Goal: Task Accomplishment & Management: Use online tool/utility

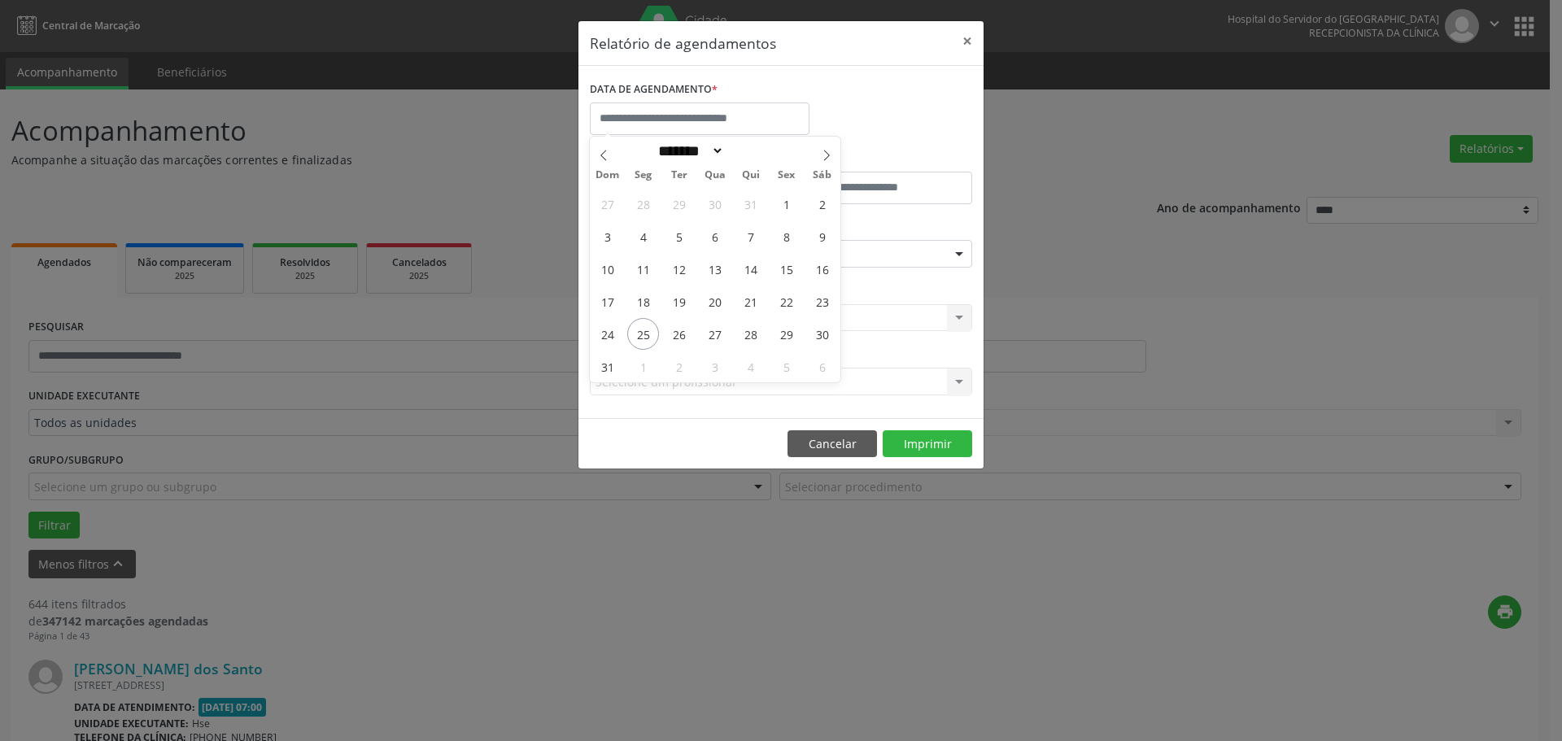
select select "*"
click at [795, 300] on span "22" at bounding box center [787, 302] width 32 height 32
type input "**********"
click at [795, 300] on span "22" at bounding box center [787, 302] width 32 height 32
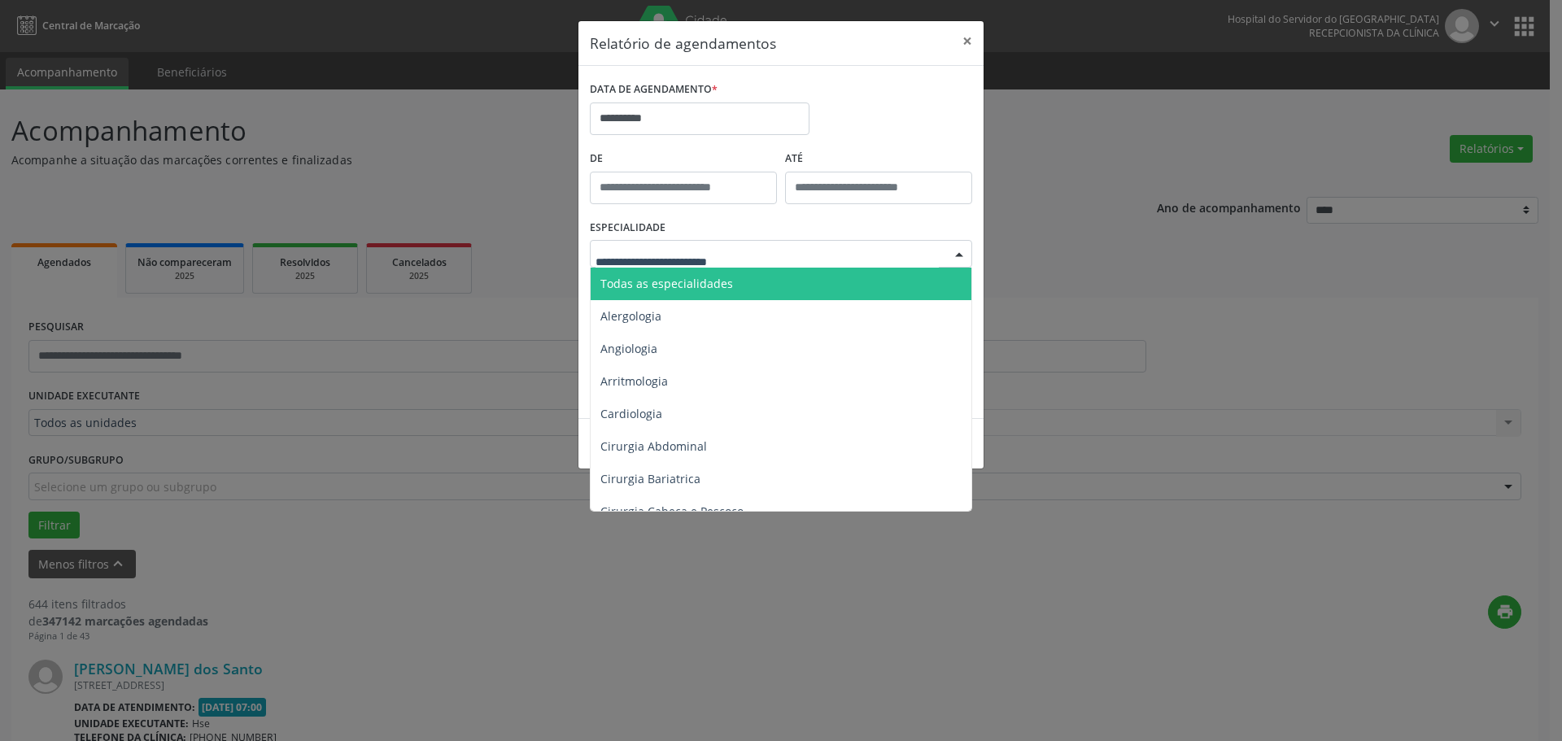
click at [654, 271] on span "Todas as especialidades" at bounding box center [782, 284] width 383 height 33
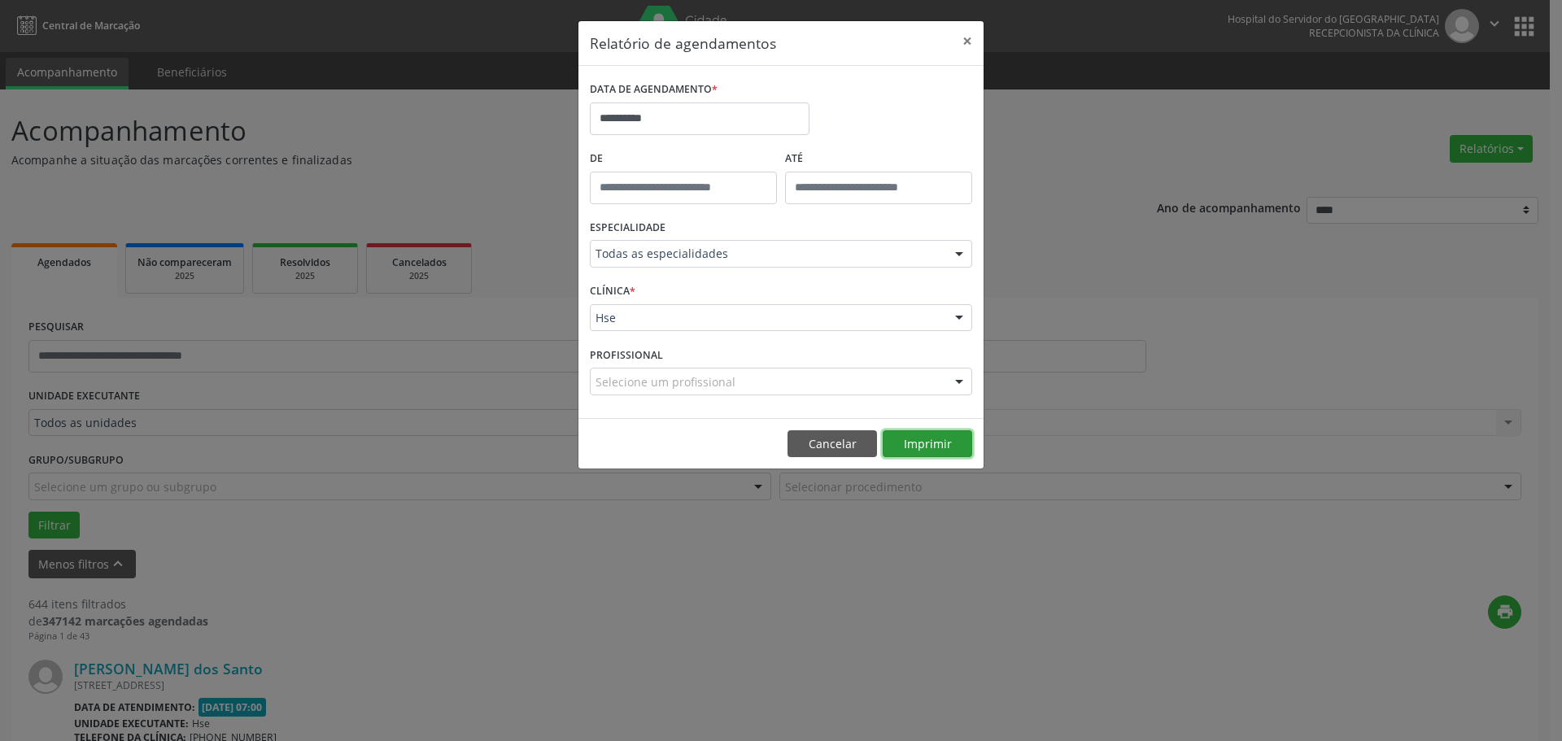
click at [918, 449] on button "Imprimir" at bounding box center [928, 444] width 90 height 28
click at [691, 123] on input "**********" at bounding box center [700, 119] width 220 height 33
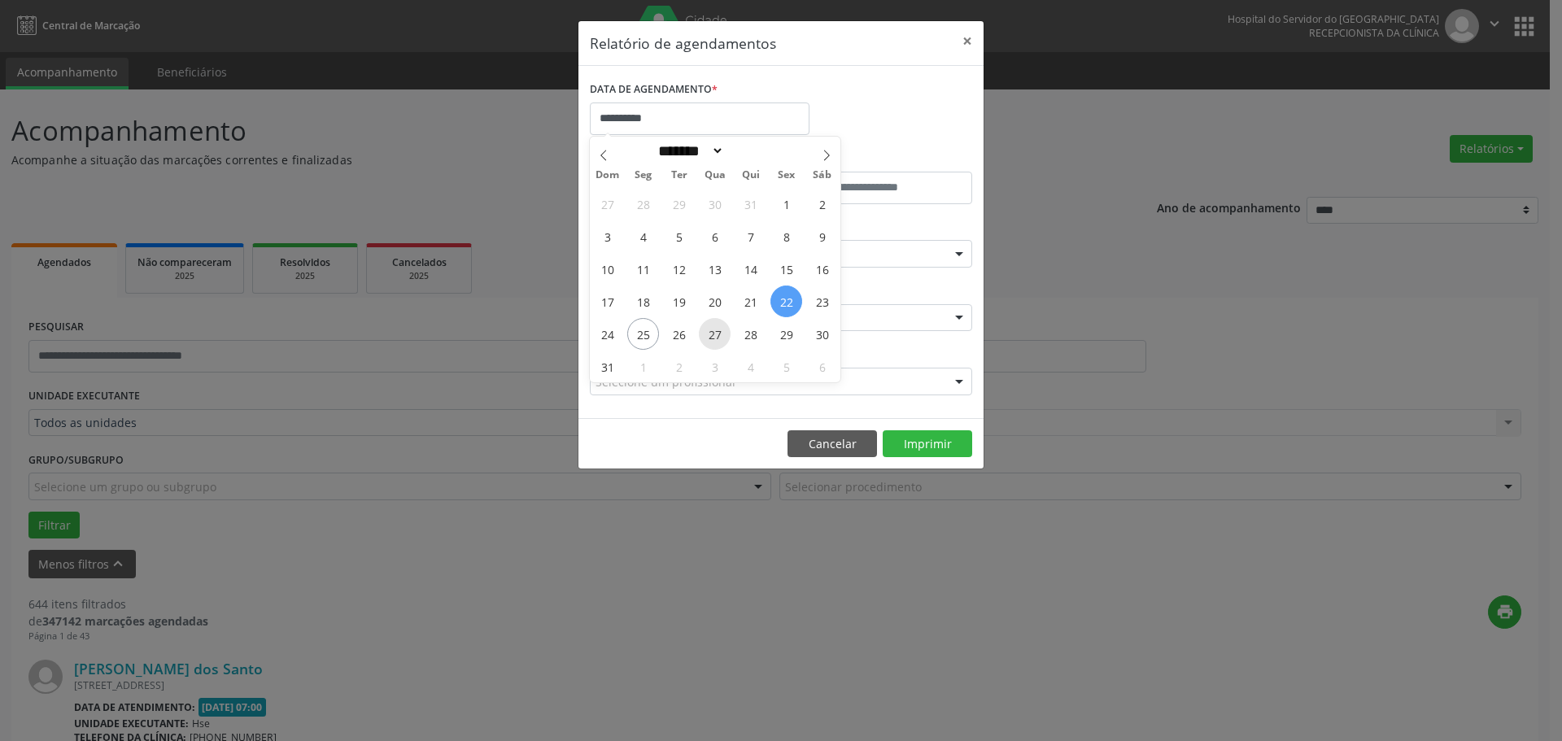
drag, startPoint x: 635, startPoint y: 335, endPoint x: 707, endPoint y: 335, distance: 72.4
click at [707, 335] on div "27 28 29 30 31 1 2 3 4 5 6 7 8 9 10 11 12 13 14 15 16 17 18 19 20 21 22 23 24 2…" at bounding box center [715, 284] width 251 height 195
click at [646, 335] on span "25" at bounding box center [643, 334] width 32 height 32
type input "**********"
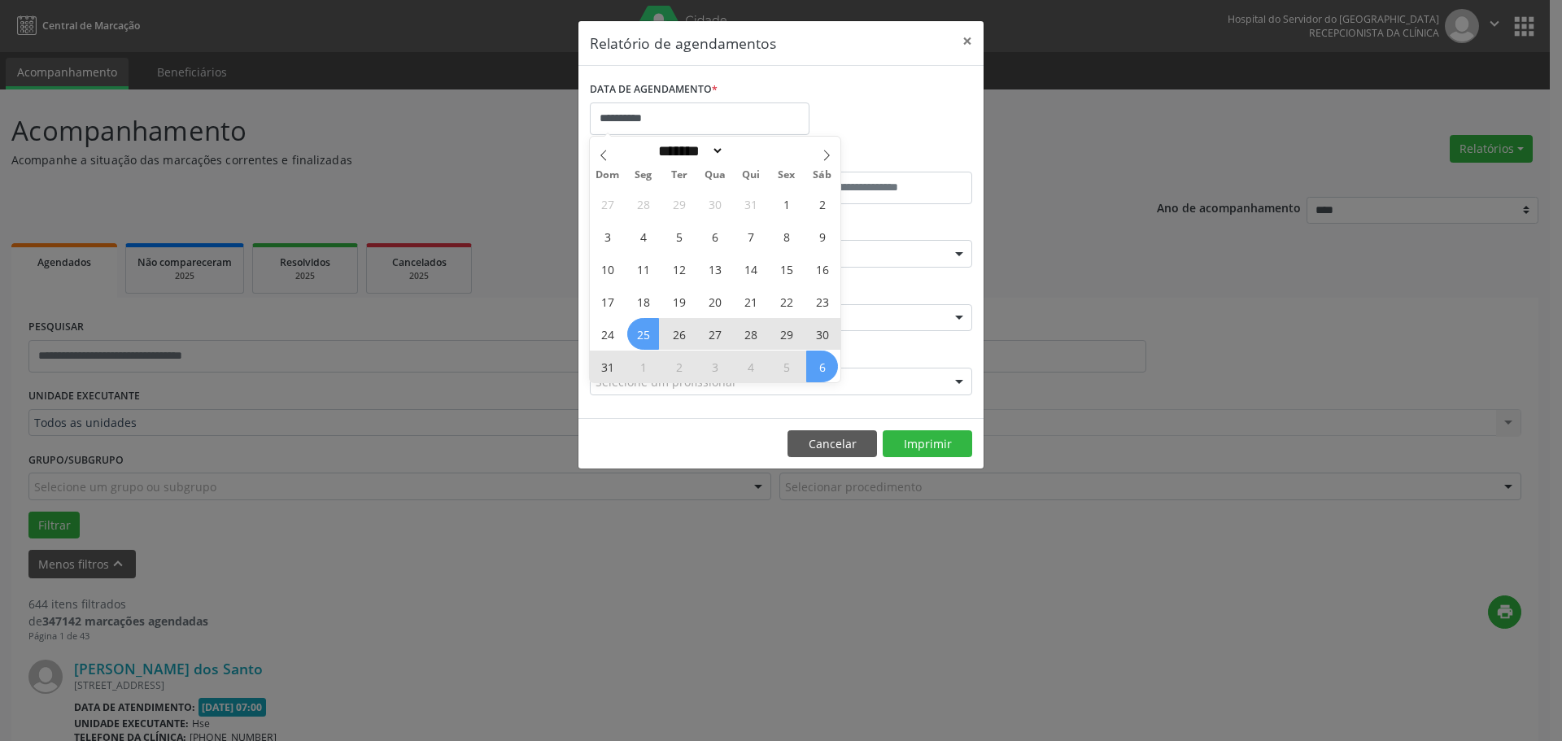
click at [817, 365] on div "27 28 29 30 31 1 2 3 4 5 6 7 8 9 10 11 12 13 14 15 16 17 18 19 20 21 22 23 24 2…" at bounding box center [715, 284] width 251 height 195
click at [817, 365] on span "6" at bounding box center [822, 367] width 32 height 32
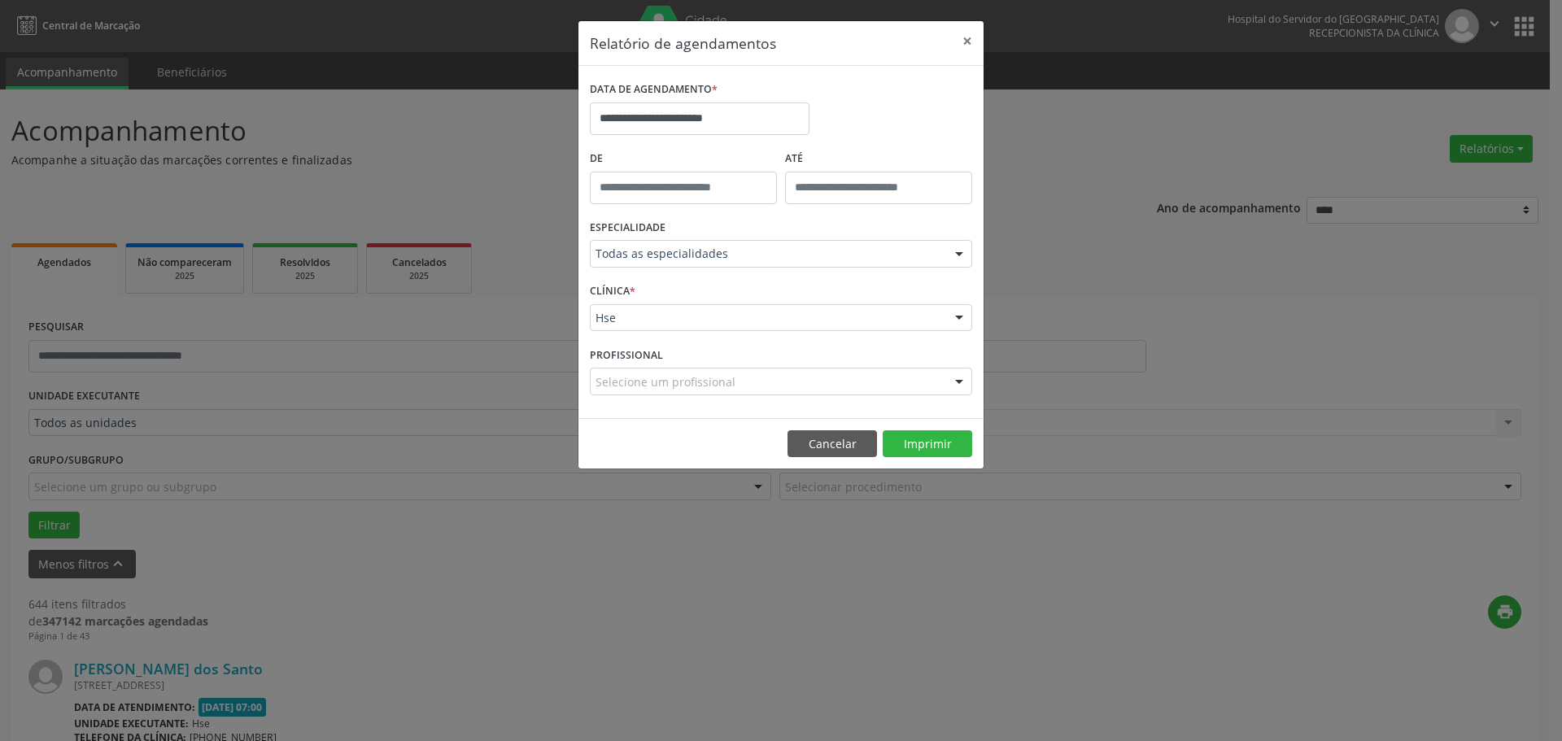
click at [720, 263] on div "Todas as especialidades" at bounding box center [781, 254] width 382 height 28
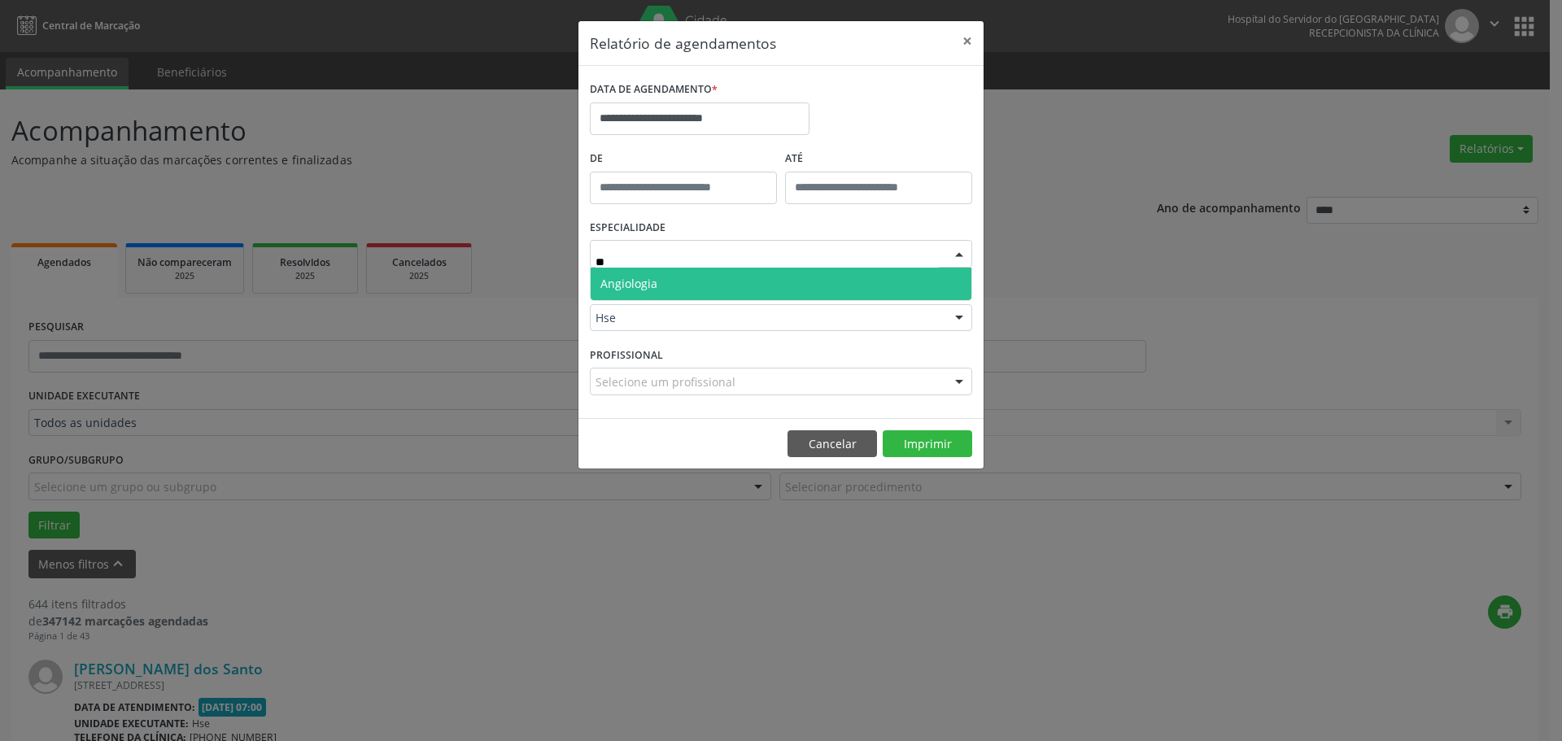
type input "***"
click at [715, 286] on span "Angiologia" at bounding box center [781, 284] width 381 height 33
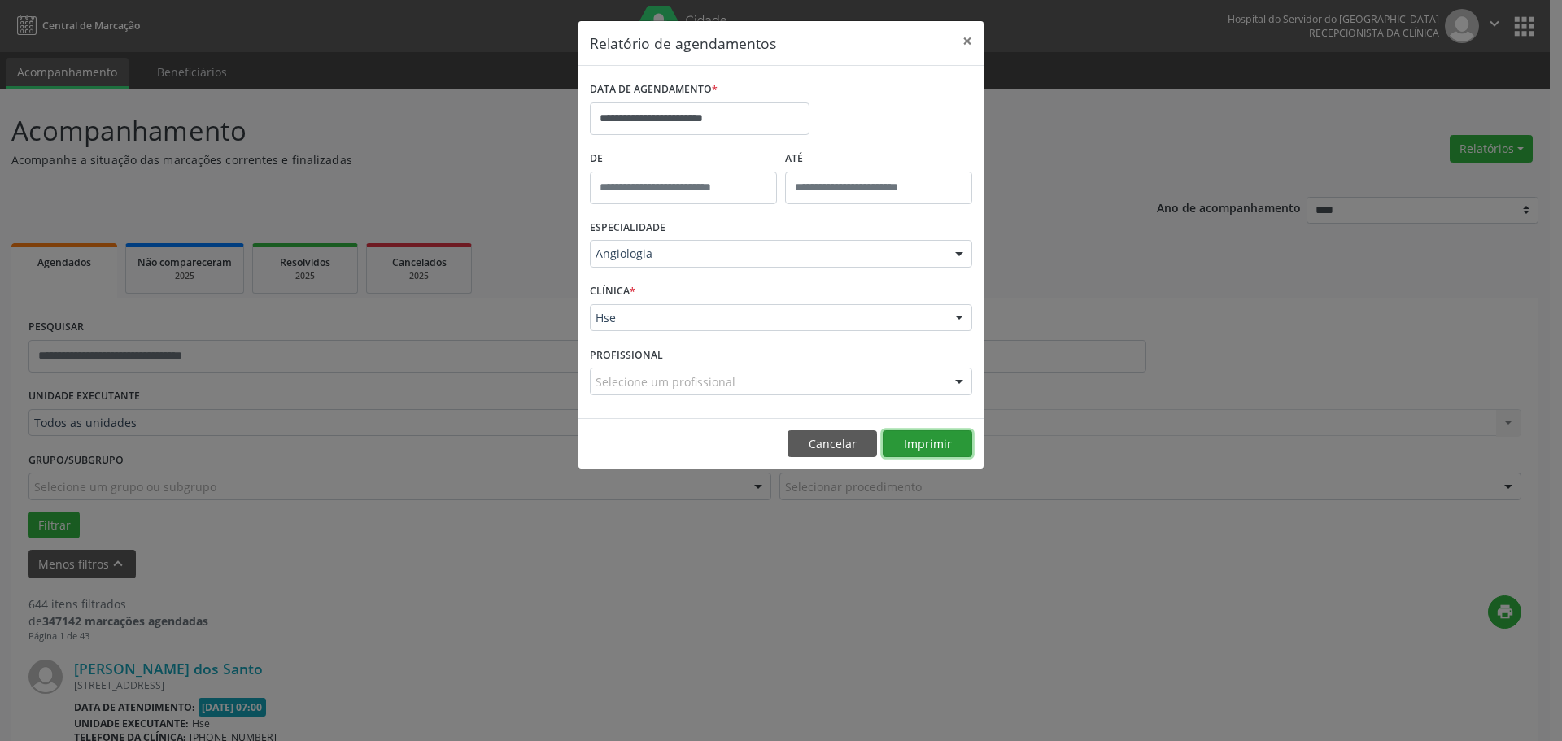
click at [923, 448] on button "Imprimir" at bounding box center [928, 444] width 90 height 28
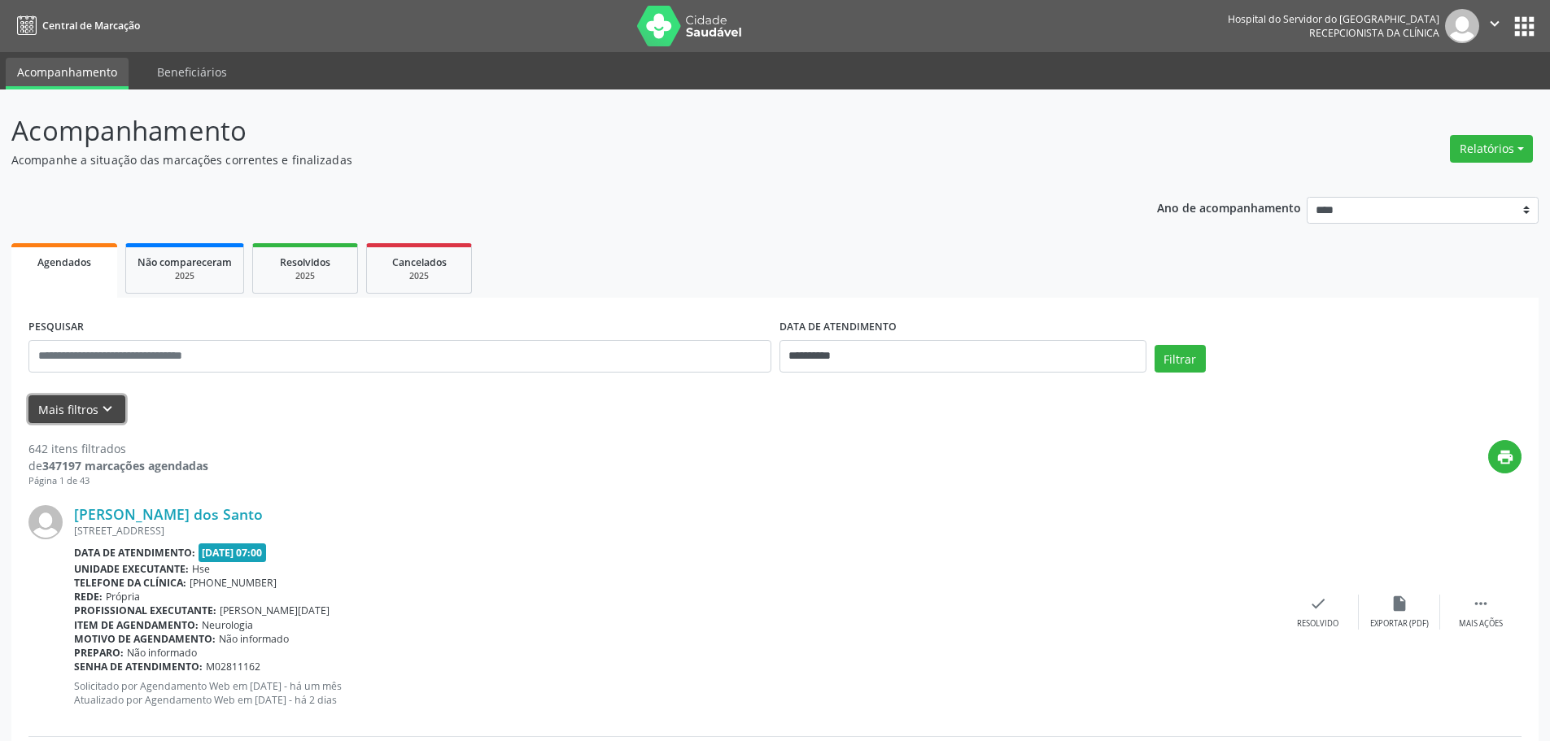
click at [112, 402] on icon "keyboard_arrow_down" at bounding box center [107, 409] width 18 height 18
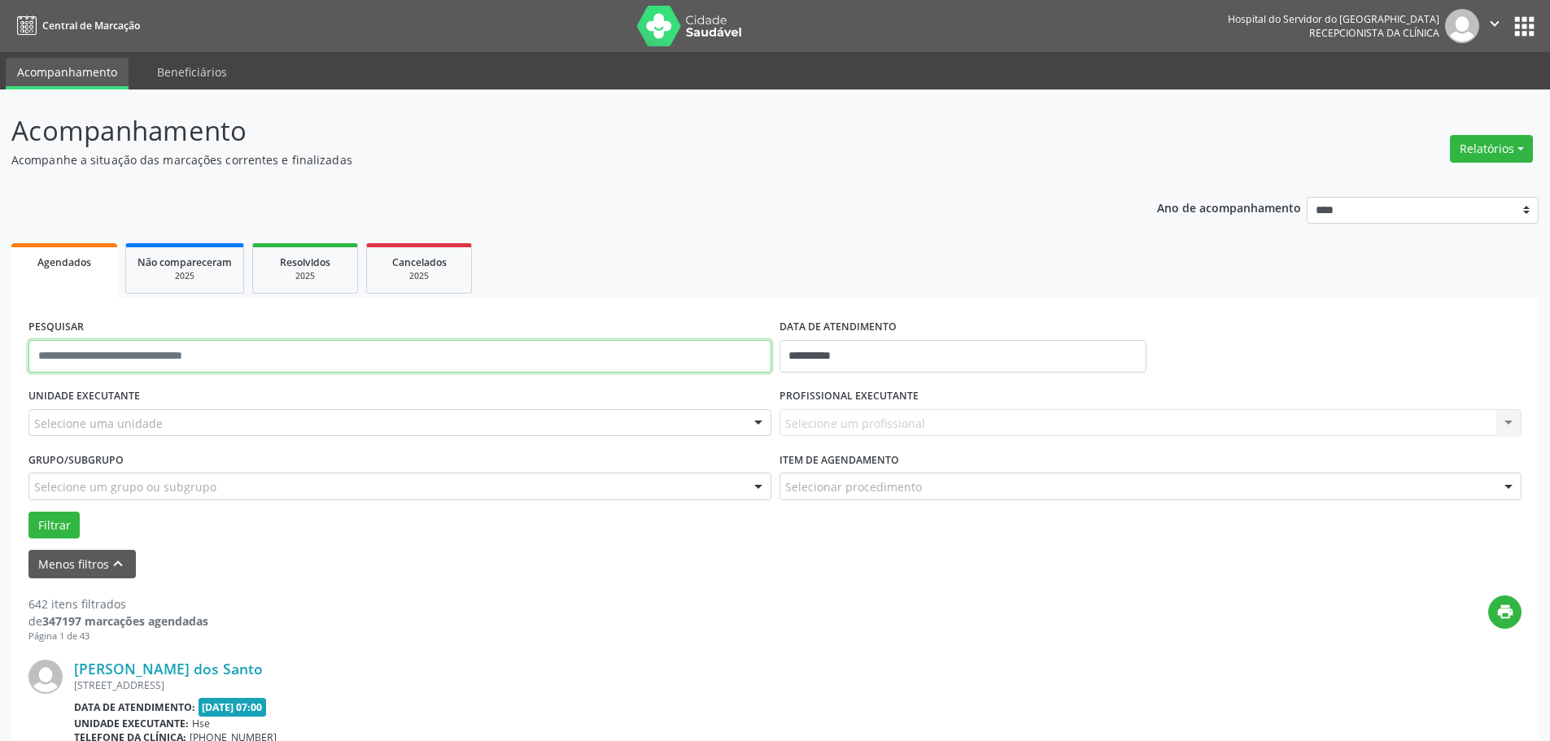
click at [211, 367] on input "text" at bounding box center [399, 356] width 743 height 33
drag, startPoint x: 444, startPoint y: 315, endPoint x: 340, endPoint y: 334, distance: 105.8
click at [444, 315] on div "PESQUISAR" at bounding box center [399, 349] width 751 height 69
click at [164, 425] on div "Selecione uma unidade" at bounding box center [399, 423] width 743 height 28
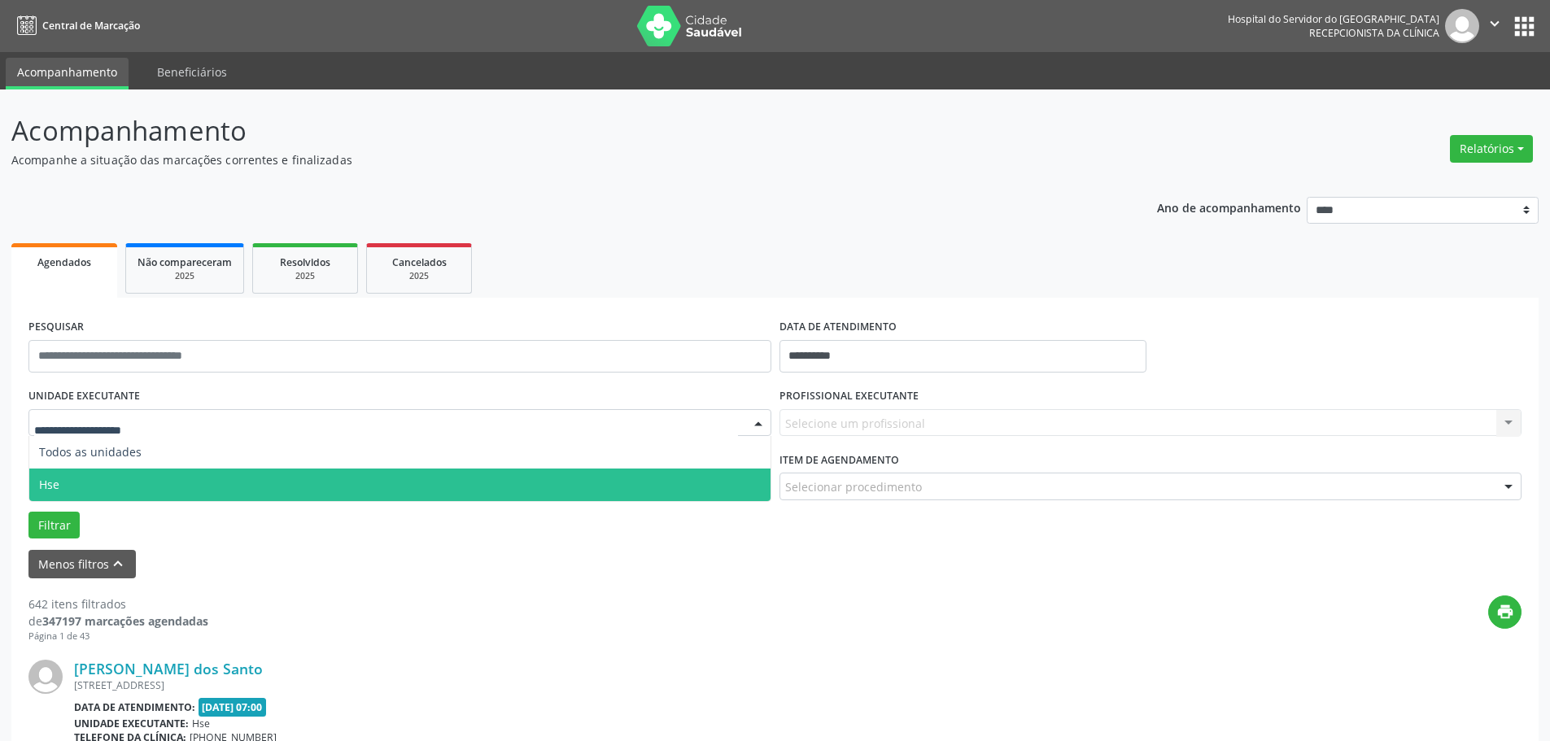
click at [114, 478] on span "Hse" at bounding box center [399, 485] width 741 height 33
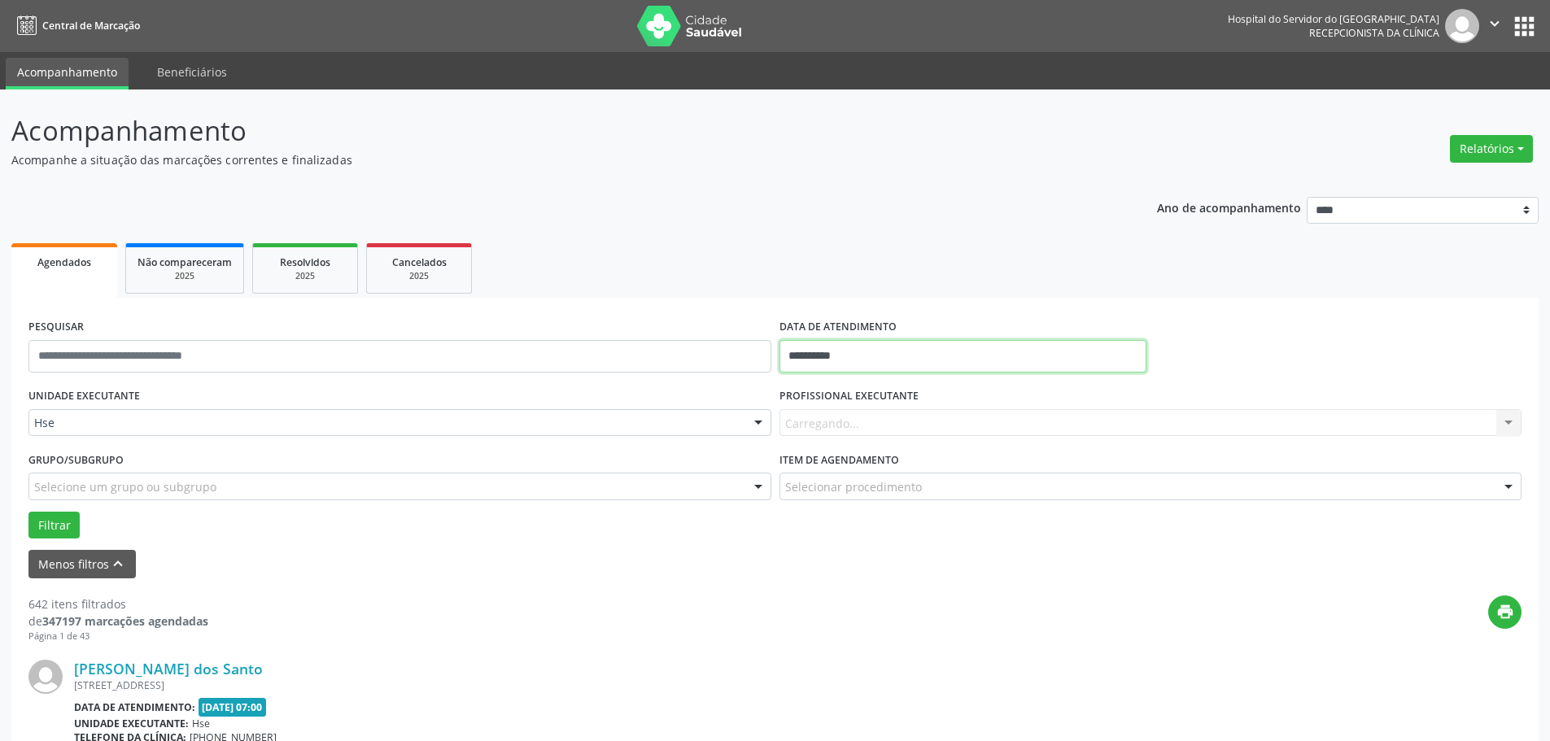
click at [842, 363] on input "**********" at bounding box center [963, 356] width 367 height 33
click at [968, 532] on span "22" at bounding box center [976, 539] width 32 height 32
type input "**********"
click at [968, 532] on span "22" at bounding box center [976, 539] width 32 height 32
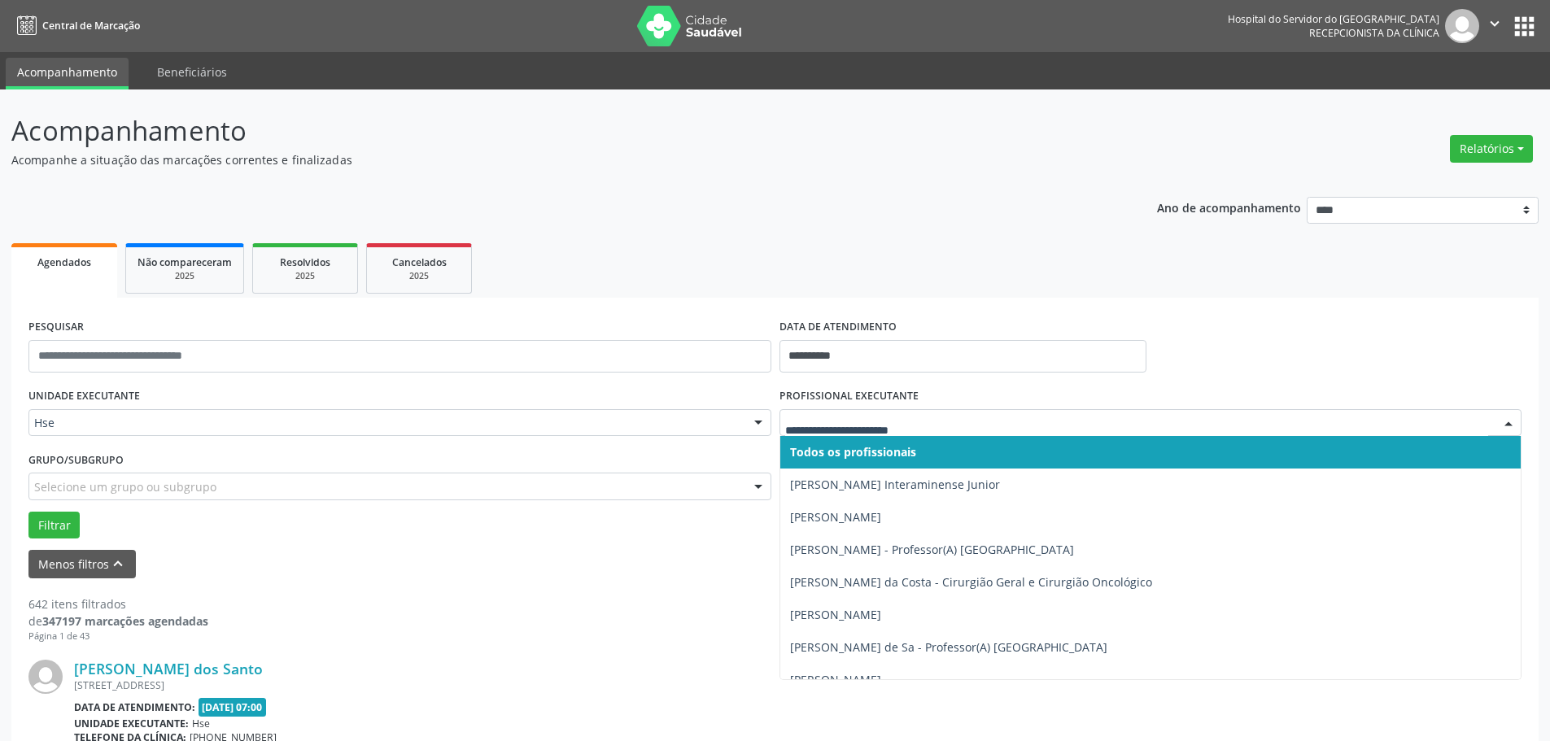
click at [822, 444] on span "Todos os profissionais" at bounding box center [853, 451] width 126 height 15
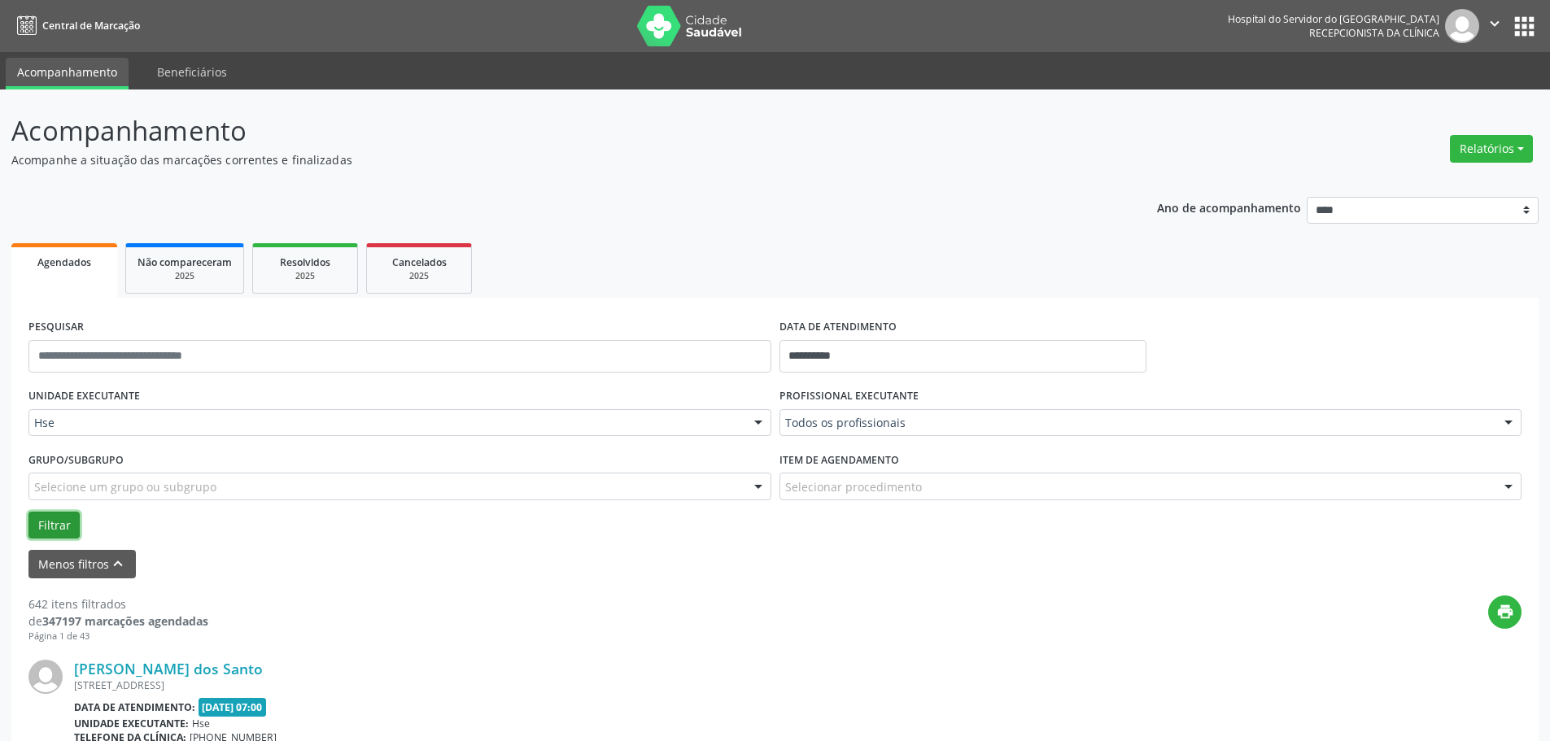
click at [45, 518] on button "Filtrar" at bounding box center [53, 526] width 51 height 28
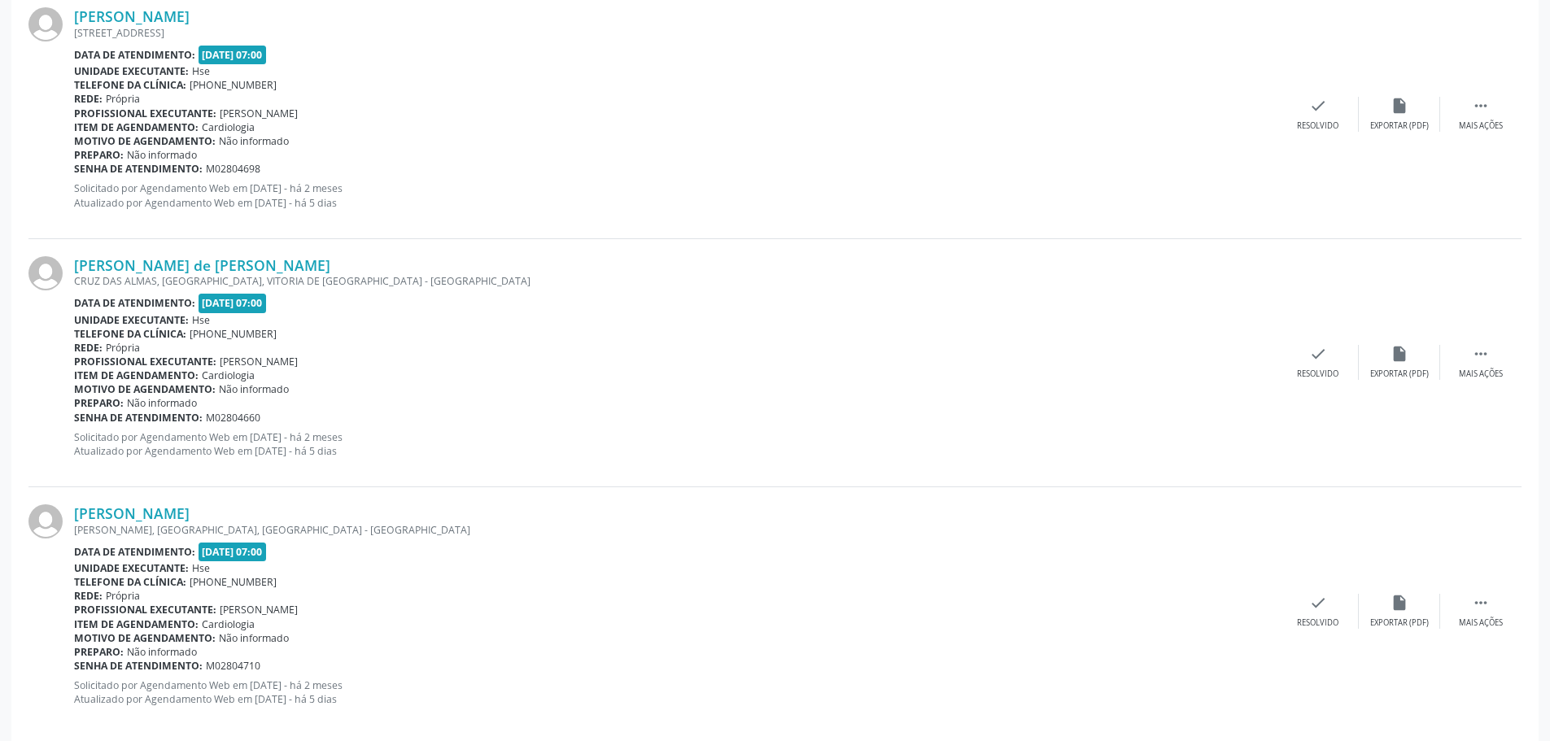
scroll to position [3704, 0]
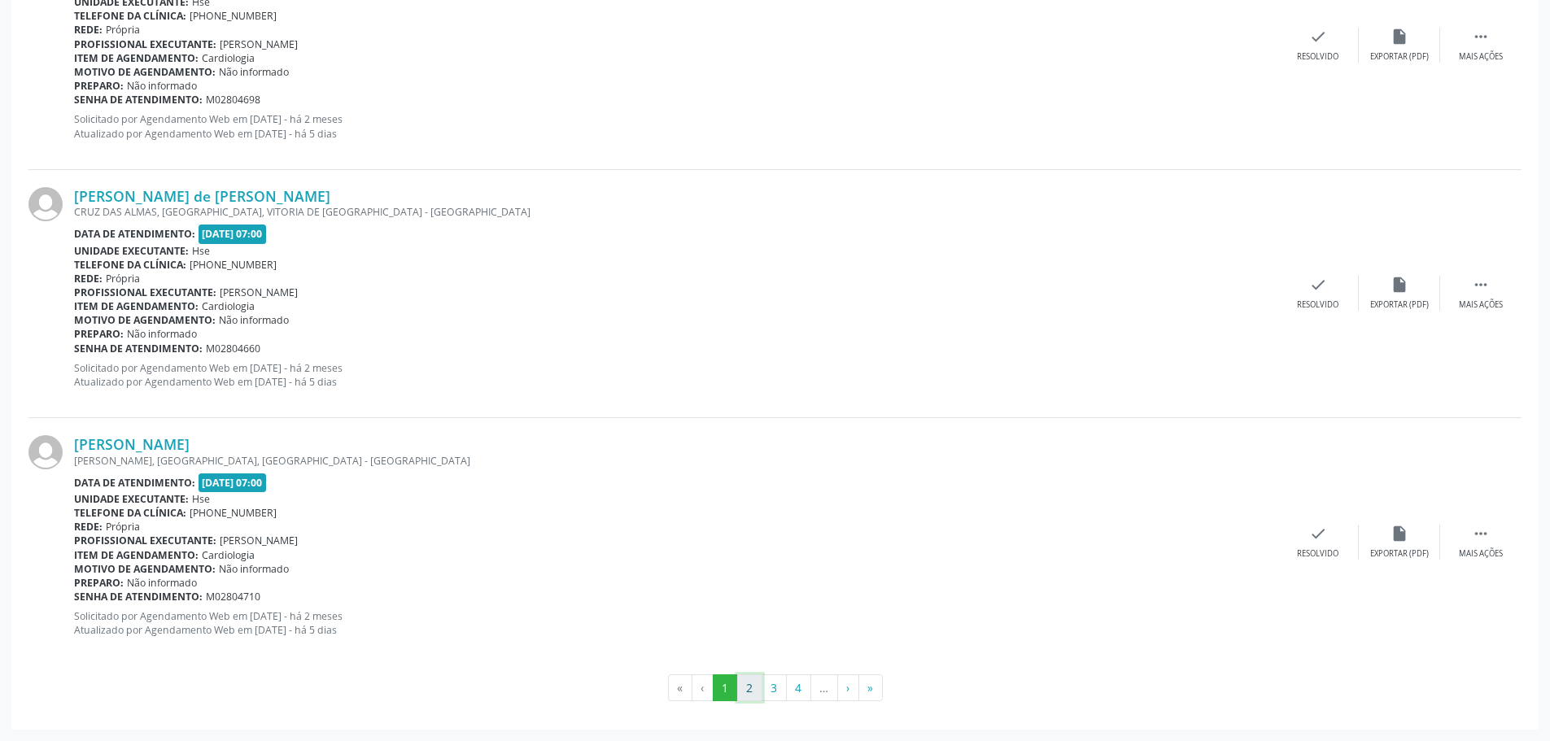
click at [745, 696] on button "2" at bounding box center [749, 689] width 25 height 28
click at [767, 693] on button "3" at bounding box center [774, 689] width 25 height 28
click at [797, 696] on button "4" at bounding box center [798, 689] width 25 height 28
click at [803, 693] on button "5" at bounding box center [799, 689] width 25 height 28
click at [803, 676] on button "6" at bounding box center [799, 689] width 25 height 28
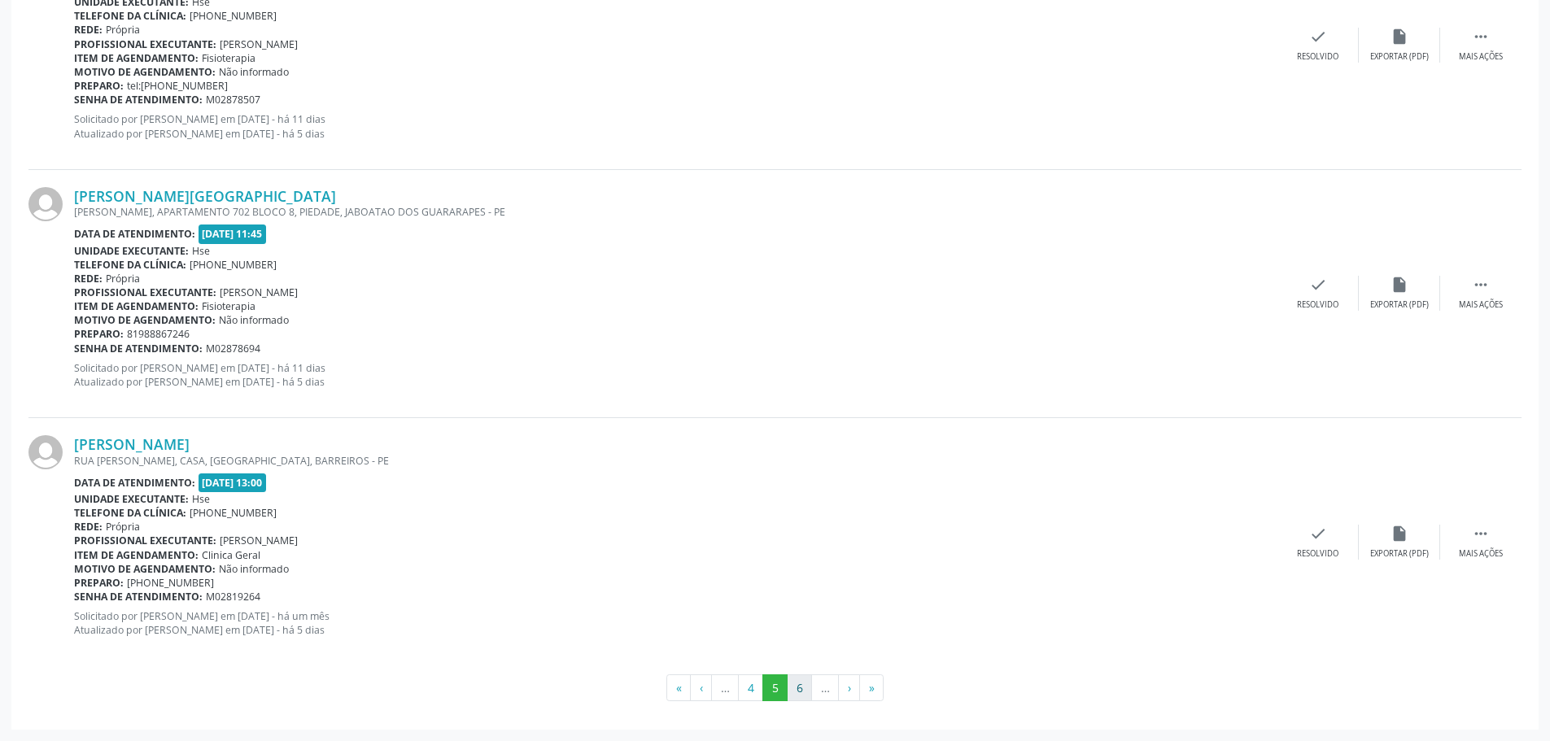
scroll to position [0, 0]
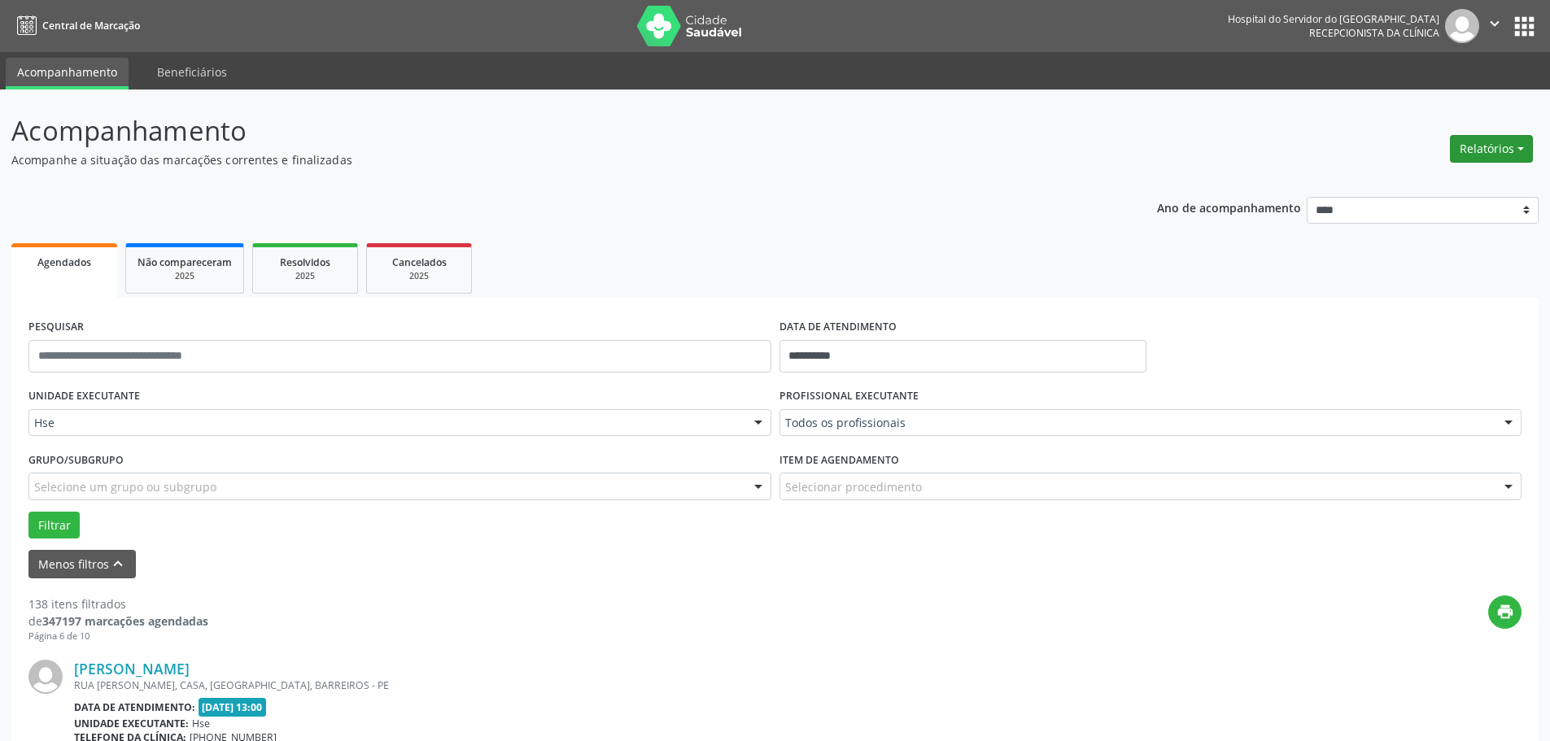
click at [1496, 153] on button "Relatórios" at bounding box center [1491, 149] width 83 height 28
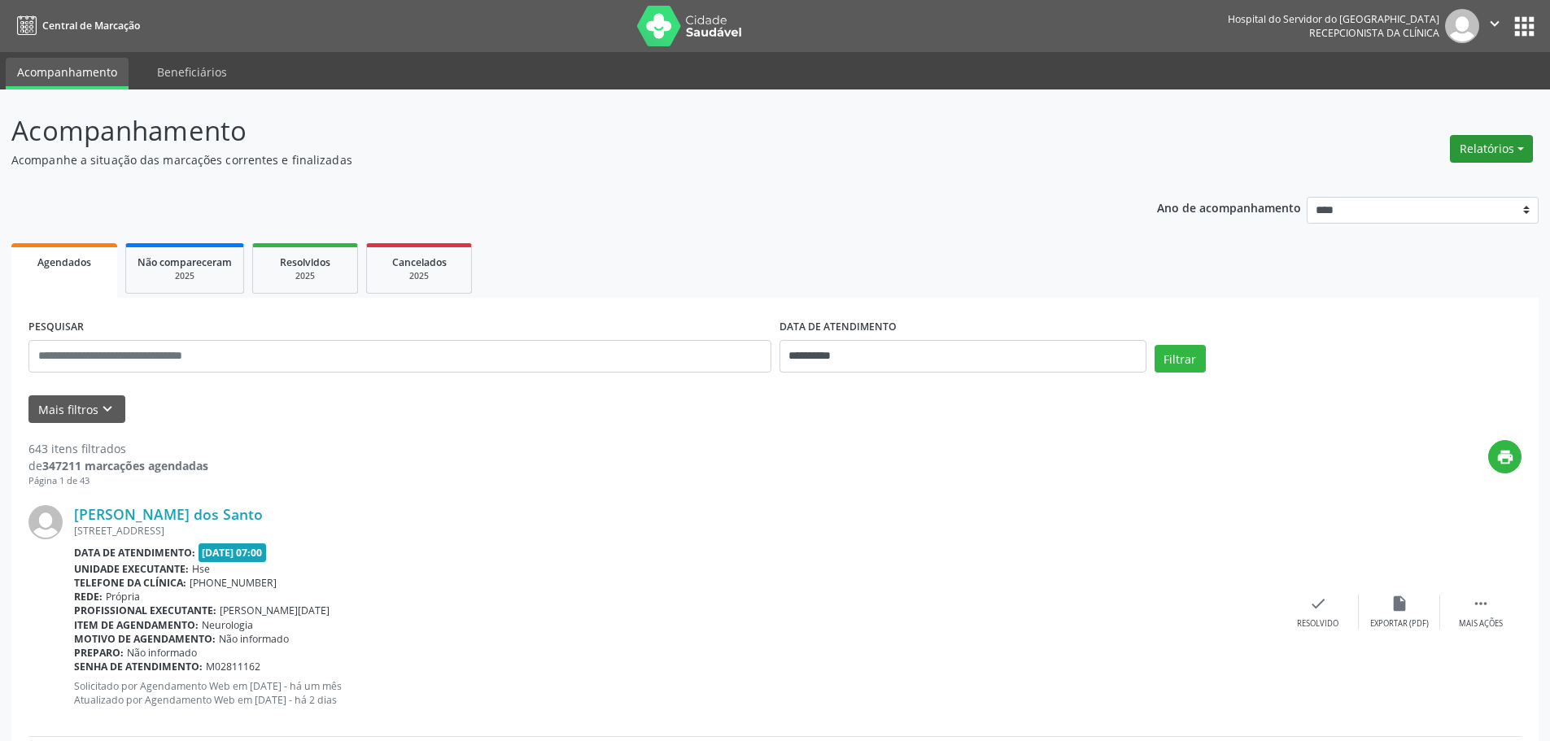
click at [1474, 159] on button "Relatórios" at bounding box center [1491, 149] width 83 height 28
click at [1405, 177] on link "Agendamentos" at bounding box center [1446, 184] width 175 height 23
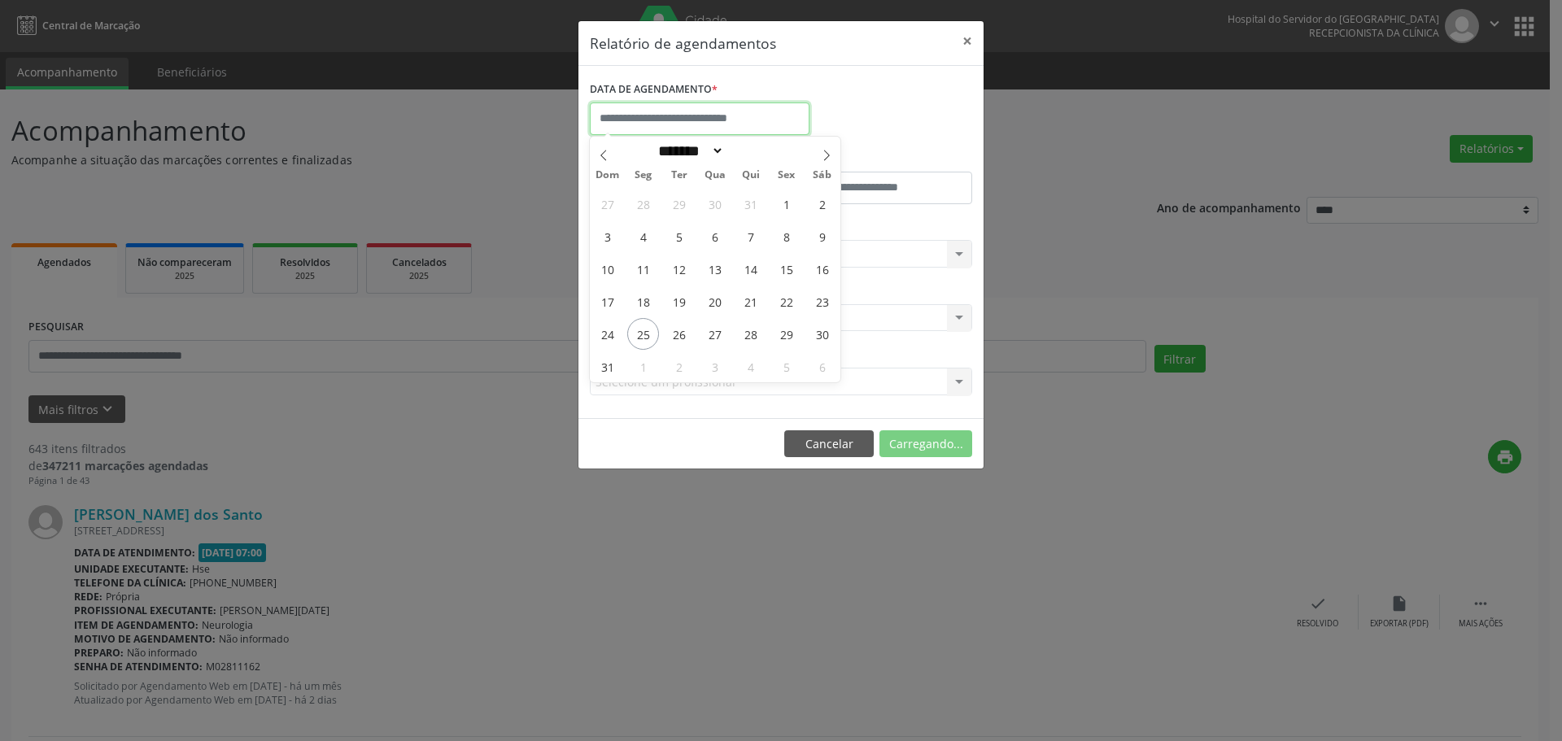
click at [662, 103] on input "text" at bounding box center [700, 119] width 220 height 33
click at [826, 151] on icon at bounding box center [826, 155] width 11 height 11
select select "*"
click at [644, 200] on span "1" at bounding box center [643, 204] width 32 height 32
type input "**********"
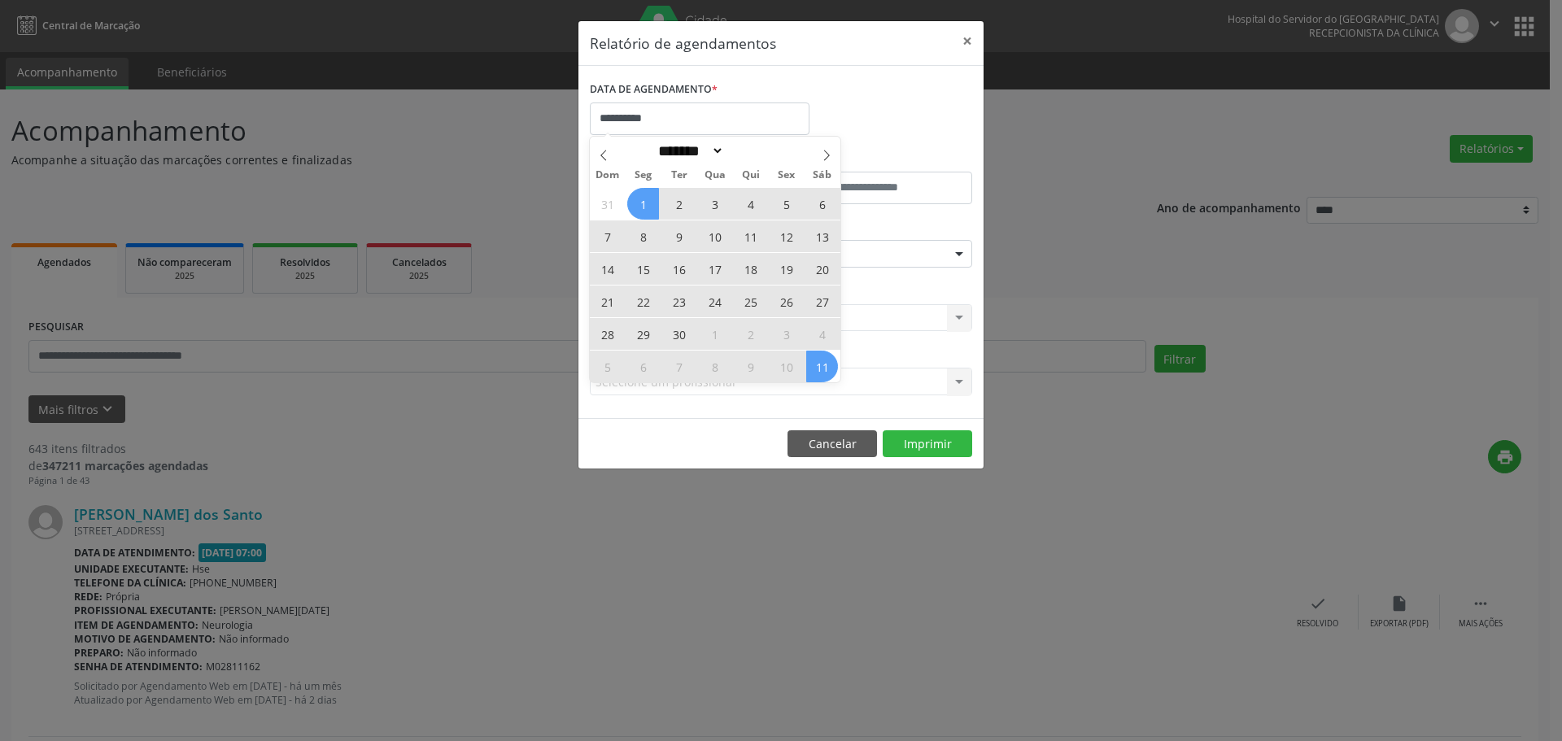
drag, startPoint x: 658, startPoint y: 200, endPoint x: 815, endPoint y: 367, distance: 229.1
click at [815, 367] on div "31 1 2 3 4 5 6 7 8 9 10 11 12 13 14 15 16 17 18 19 20 21 22 23 24 25 26 27 28 2…" at bounding box center [715, 284] width 251 height 195
click at [815, 367] on span "11" at bounding box center [822, 367] width 32 height 32
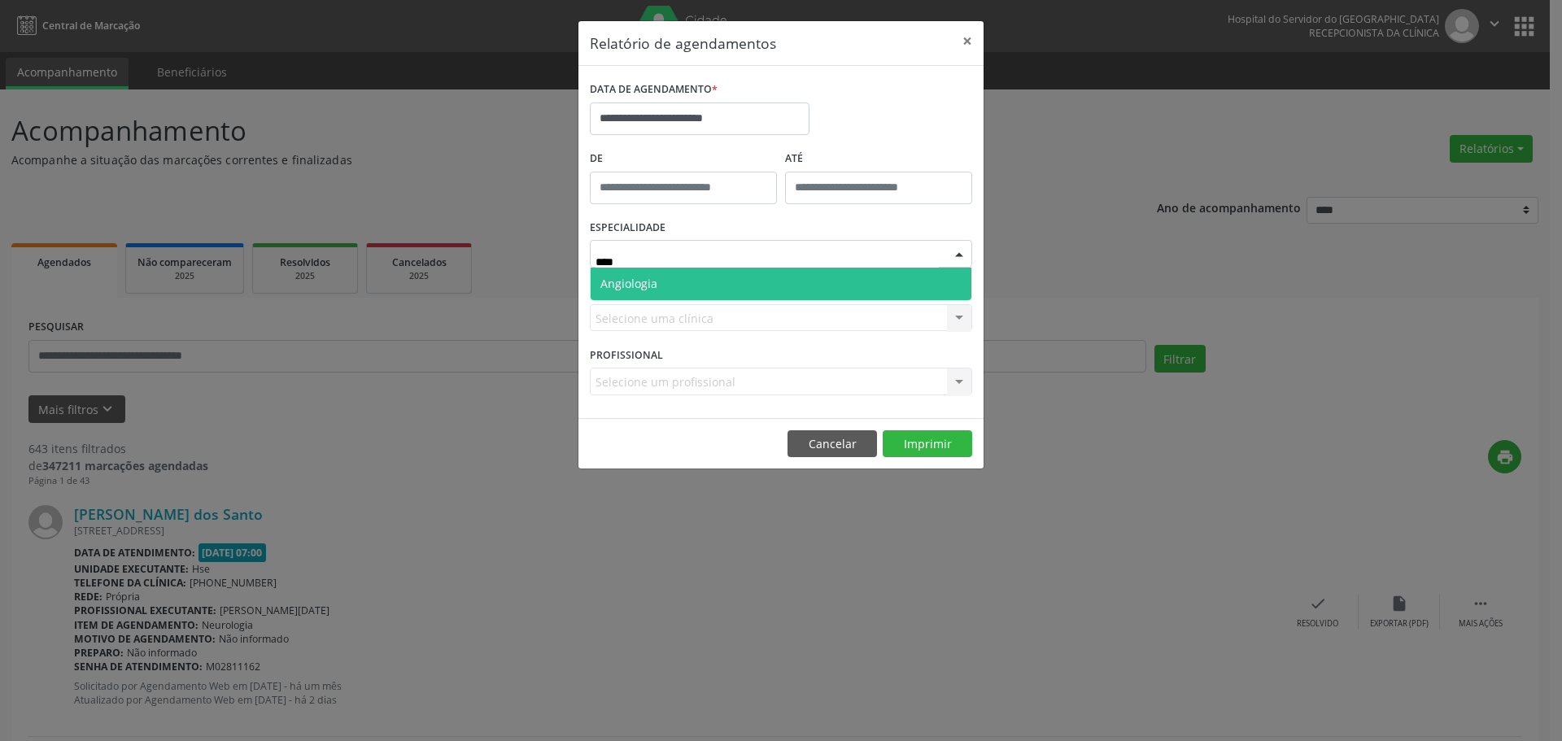
type input "*****"
click at [671, 293] on span "Angiologia" at bounding box center [781, 284] width 381 height 33
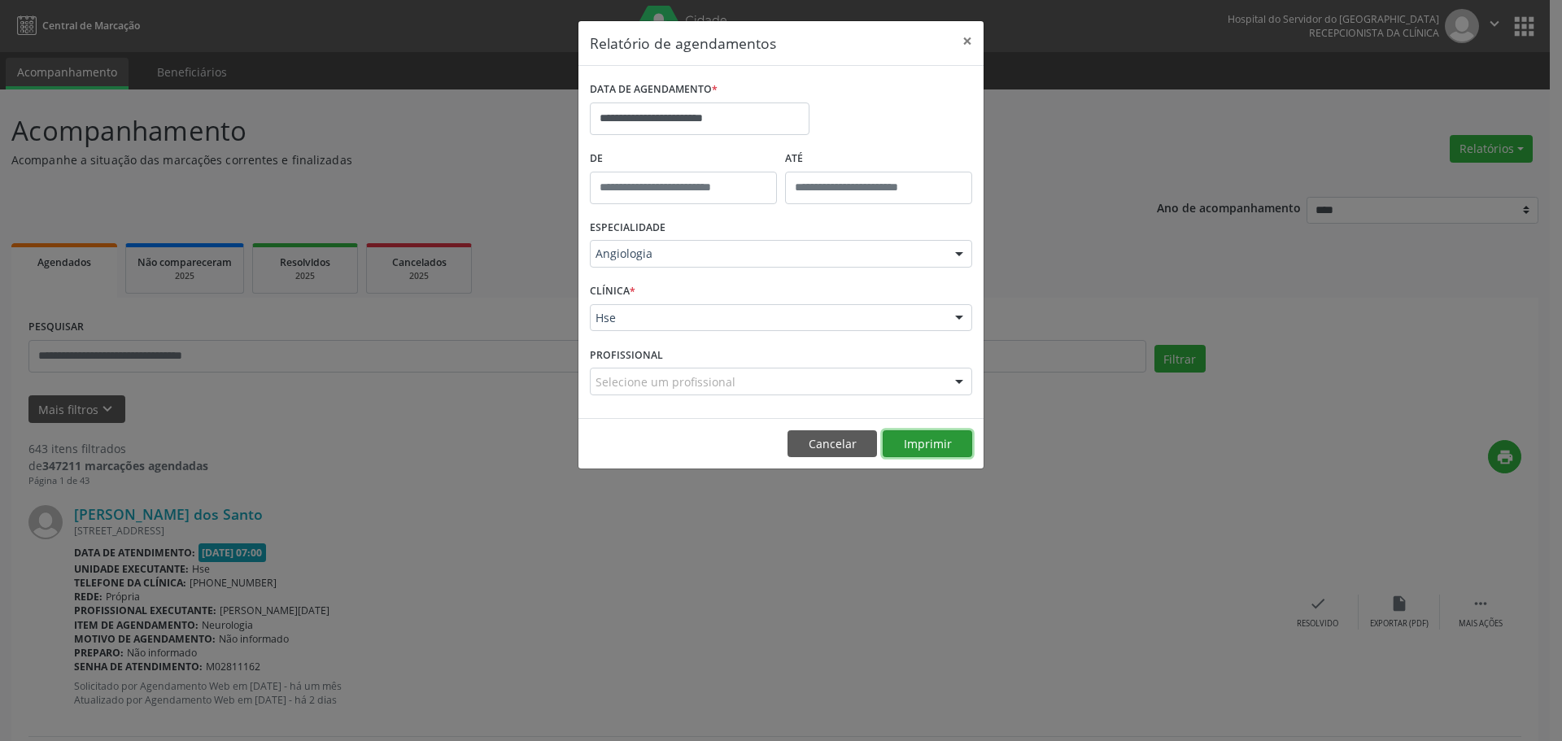
click at [927, 438] on button "Imprimir" at bounding box center [928, 444] width 90 height 28
click at [980, 40] on button "×" at bounding box center [967, 41] width 33 height 40
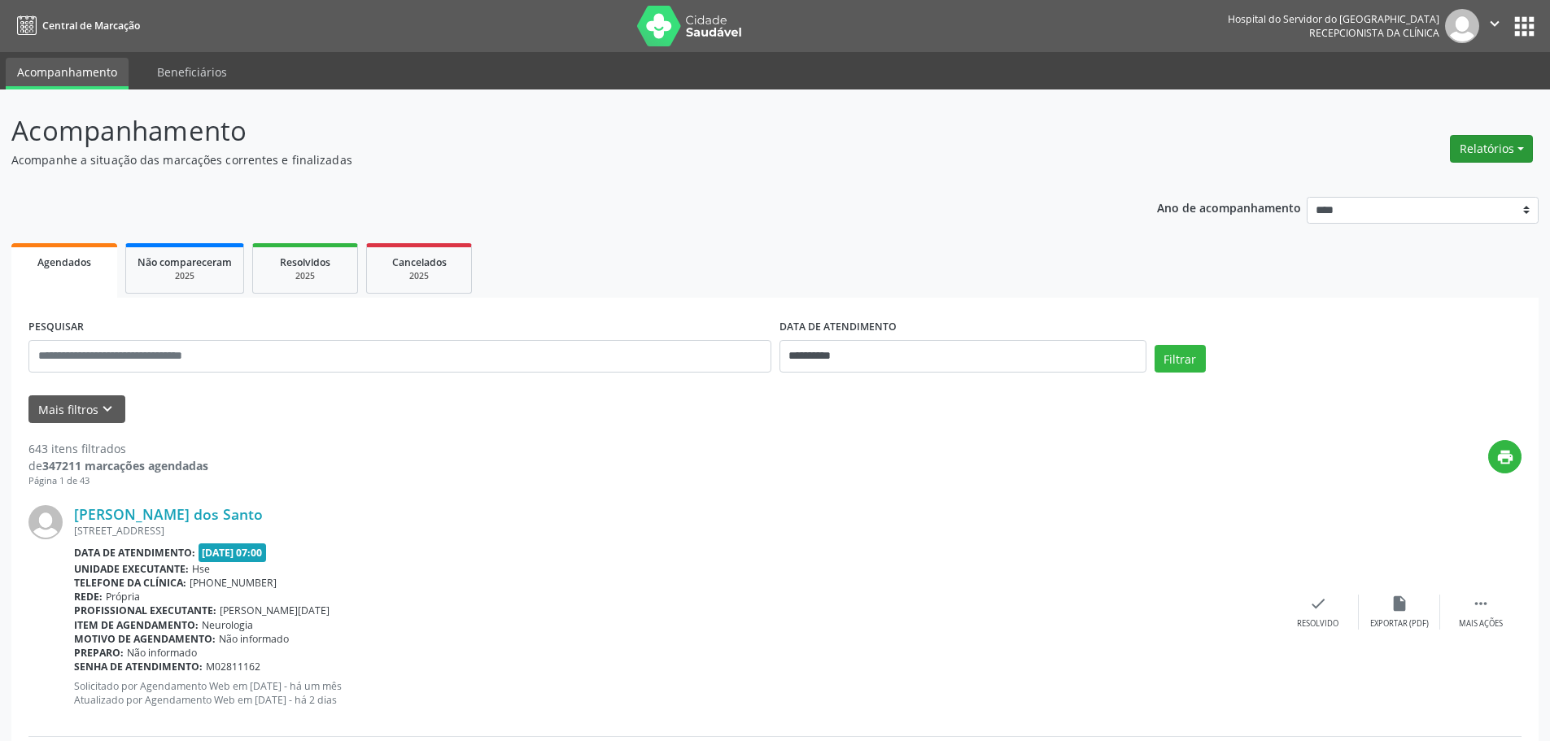
click at [1509, 145] on button "Relatórios" at bounding box center [1491, 149] width 83 height 28
click at [1421, 178] on link "Agendamentos" at bounding box center [1446, 184] width 175 height 23
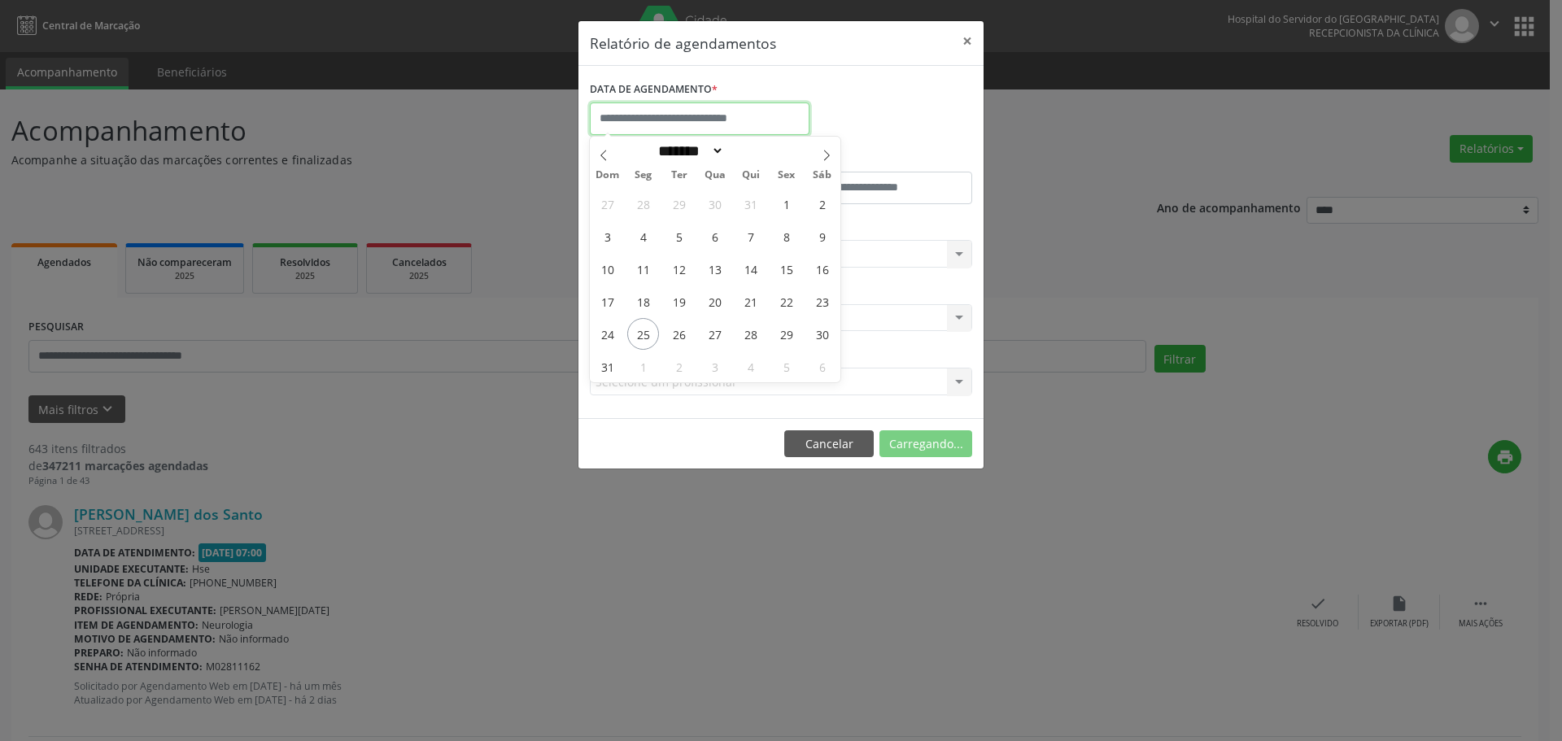
click at [604, 115] on input "text" at bounding box center [700, 119] width 220 height 33
click at [643, 338] on span "25" at bounding box center [643, 334] width 32 height 32
type input "**********"
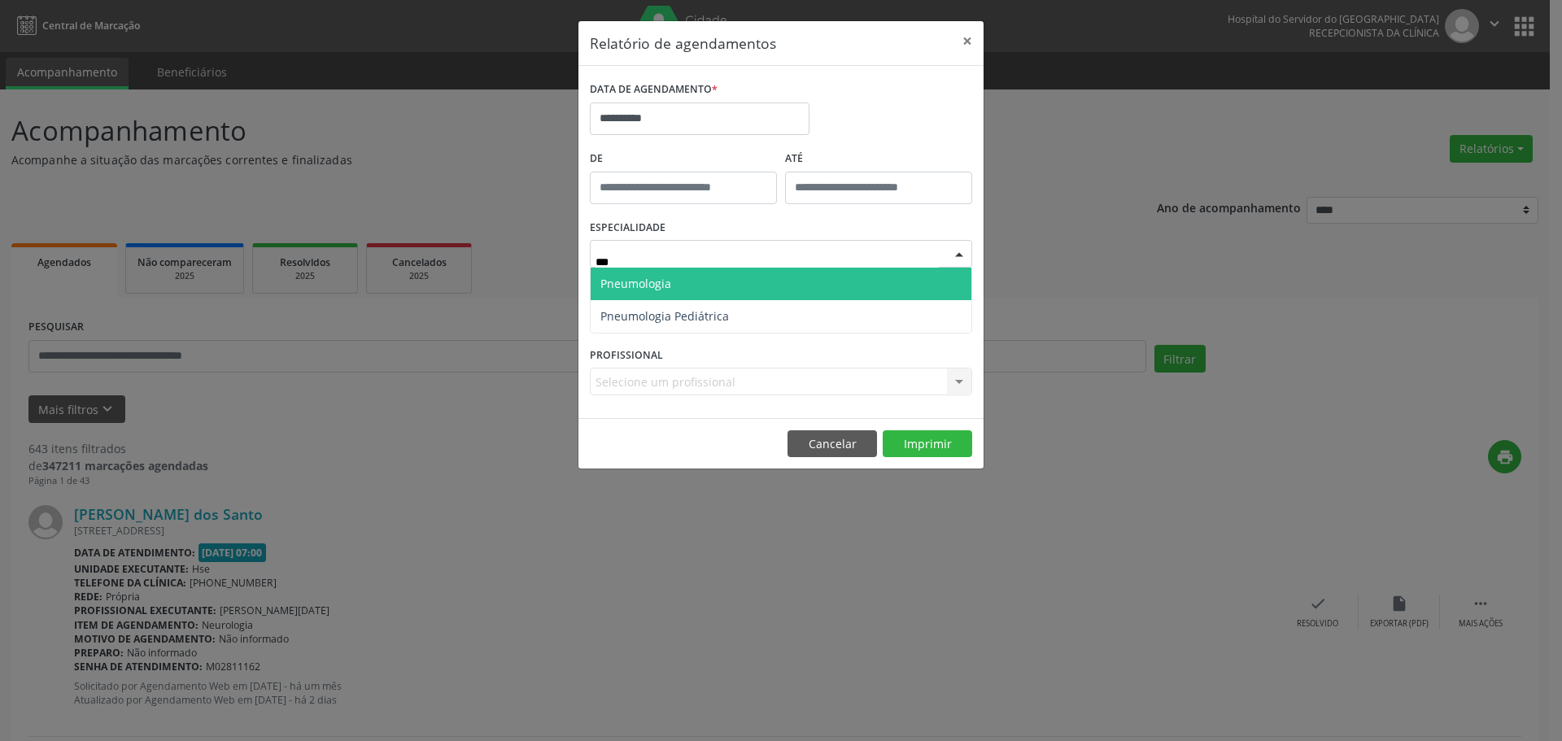
type input "****"
click at [687, 287] on span "Pneumologia" at bounding box center [781, 284] width 381 height 33
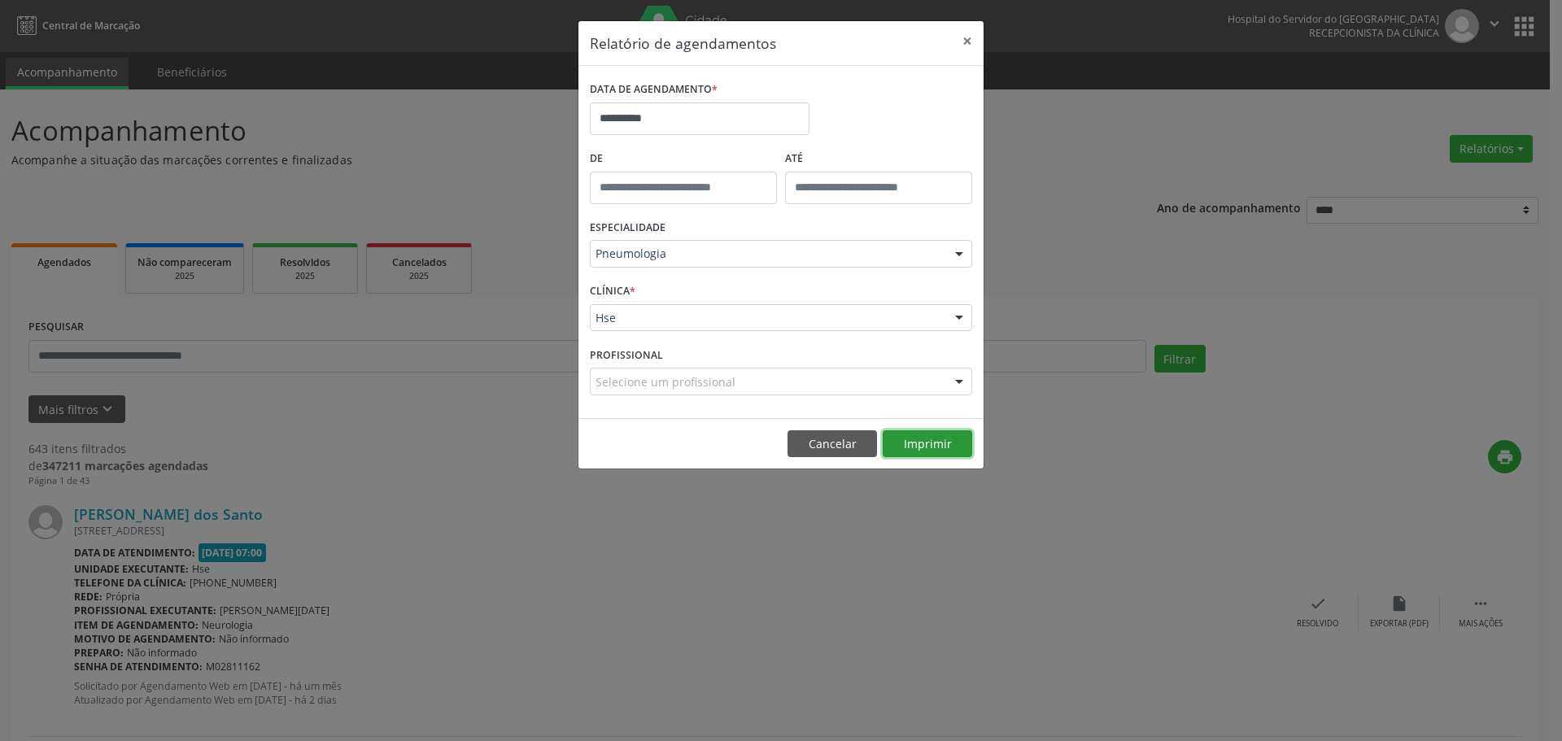
click at [951, 450] on button "Imprimir" at bounding box center [928, 444] width 90 height 28
click at [974, 47] on button "×" at bounding box center [967, 41] width 33 height 40
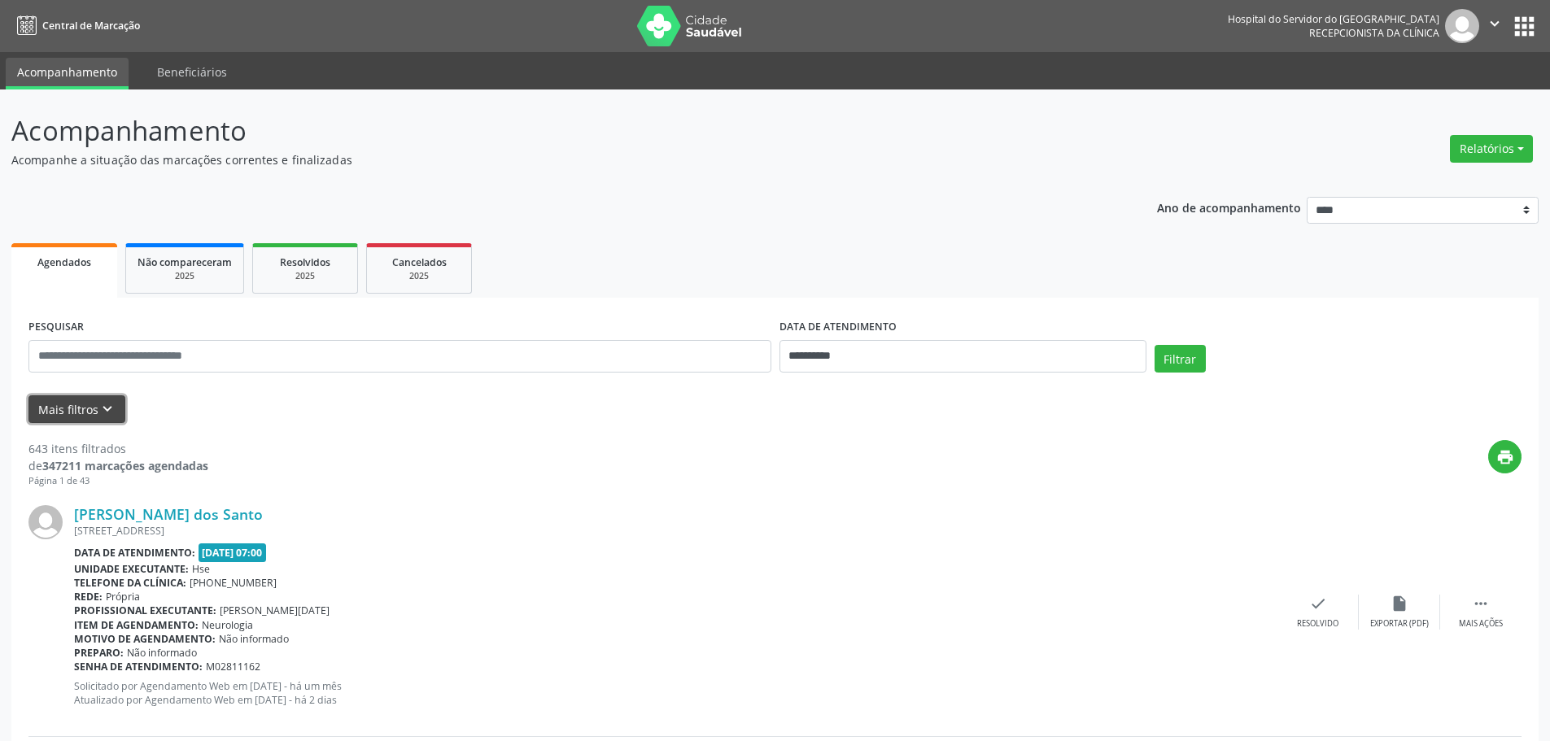
click at [88, 408] on button "Mais filtros keyboard_arrow_down" at bounding box center [76, 409] width 97 height 28
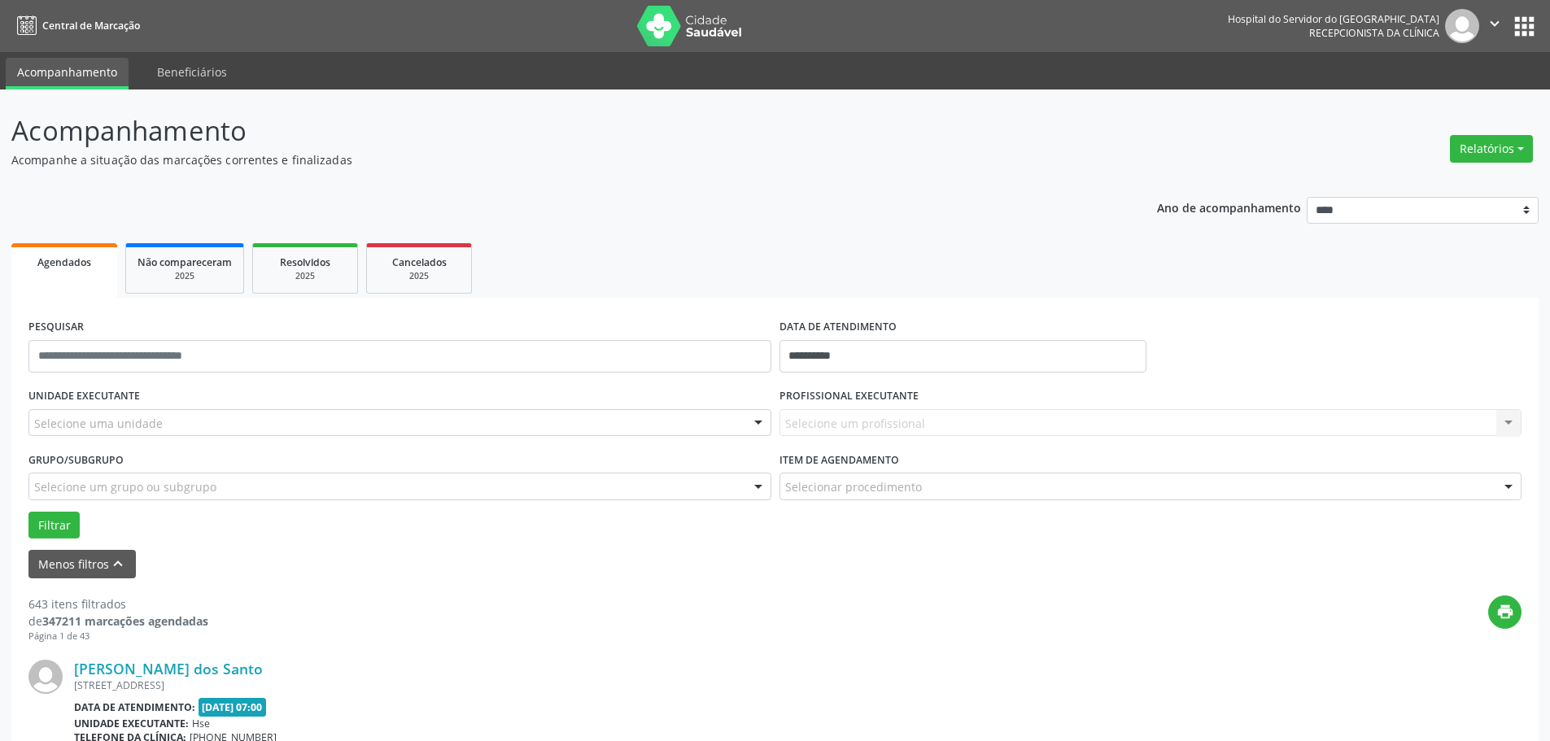
click at [368, 387] on div "UNIDADE EXECUTANTE Selecione uma unidade Todos as unidades Hse Nenhum resultado…" at bounding box center [399, 415] width 751 height 63
click at [824, 356] on input "**********" at bounding box center [963, 356] width 367 height 33
click at [985, 539] on span "22" at bounding box center [976, 539] width 32 height 32
type input "**********"
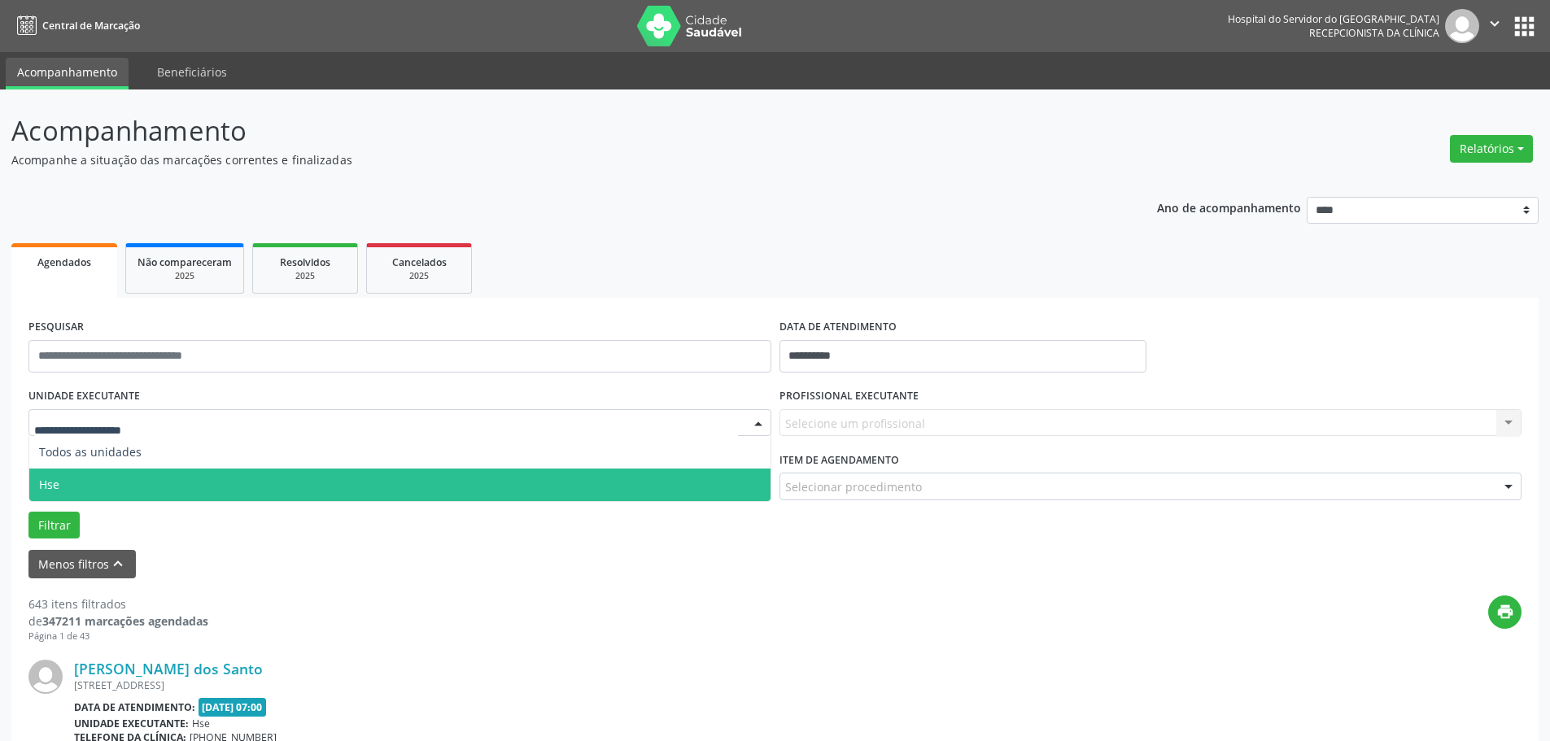
click at [77, 482] on span "Hse" at bounding box center [399, 485] width 741 height 33
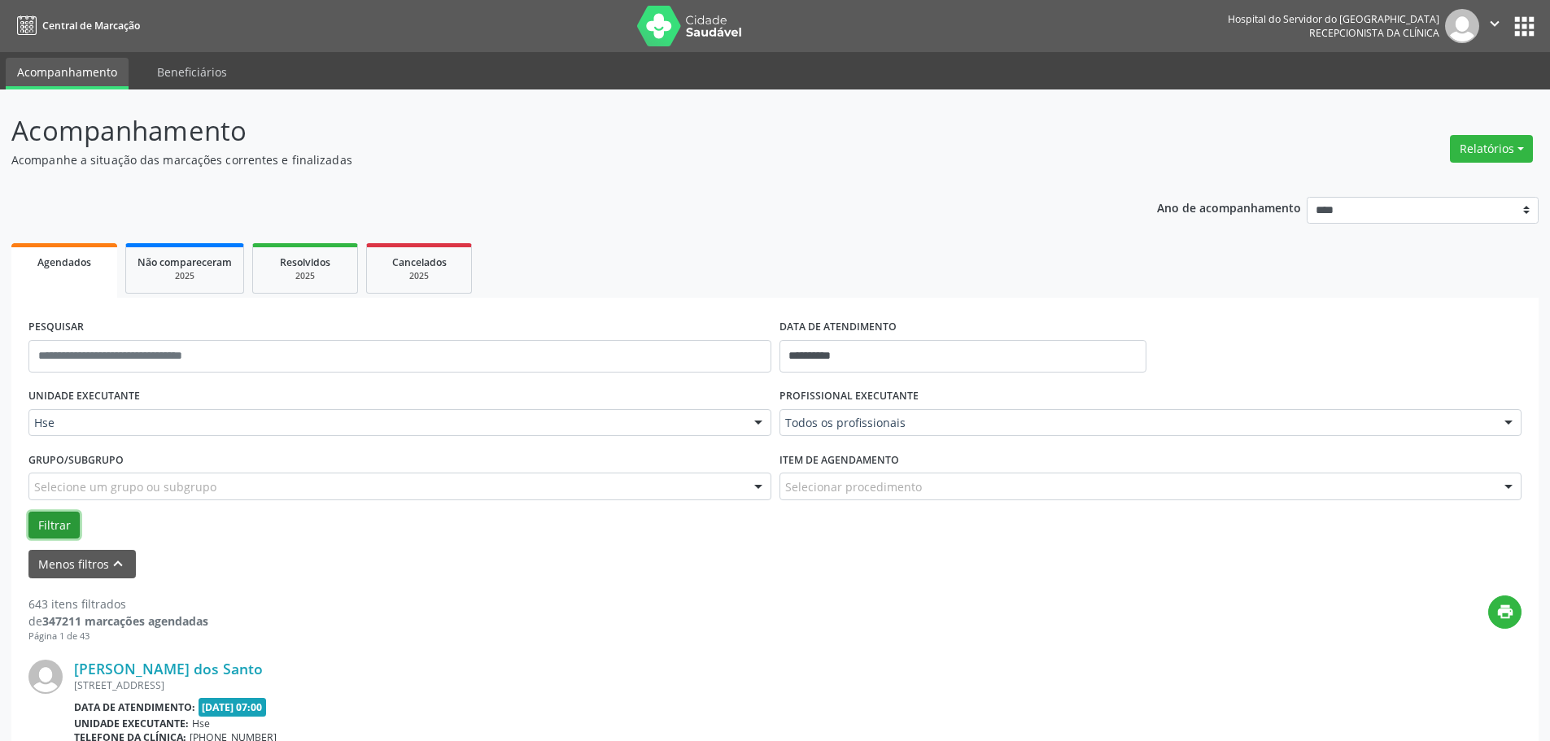
click at [36, 531] on button "Filtrar" at bounding box center [53, 526] width 51 height 28
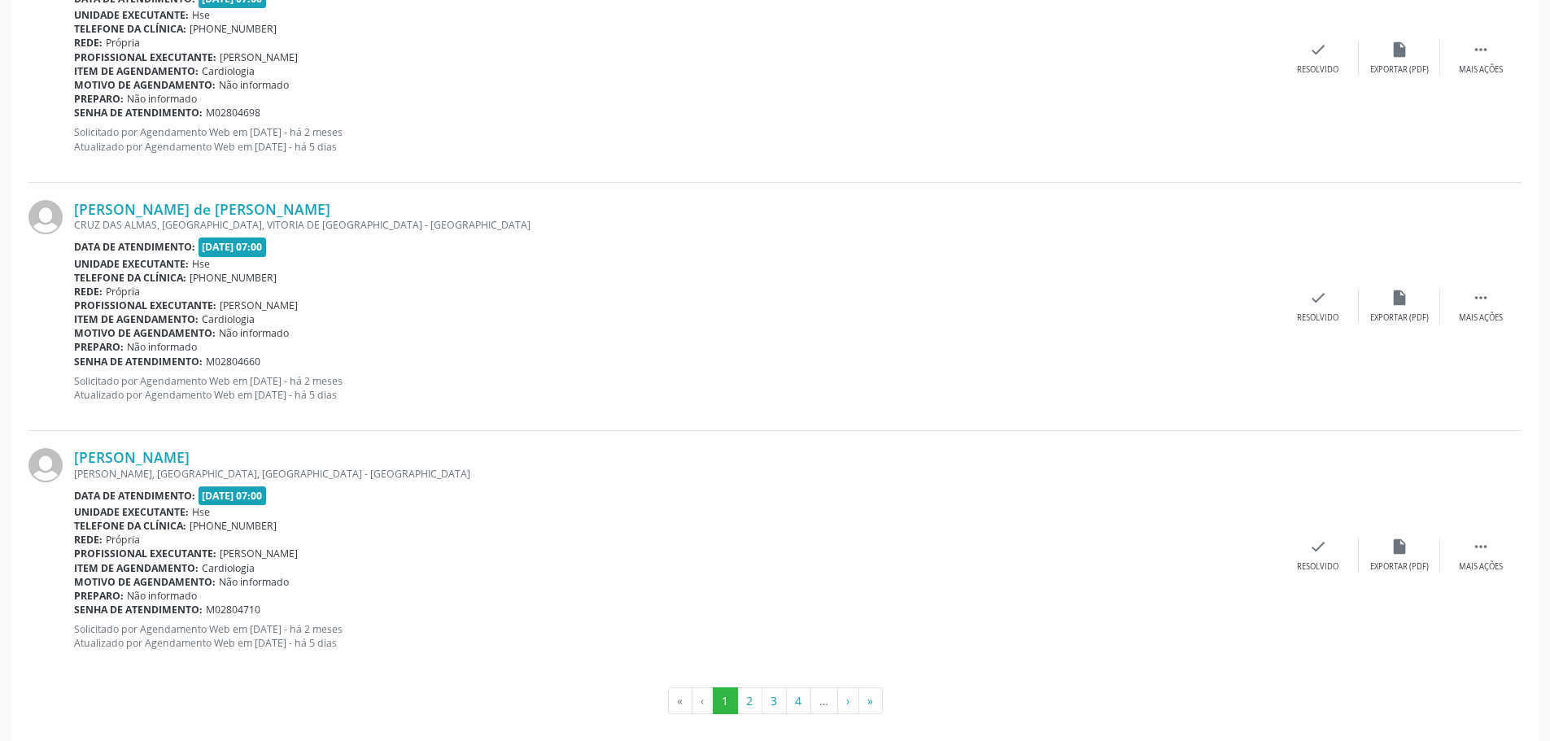
scroll to position [3704, 0]
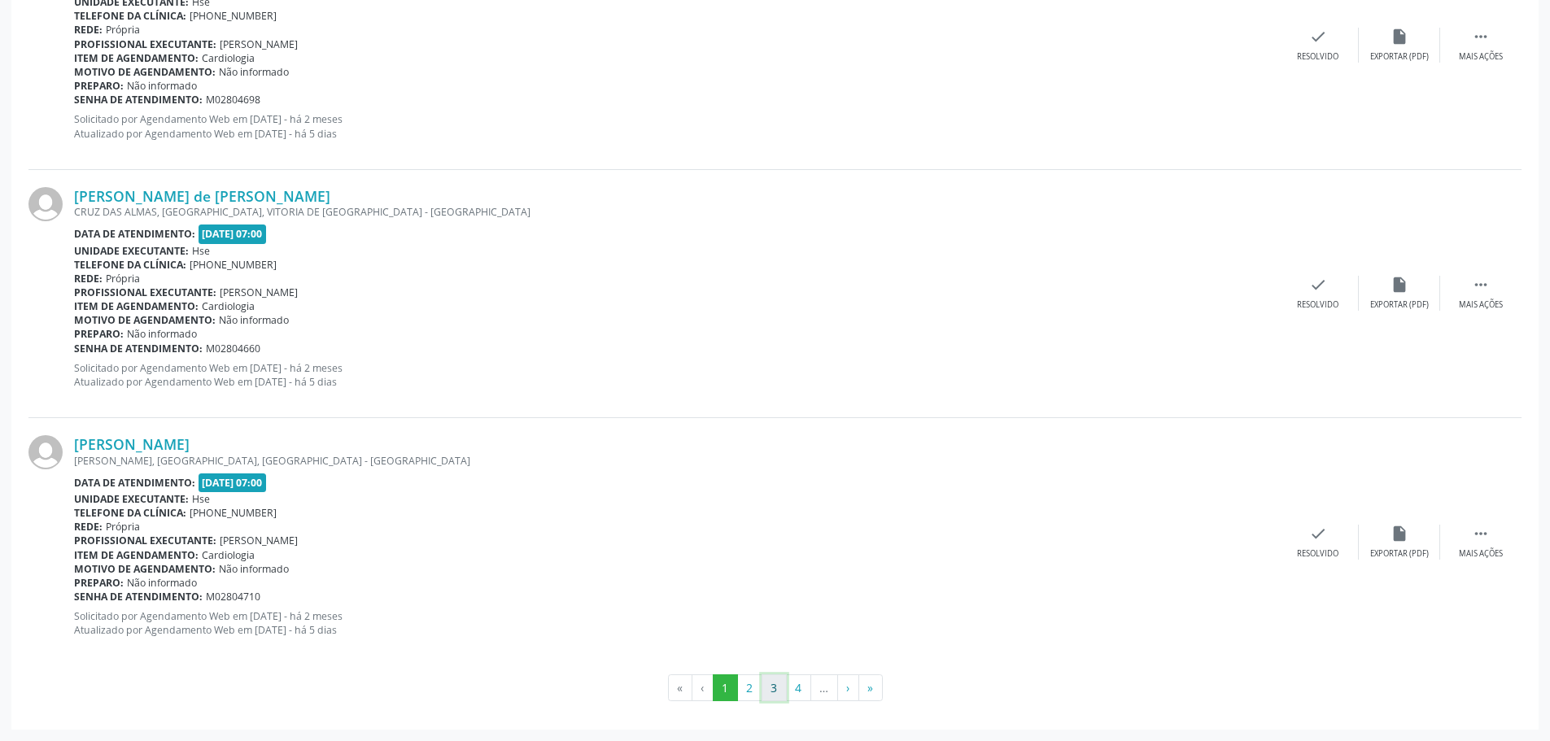
click at [770, 690] on button "3" at bounding box center [774, 689] width 25 height 28
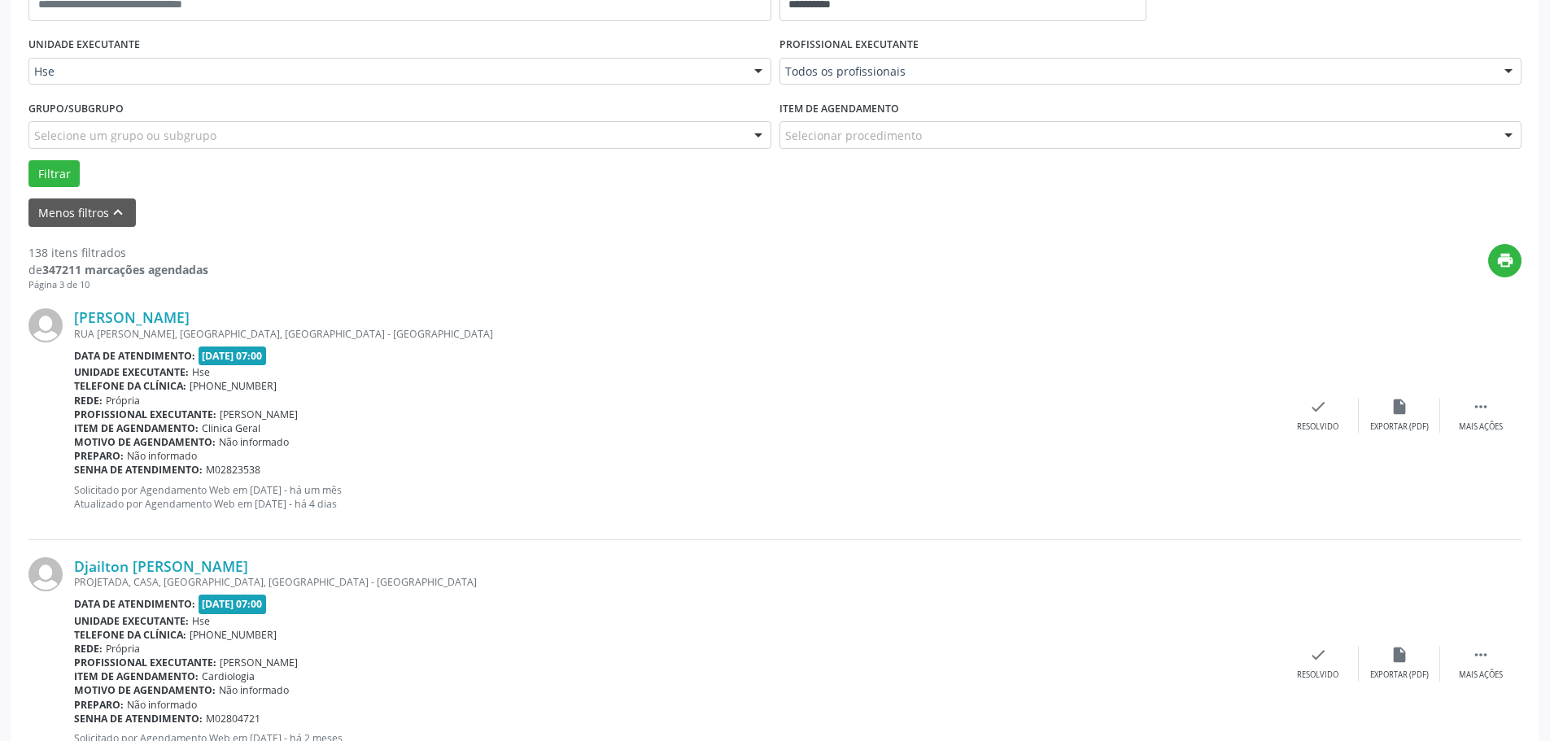
scroll to position [407, 0]
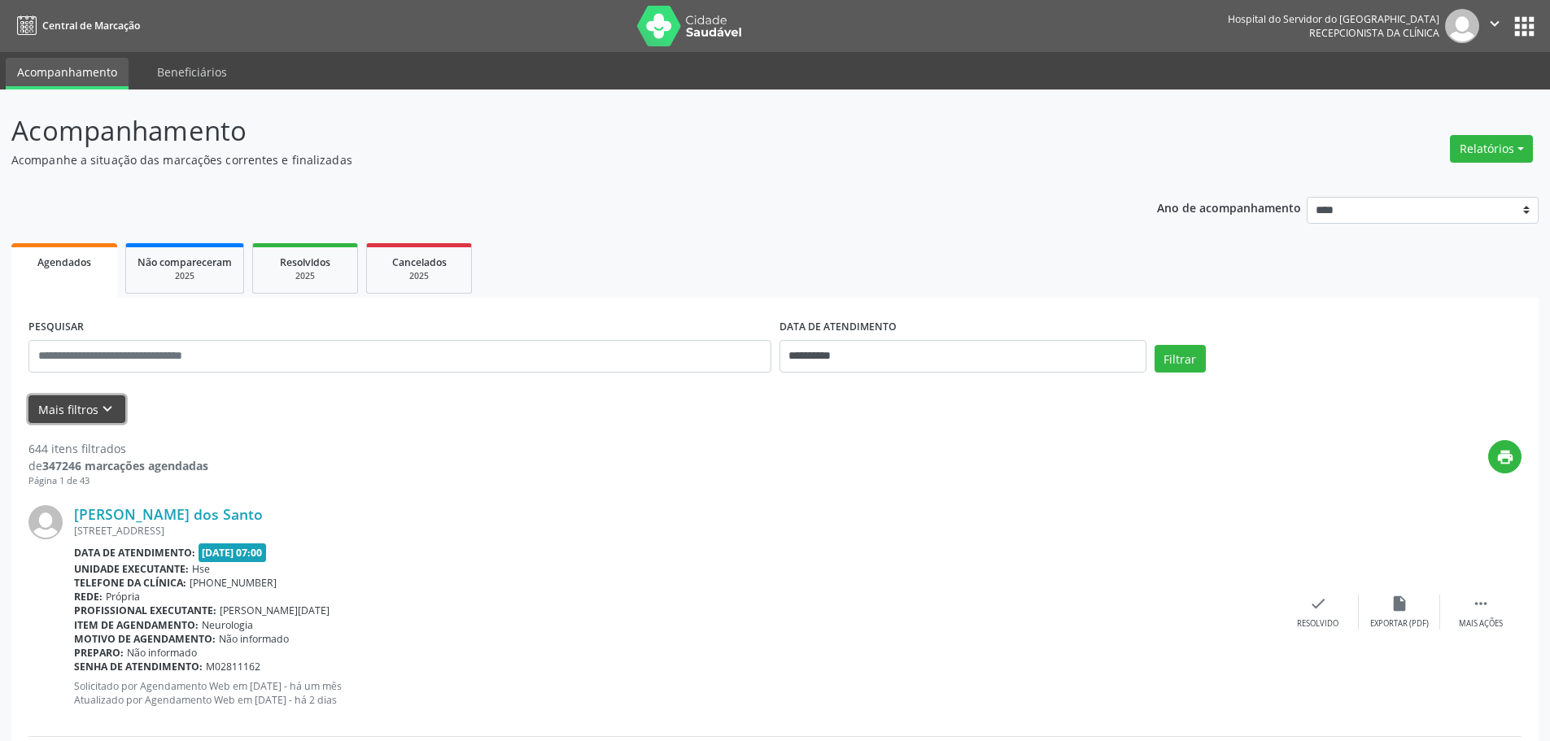
click at [76, 403] on button "Mais filtros keyboard_arrow_down" at bounding box center [76, 409] width 97 height 28
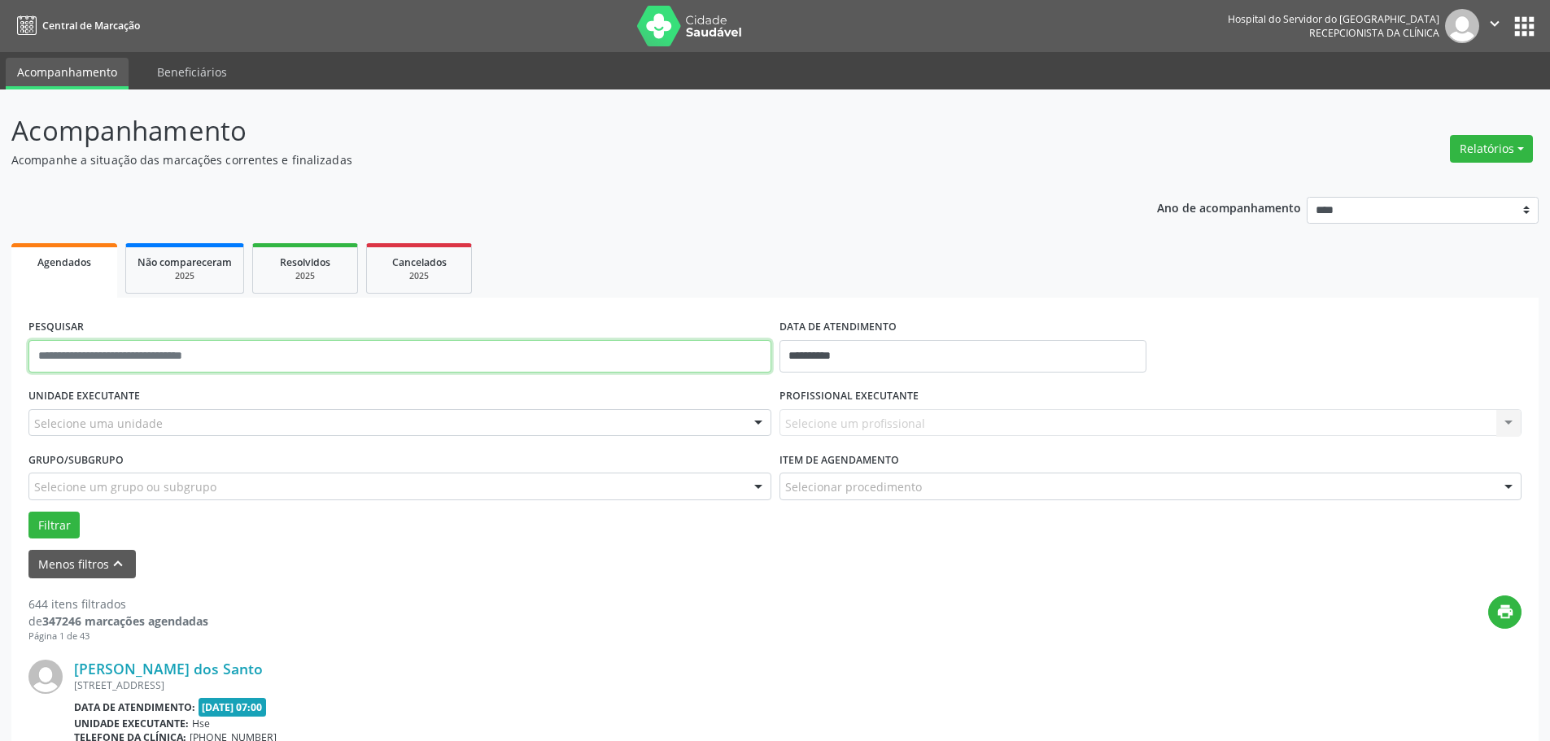
click at [87, 356] on input "text" at bounding box center [399, 356] width 743 height 33
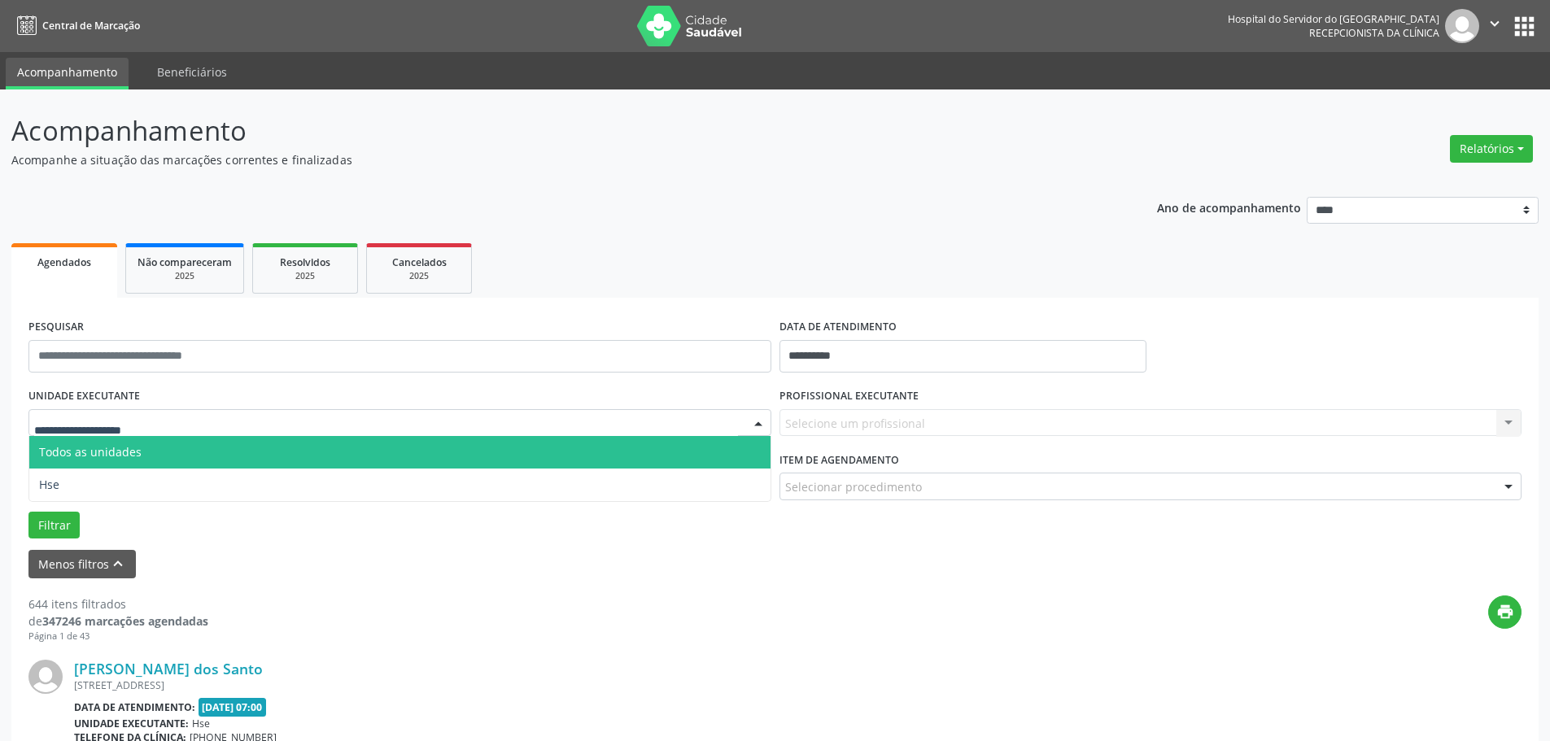
click at [69, 470] on span "Hse" at bounding box center [399, 485] width 741 height 33
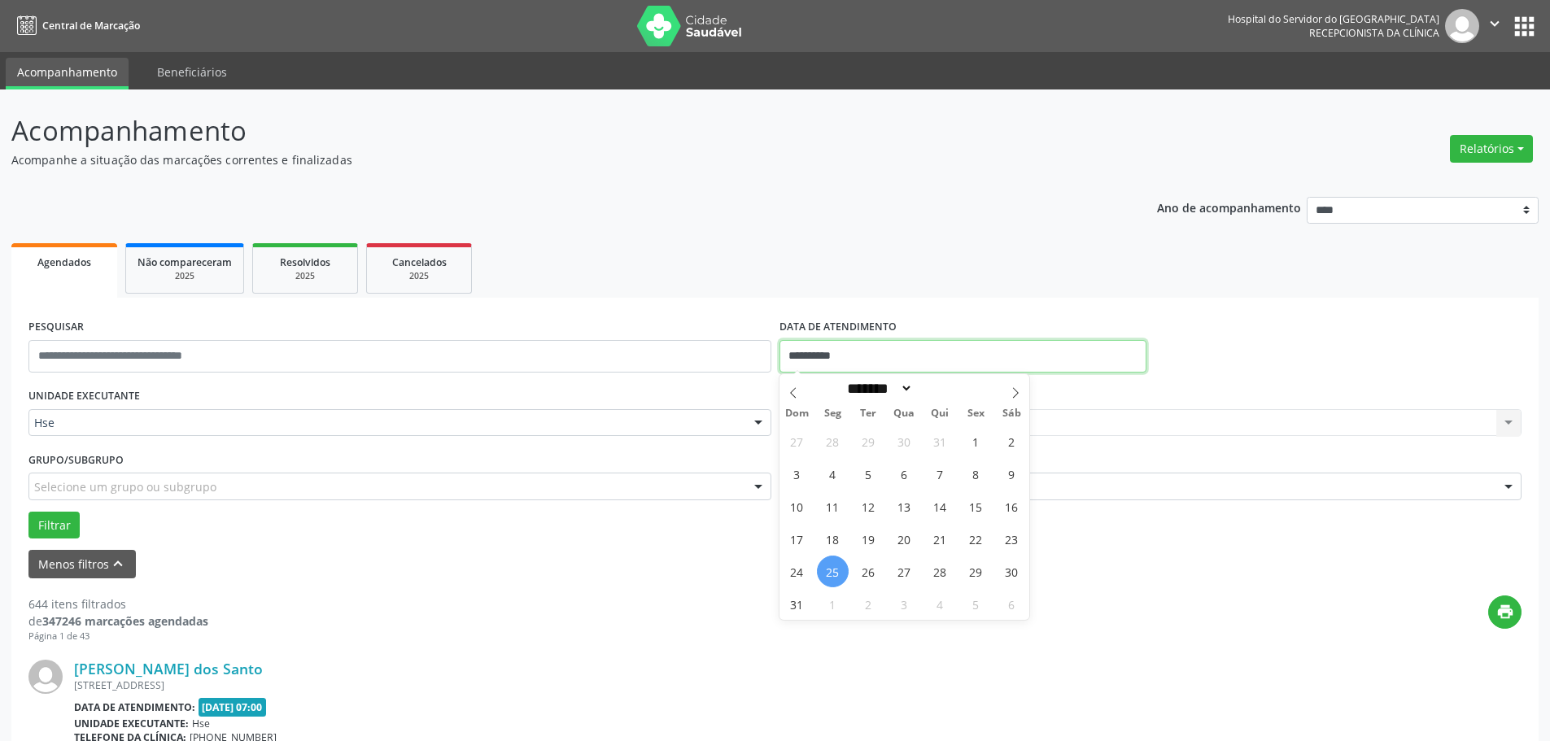
click at [827, 358] on input "**********" at bounding box center [963, 356] width 367 height 33
click at [981, 549] on span "22" at bounding box center [976, 539] width 32 height 32
type input "**********"
click at [981, 549] on span "22" at bounding box center [976, 539] width 32 height 32
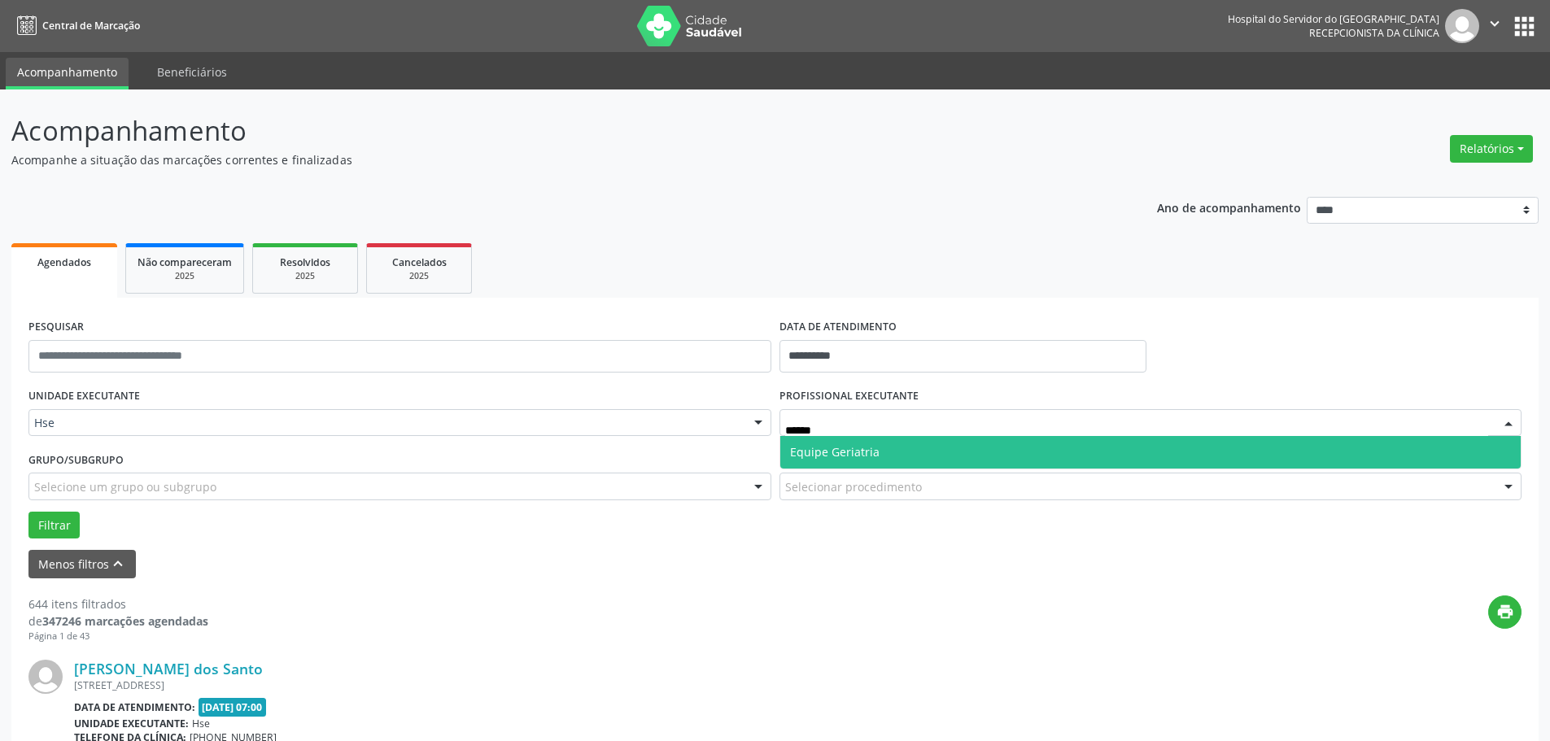
click at [835, 456] on span "Equipe Geriatria" at bounding box center [835, 451] width 90 height 15
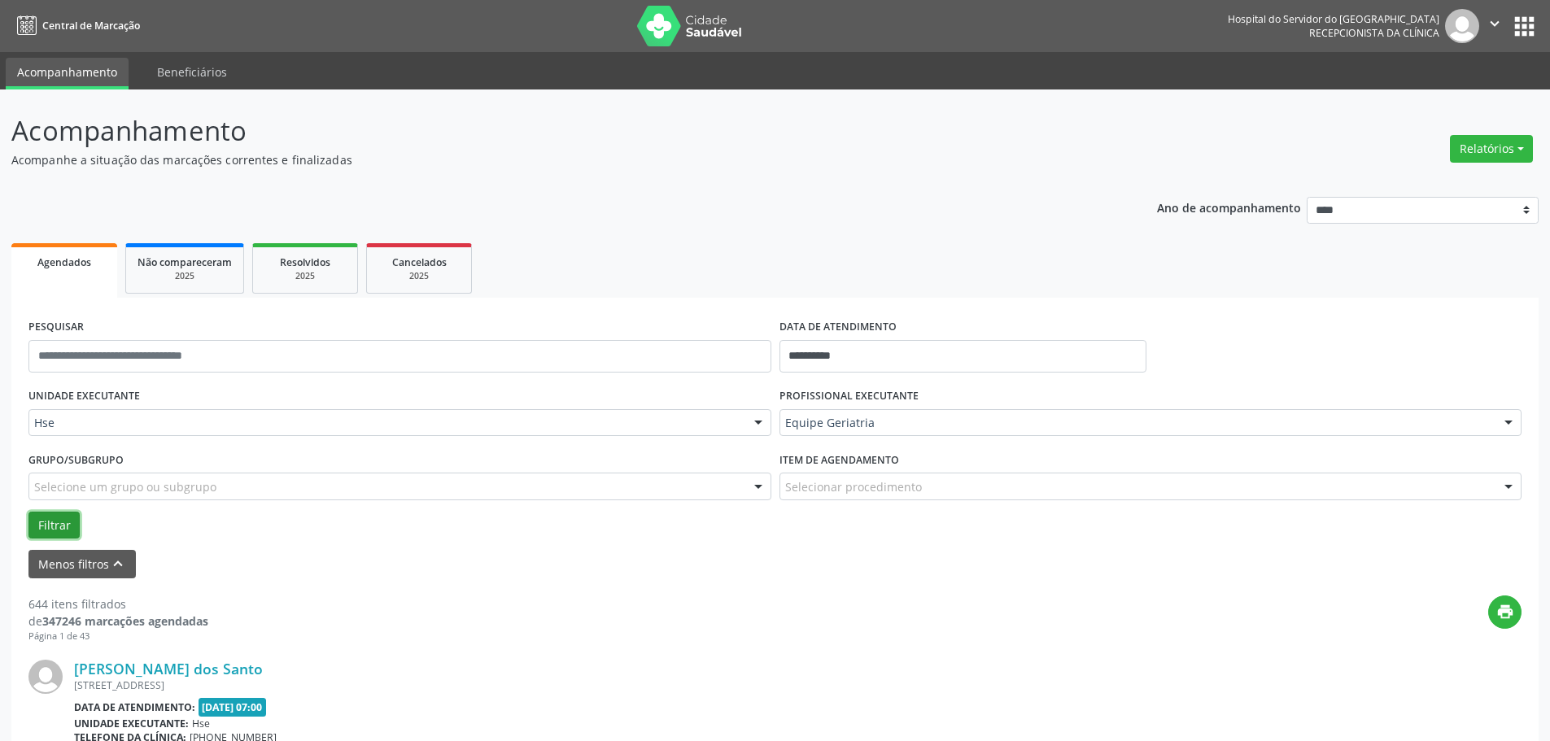
click at [55, 520] on button "Filtrar" at bounding box center [53, 526] width 51 height 28
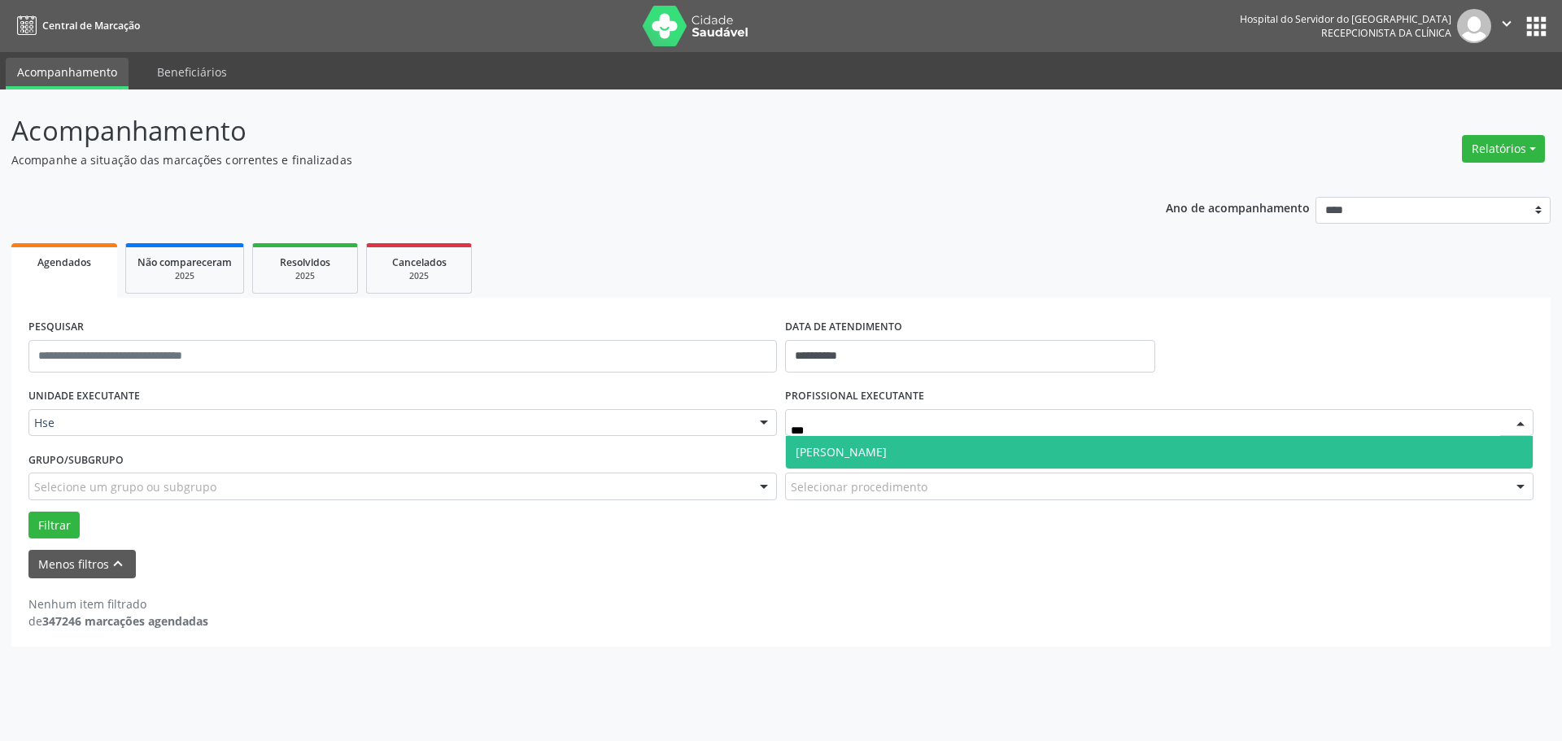
click at [828, 446] on span "[PERSON_NAME]" at bounding box center [841, 451] width 91 height 15
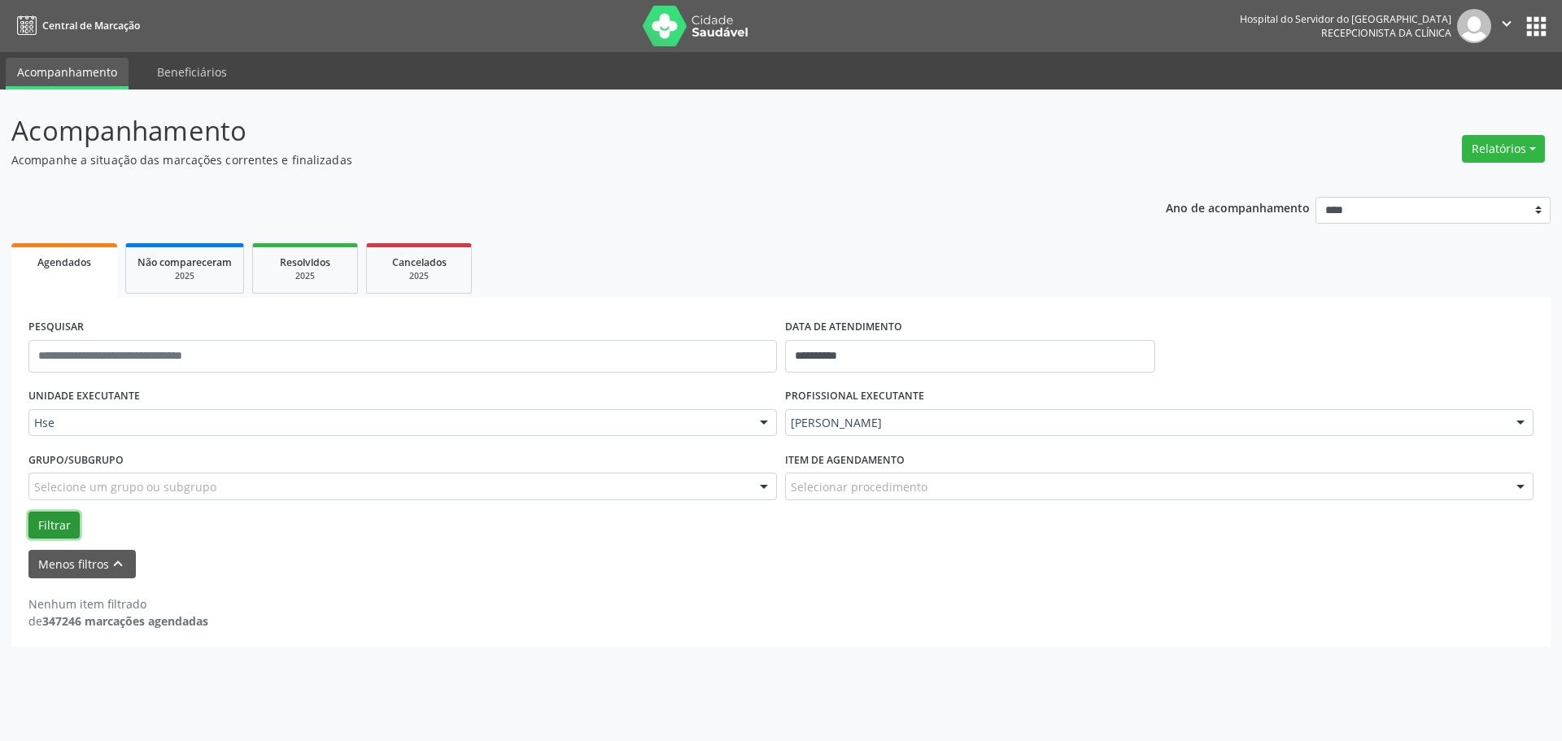
click at [67, 520] on button "Filtrar" at bounding box center [53, 526] width 51 height 28
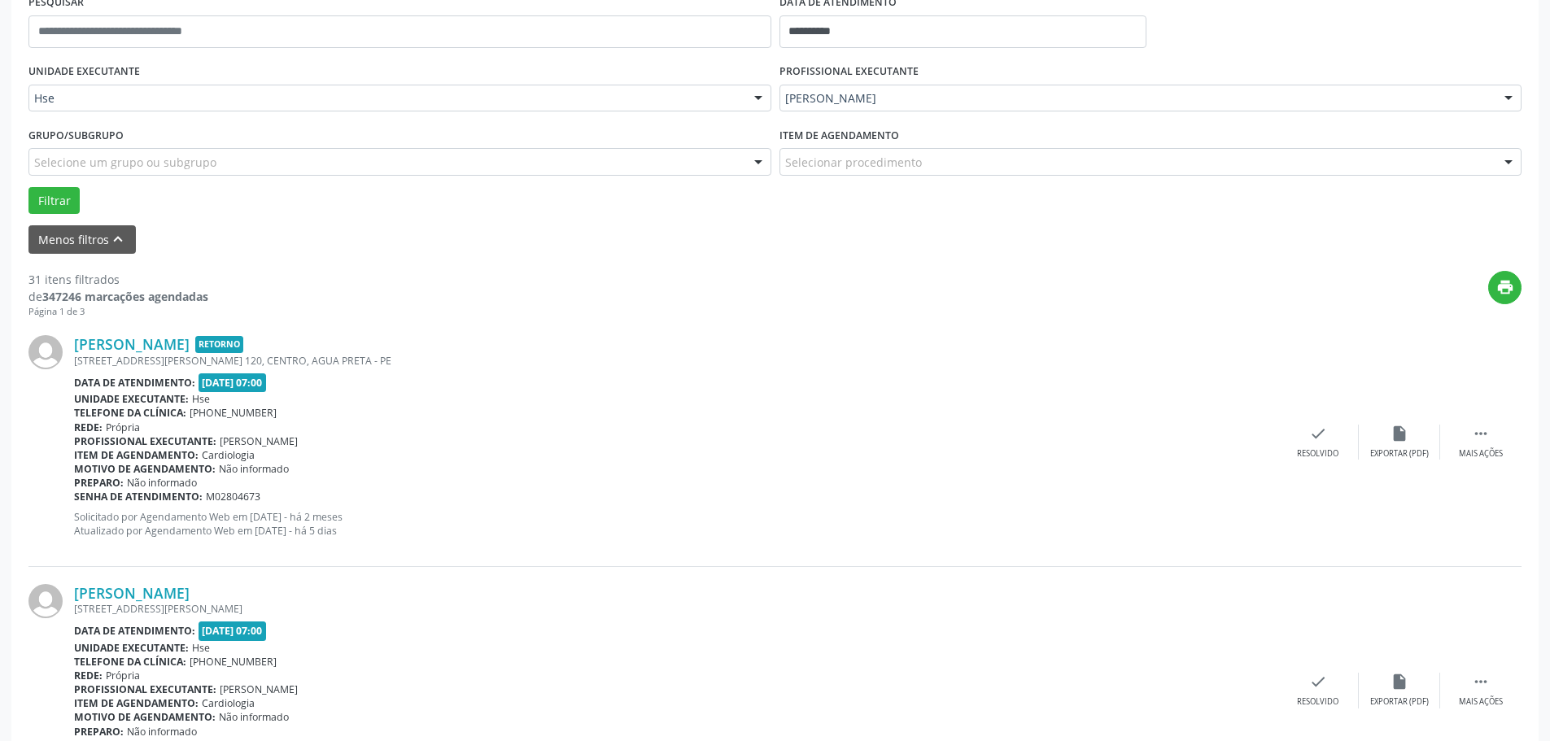
scroll to position [325, 0]
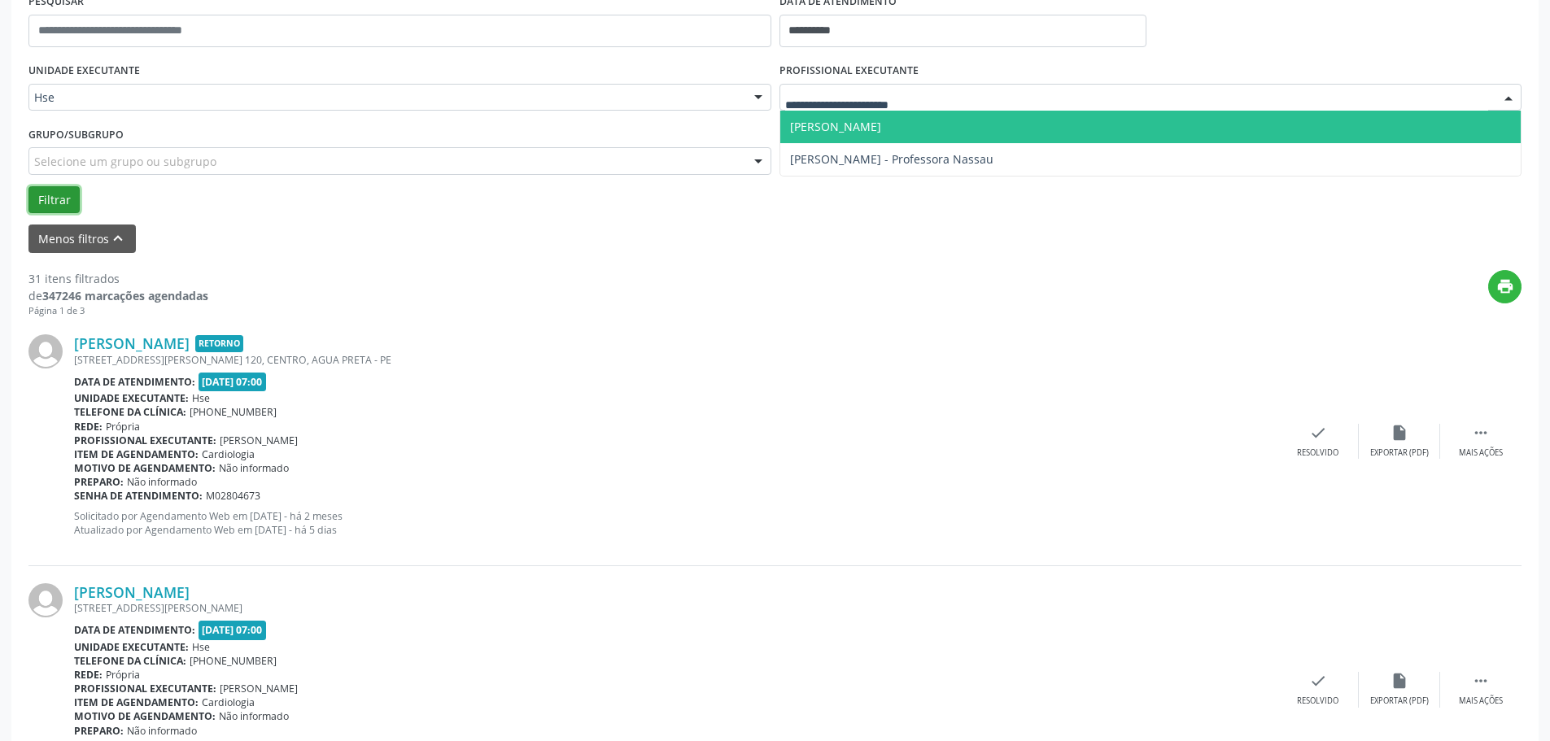
click at [59, 200] on button "Filtrar" at bounding box center [53, 200] width 51 height 28
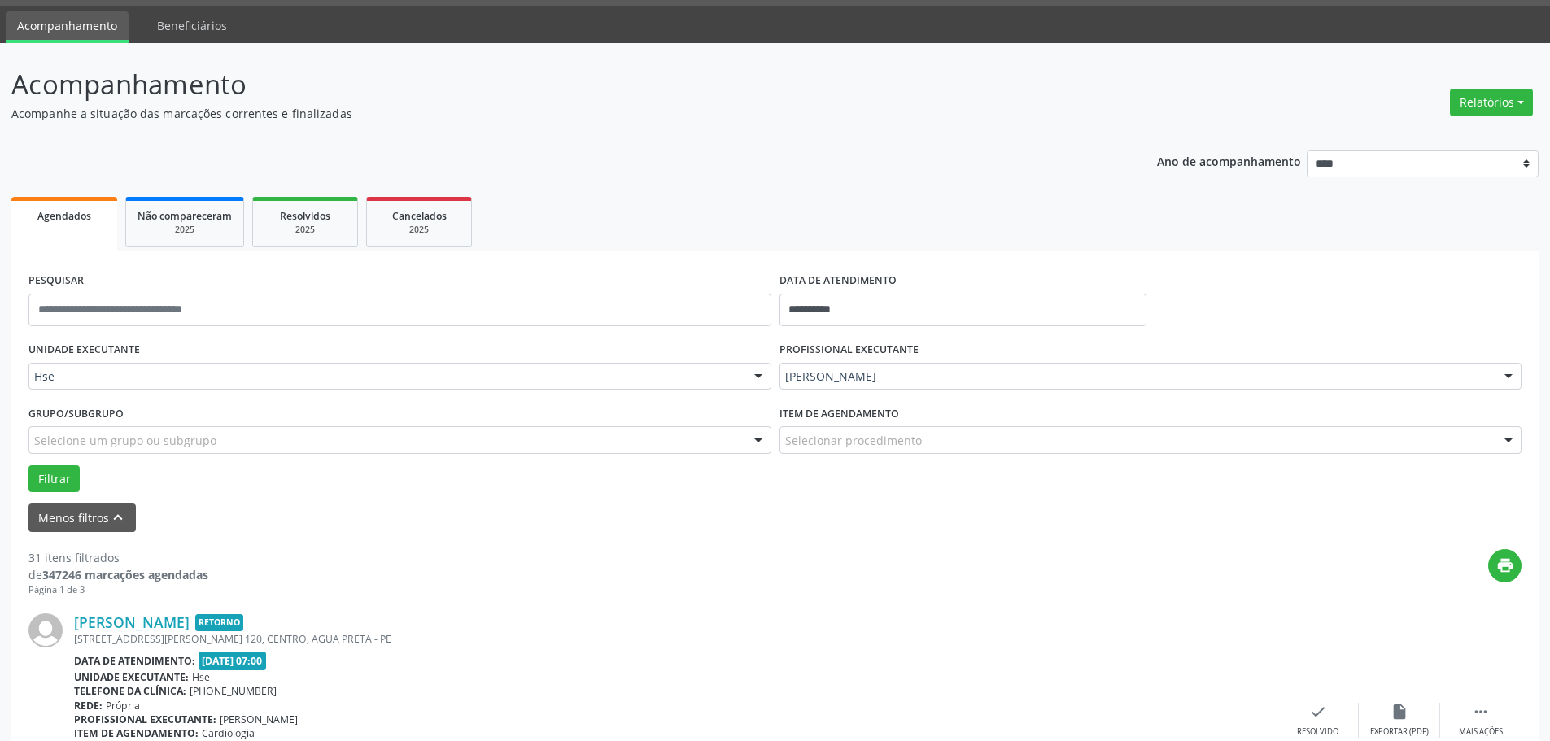
scroll to position [244, 0]
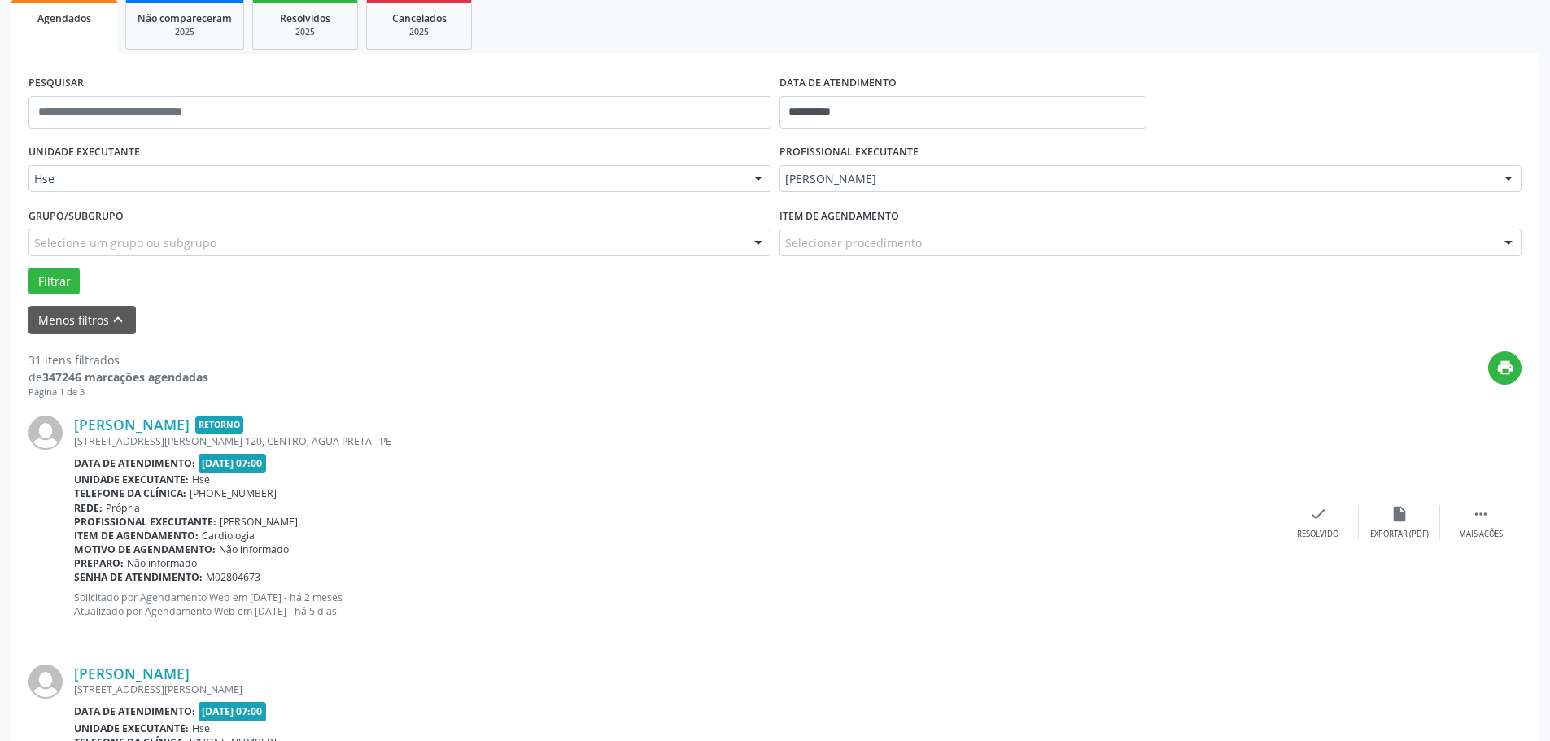
click at [872, 165] on div "[PERSON_NAME]" at bounding box center [1151, 179] width 743 height 28
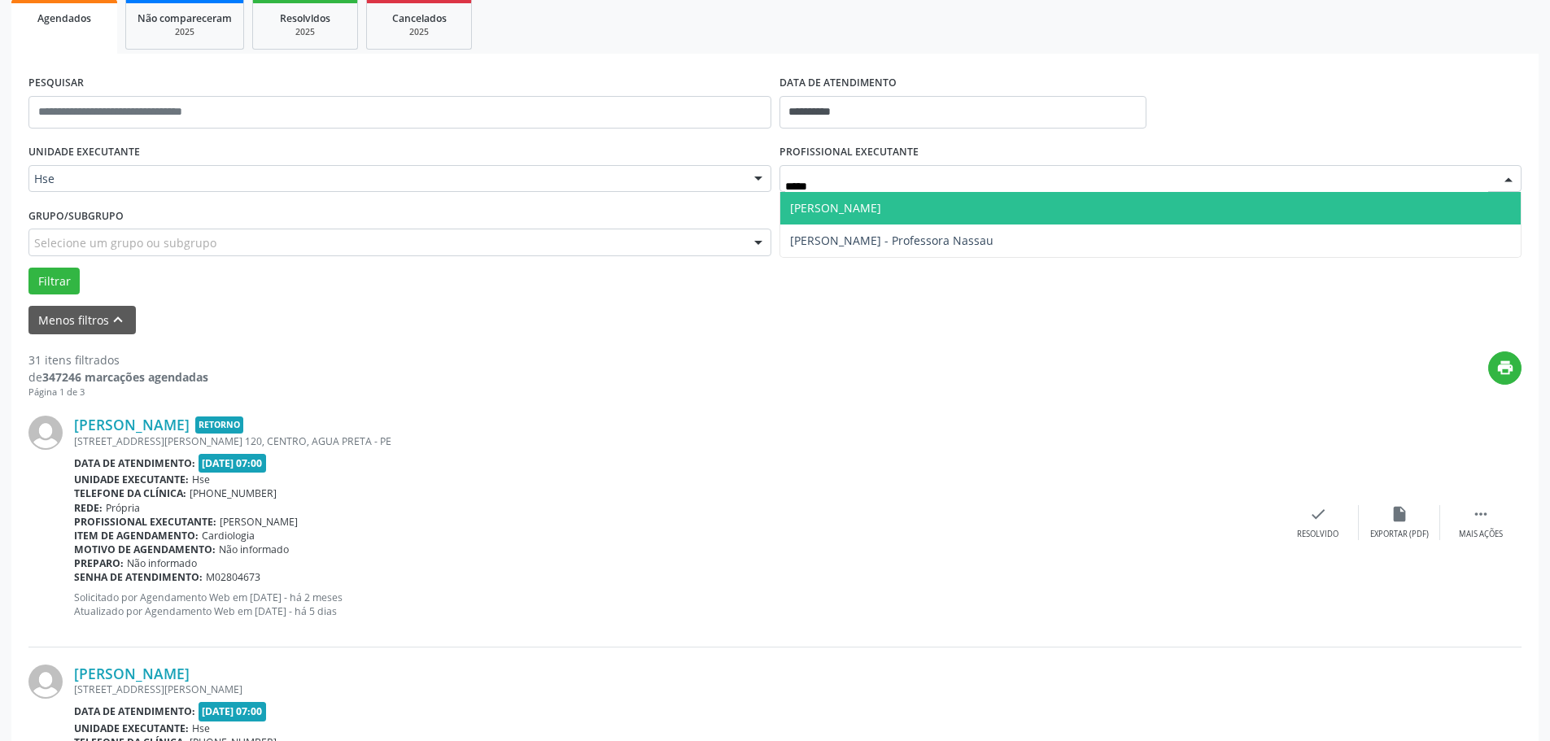
click at [867, 205] on span "[PERSON_NAME]" at bounding box center [835, 207] width 91 height 15
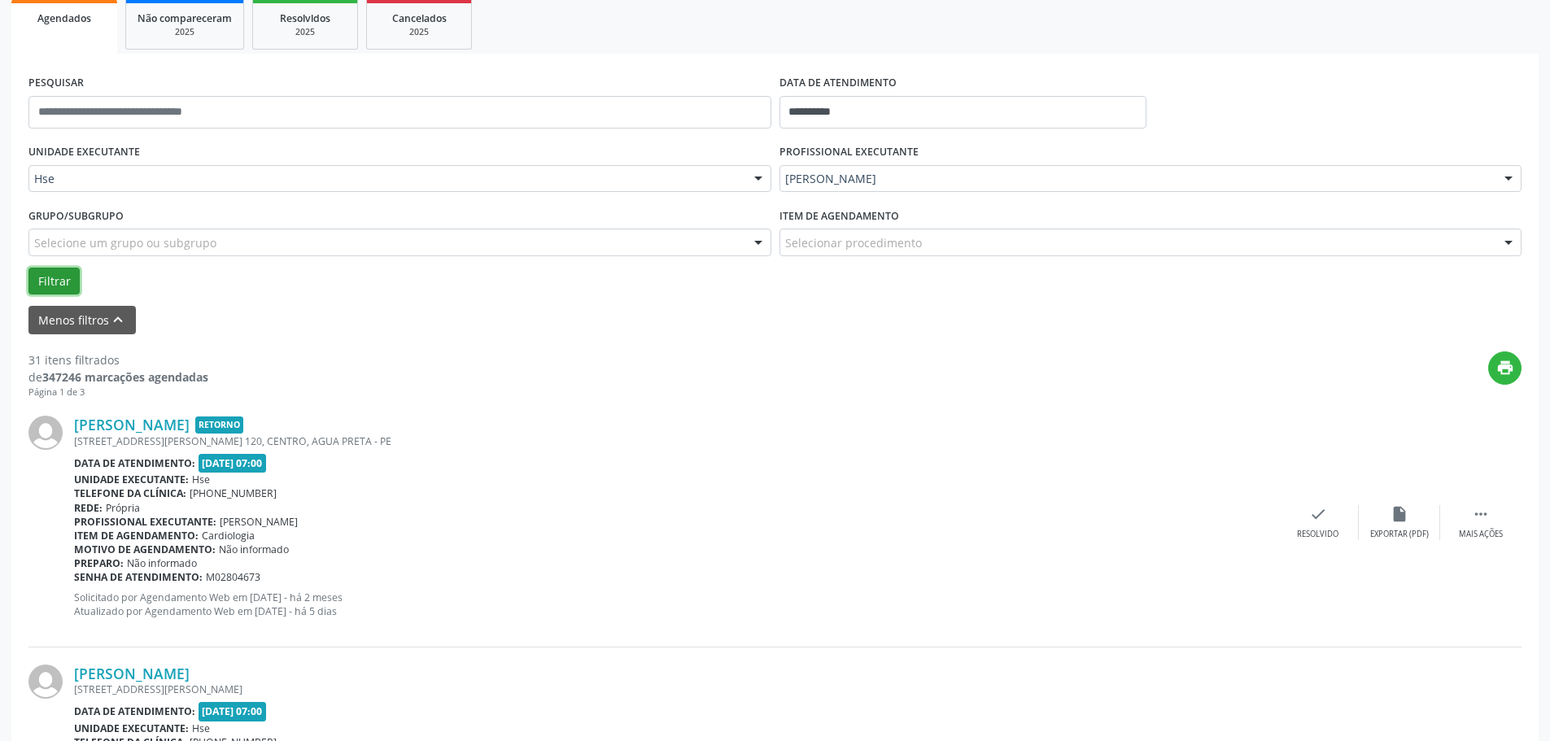
click at [46, 285] on button "Filtrar" at bounding box center [53, 282] width 51 height 28
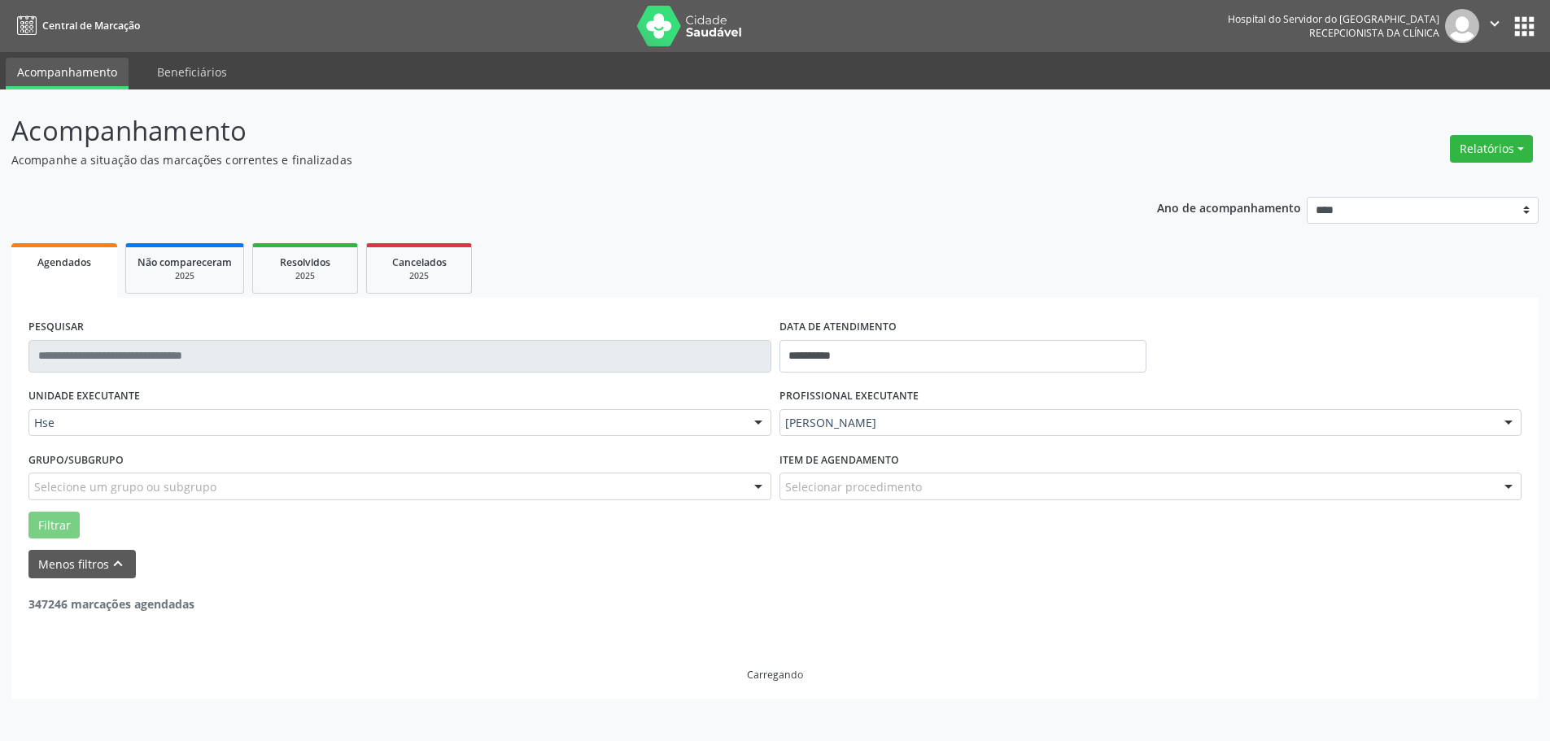
scroll to position [0, 0]
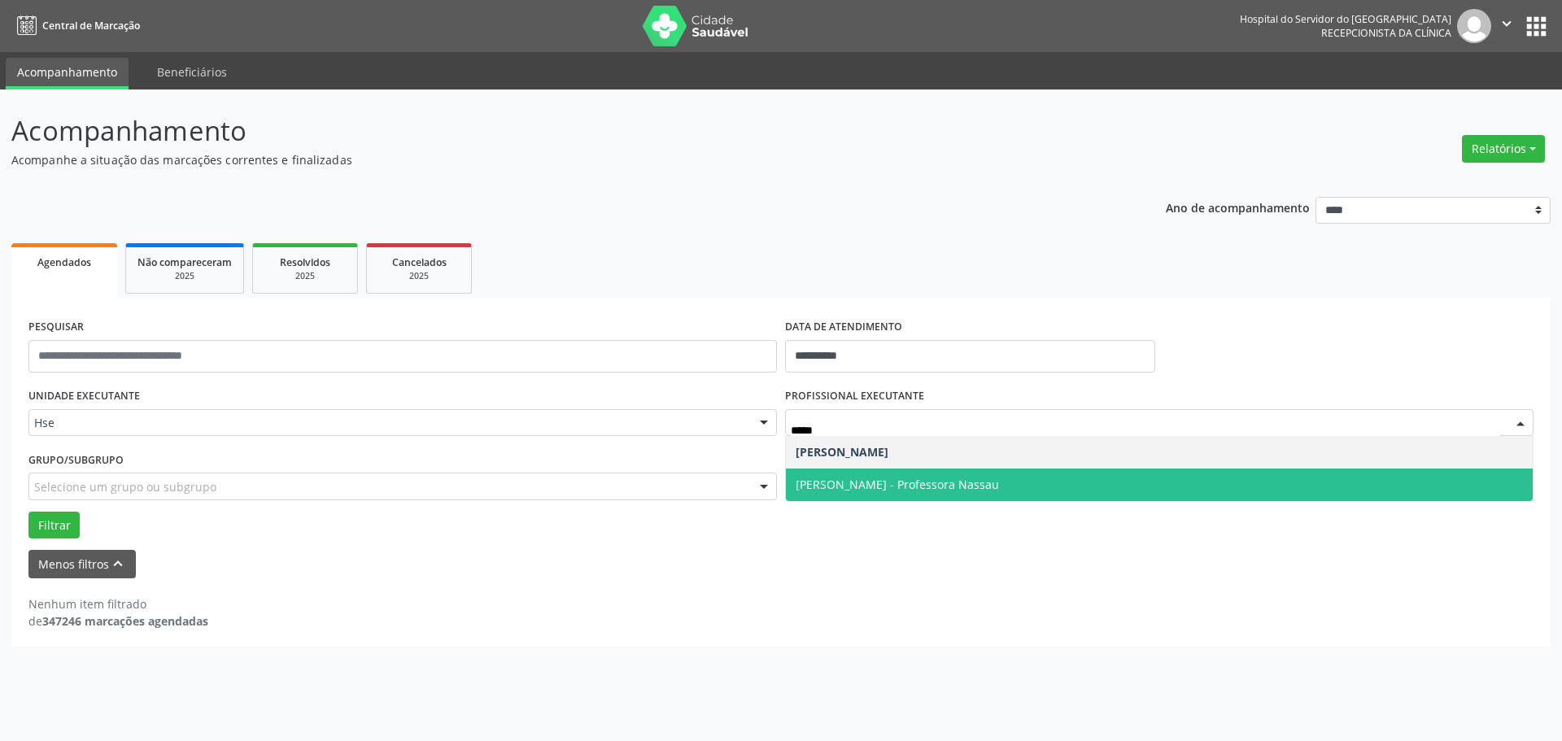
click at [914, 470] on span "[PERSON_NAME] - Professora Nassau" at bounding box center [1159, 485] width 747 height 33
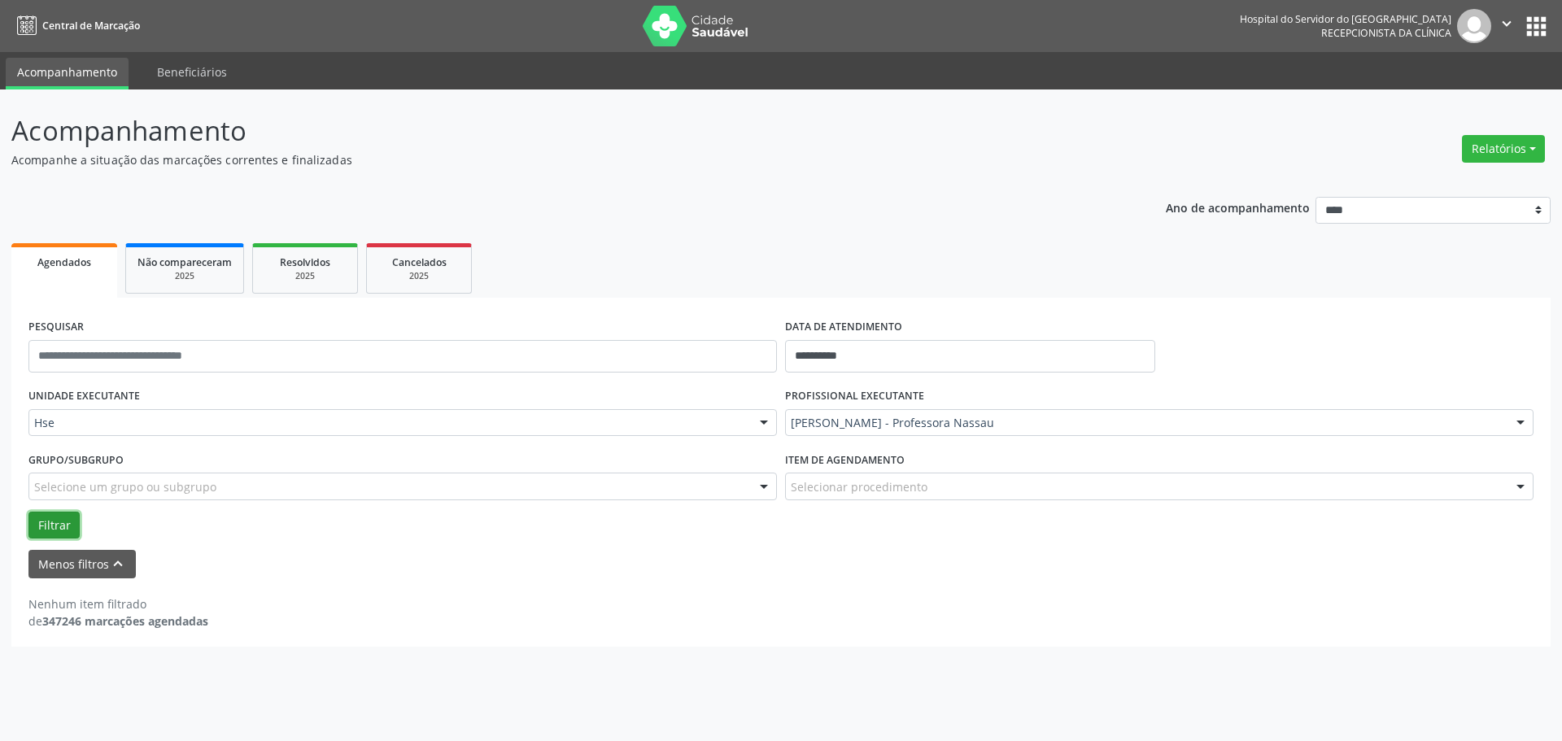
click at [63, 517] on button "Filtrar" at bounding box center [53, 526] width 51 height 28
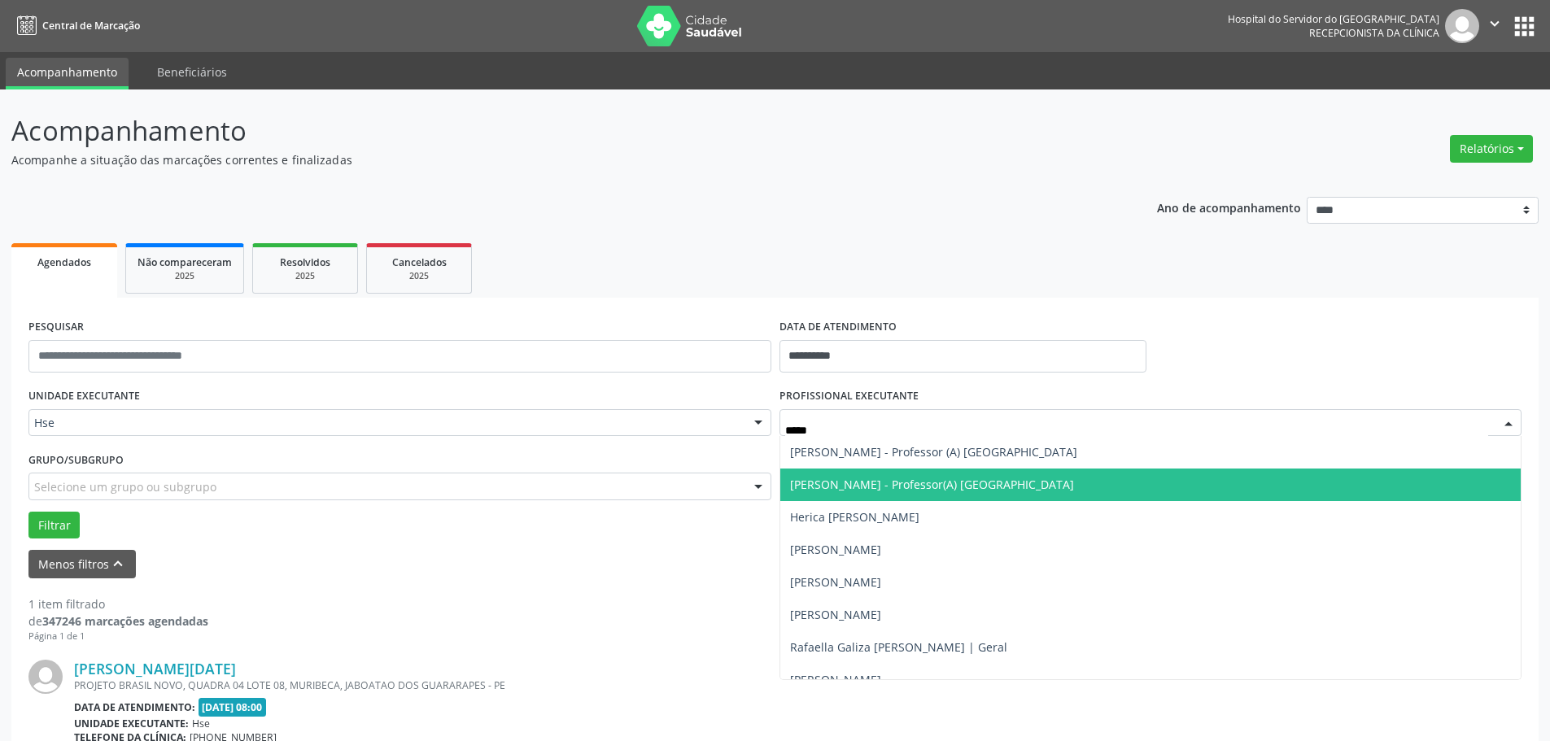
type input "******"
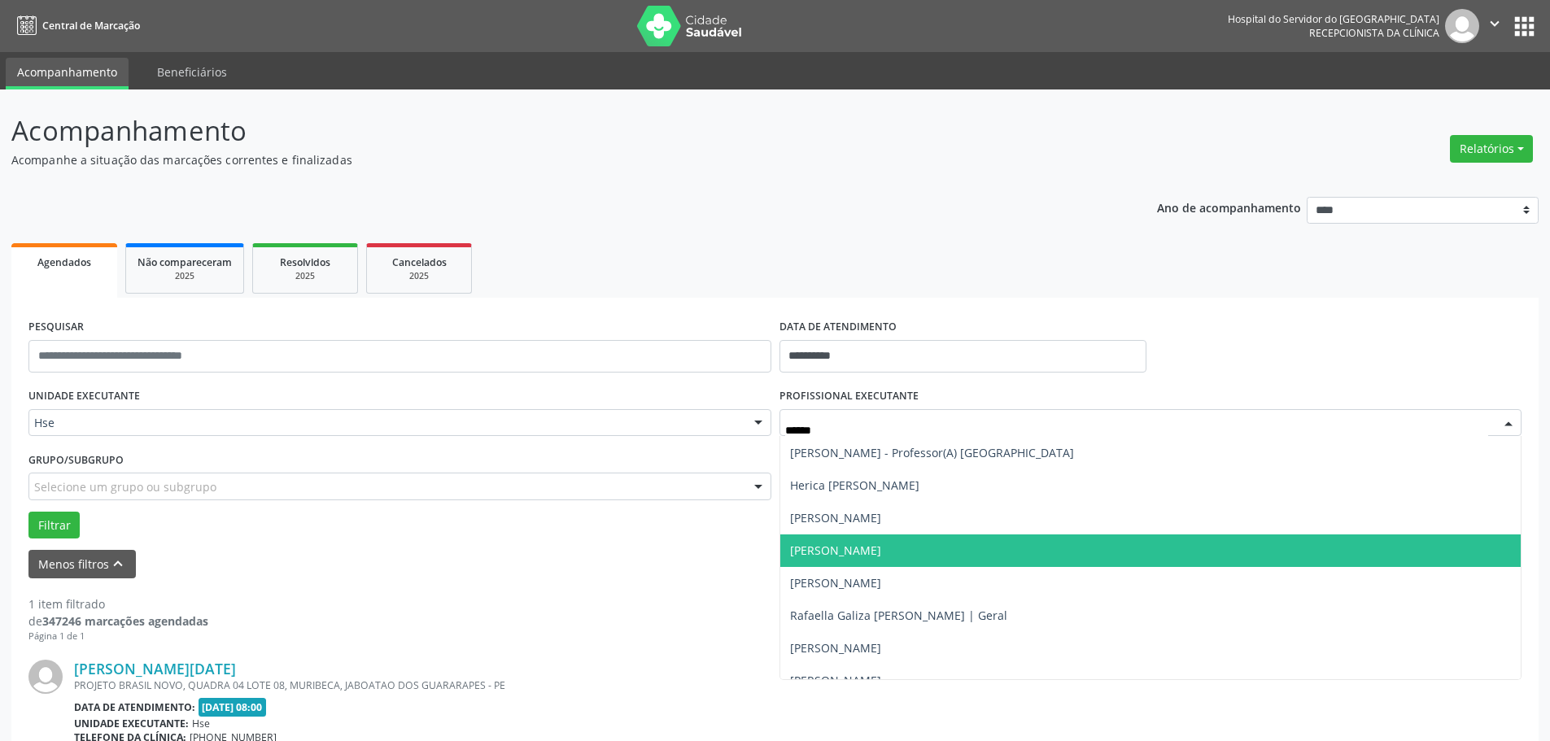
scroll to position [50, 0]
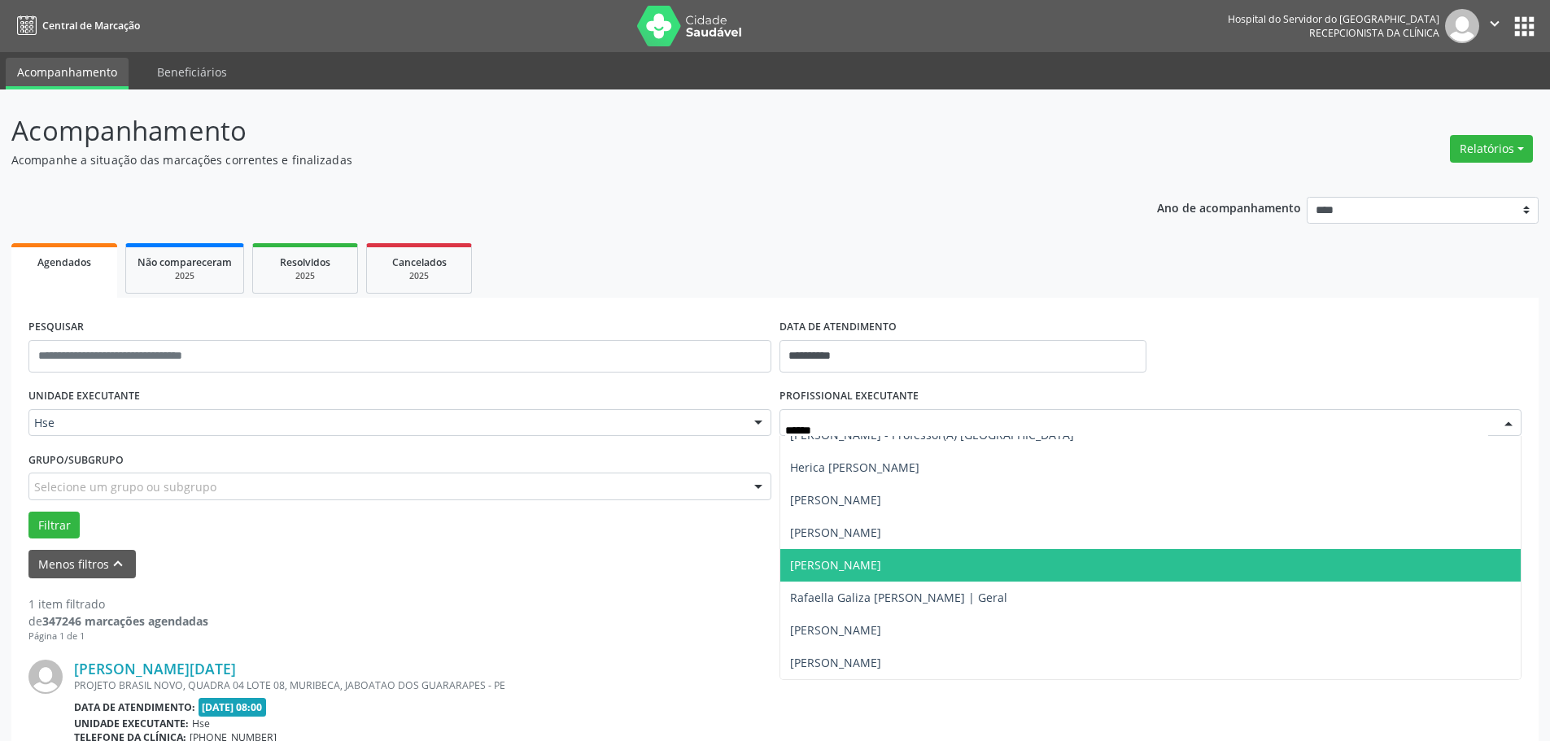
click at [1012, 570] on span "[PERSON_NAME]" at bounding box center [1150, 565] width 741 height 33
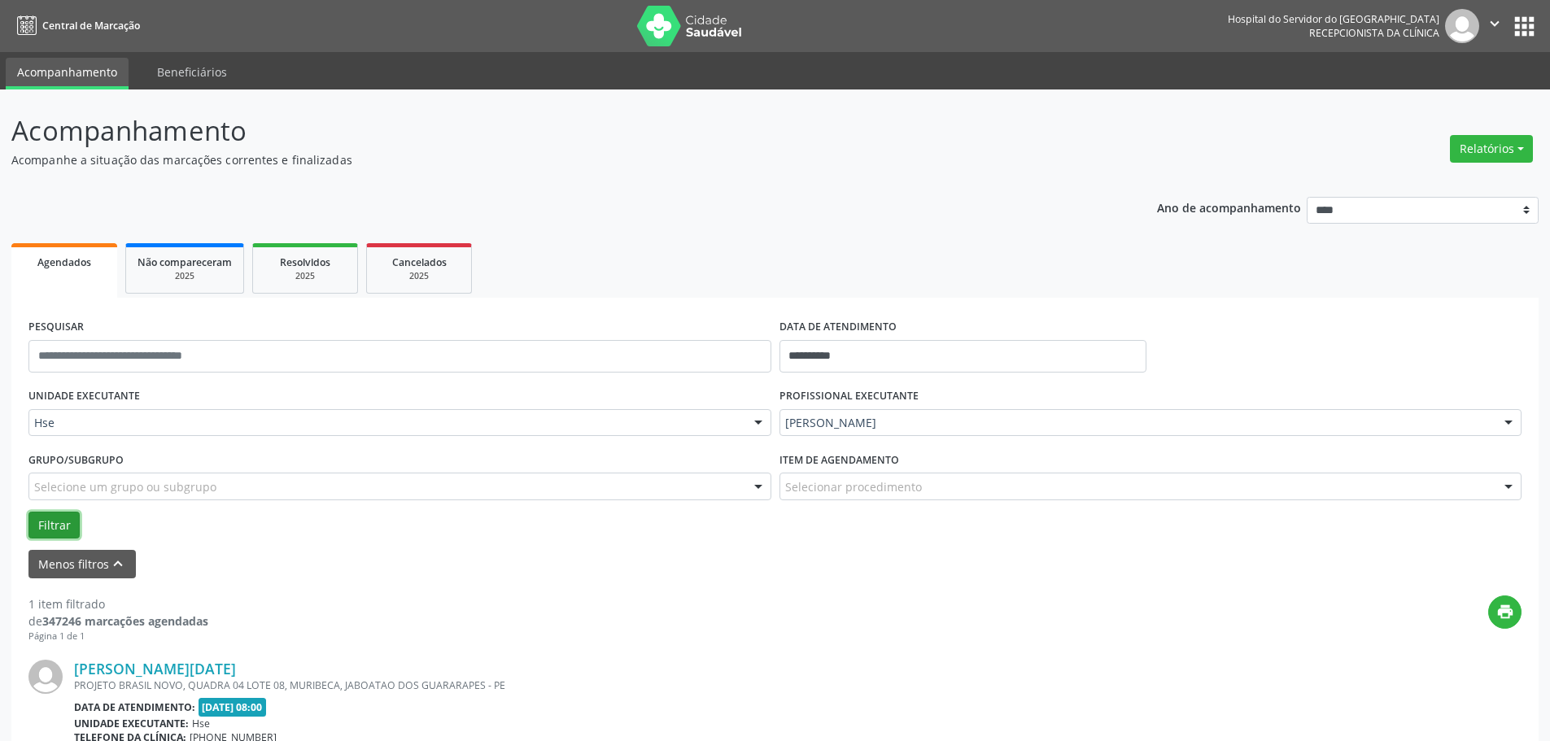
click at [59, 522] on button "Filtrar" at bounding box center [53, 526] width 51 height 28
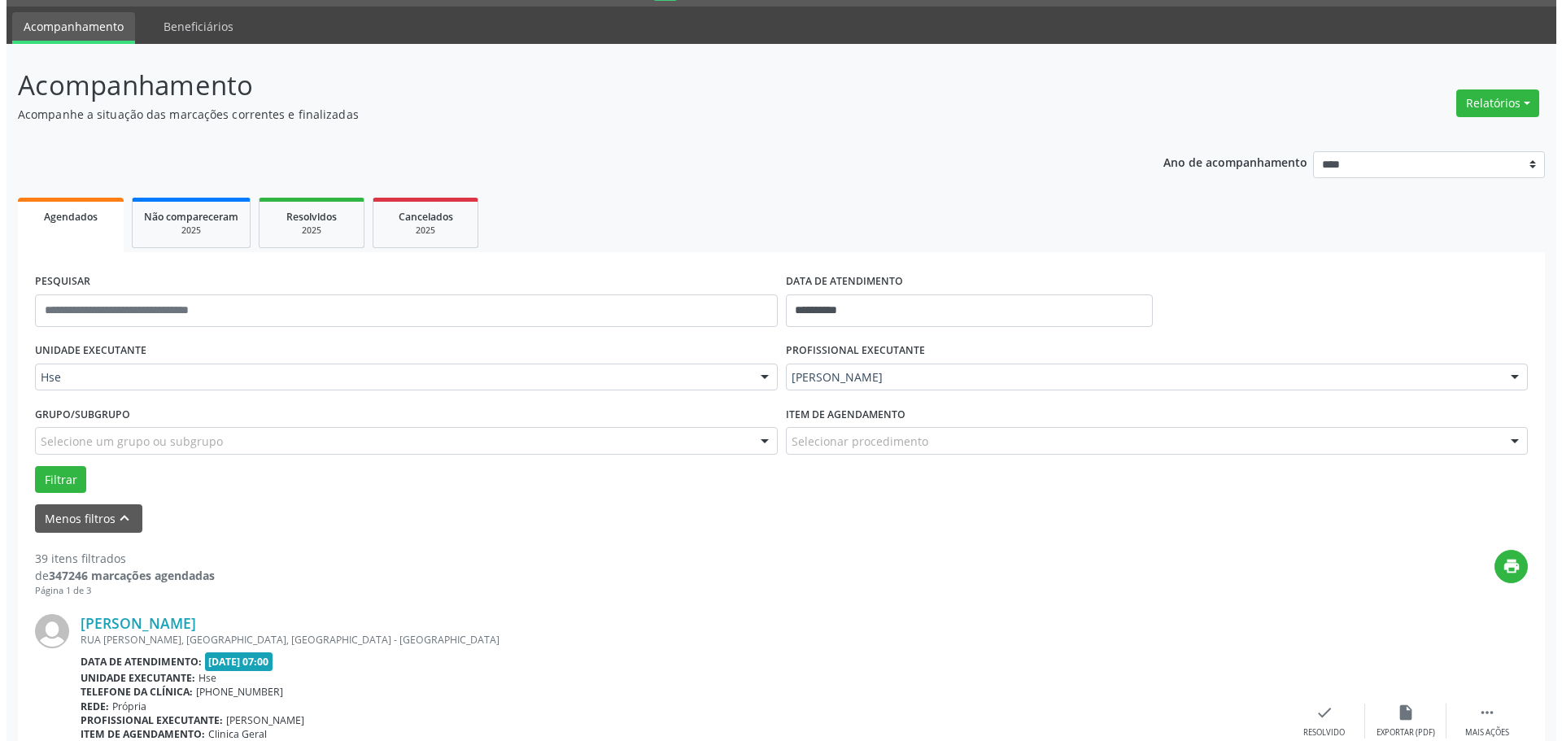
scroll to position [0, 0]
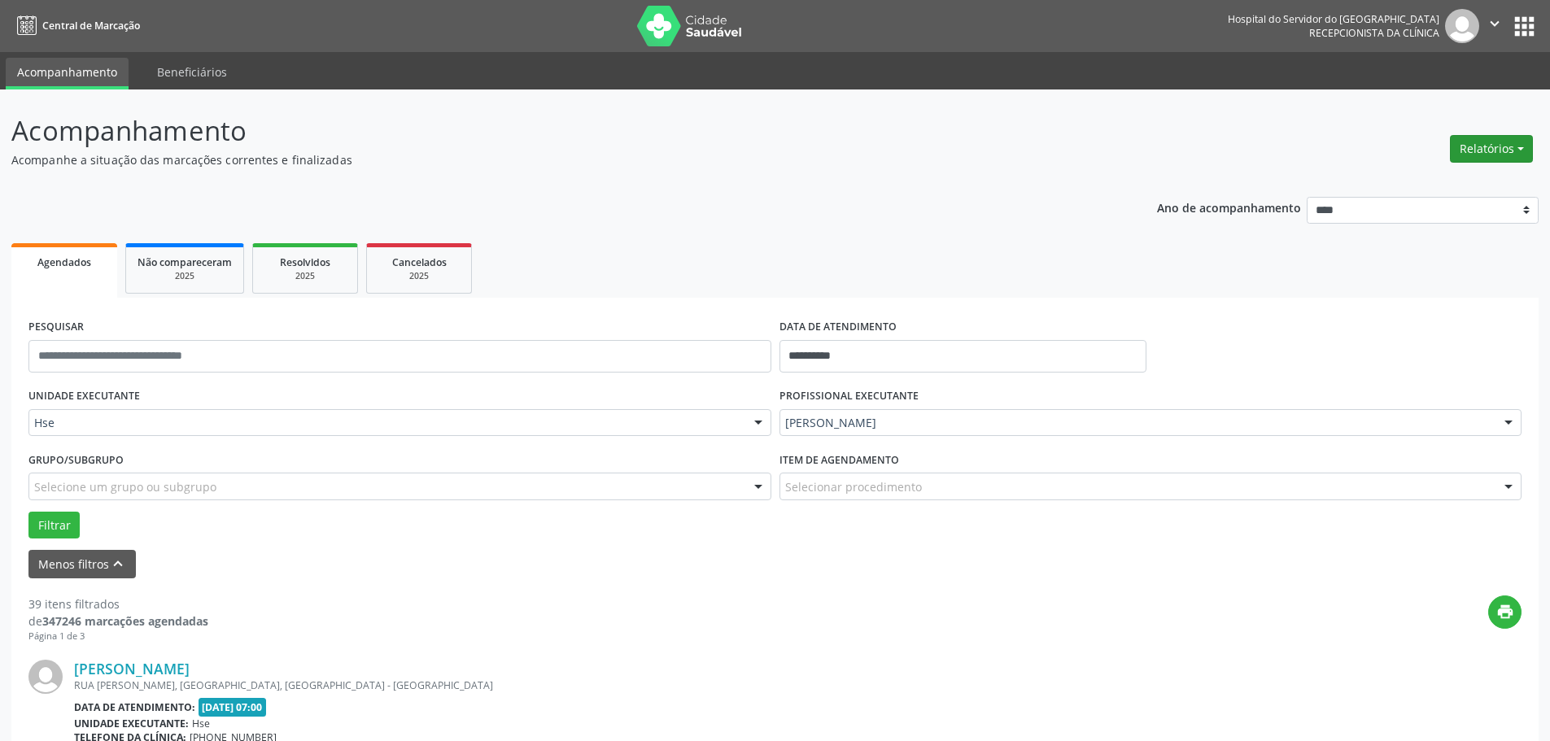
click at [1491, 147] on button "Relatórios" at bounding box center [1491, 149] width 83 height 28
click at [1431, 186] on link "Agendamentos" at bounding box center [1446, 184] width 175 height 23
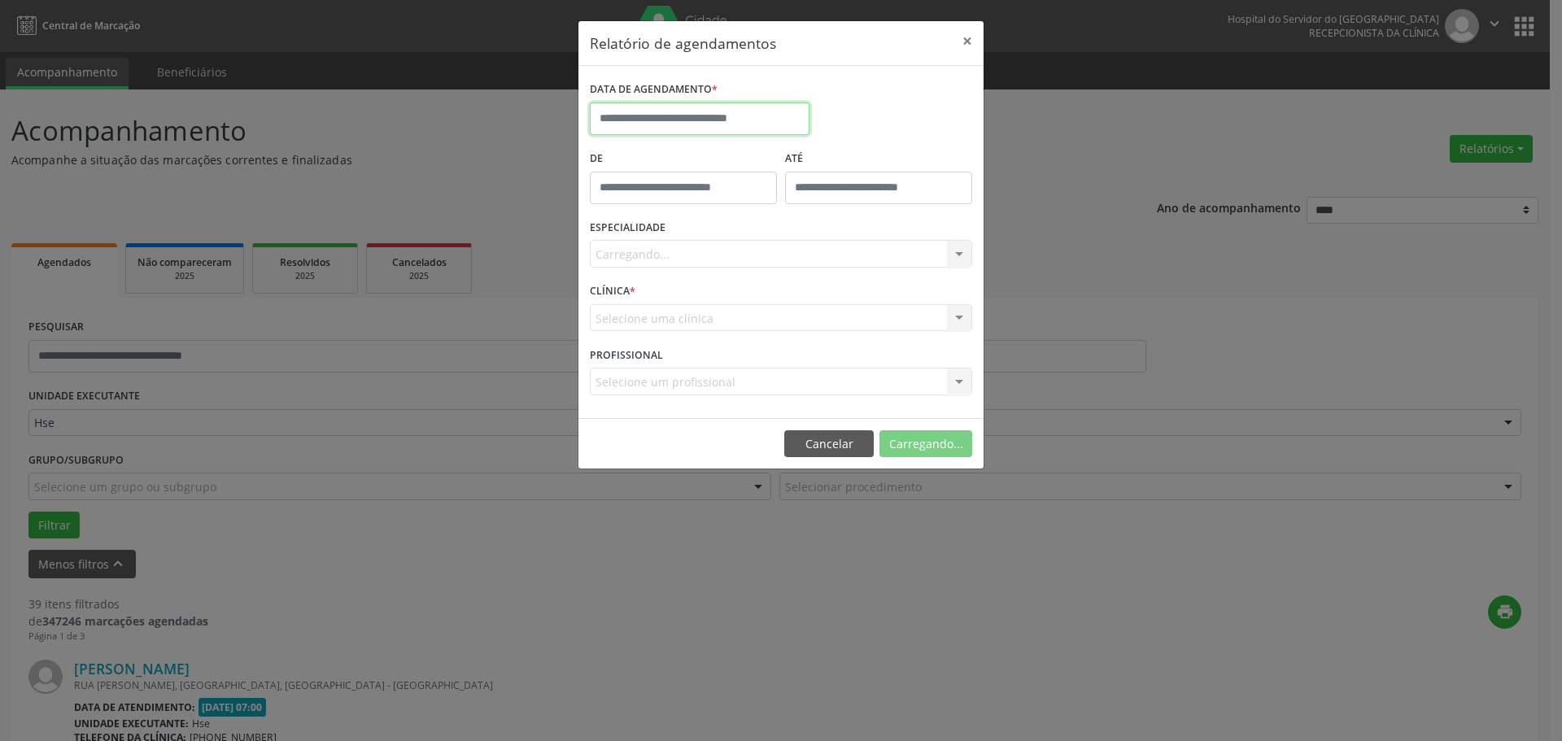
click at [681, 125] on input "text" at bounding box center [700, 119] width 220 height 33
click at [679, 365] on span "2" at bounding box center [679, 367] width 32 height 32
type input "**********"
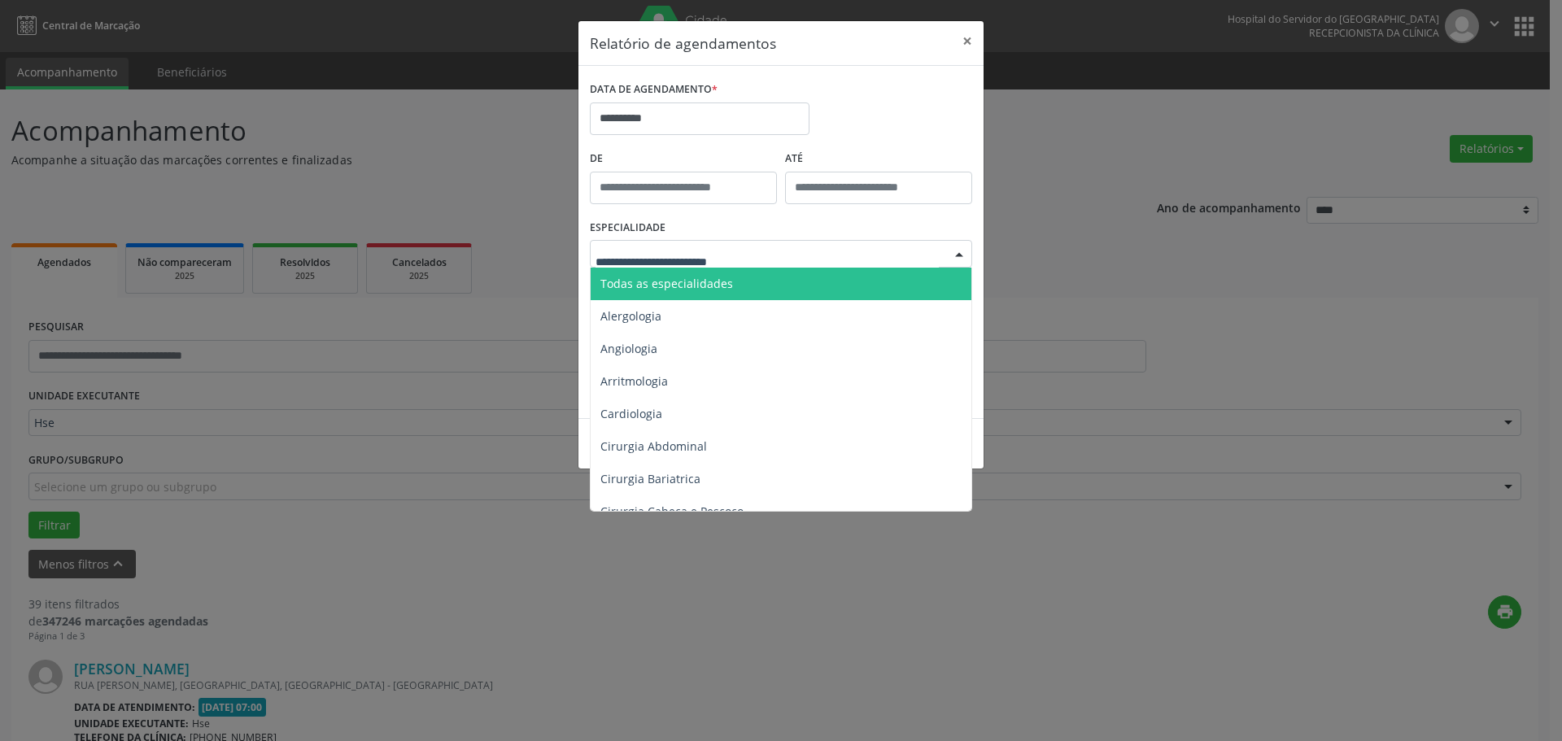
click at [751, 256] on div at bounding box center [781, 254] width 382 height 28
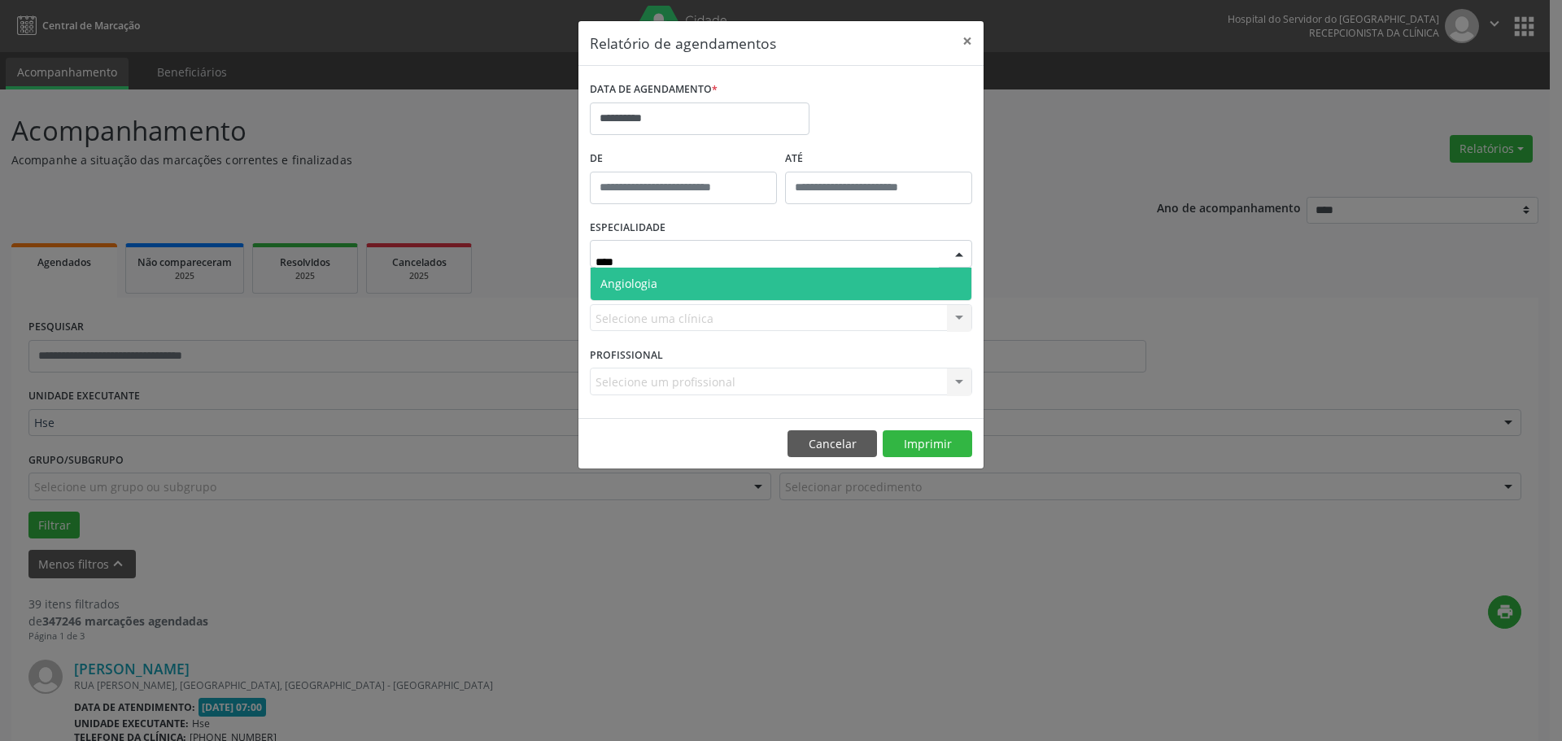
type input "*****"
click at [736, 282] on span "Angiologia" at bounding box center [781, 284] width 381 height 33
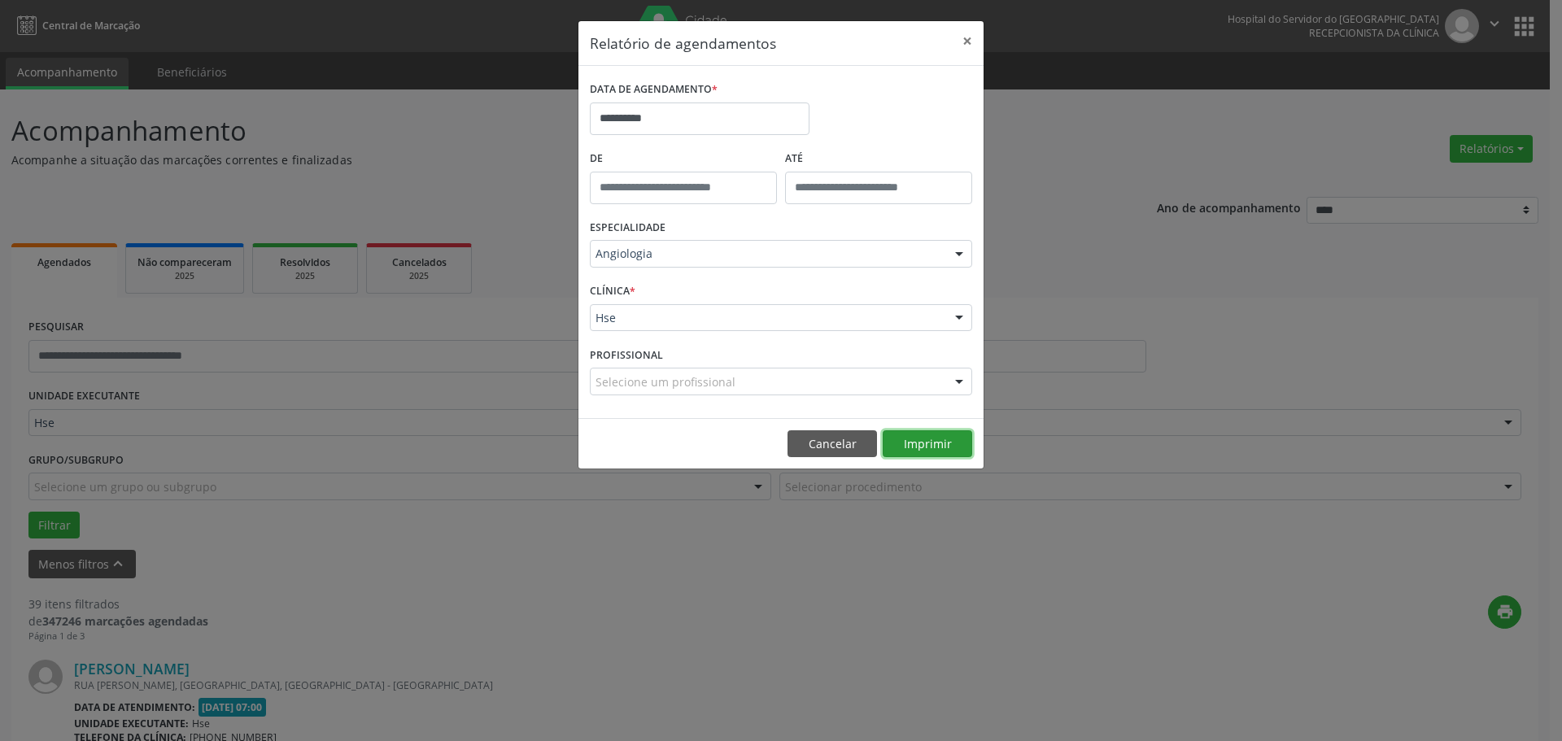
click at [935, 451] on button "Imprimir" at bounding box center [928, 444] width 90 height 28
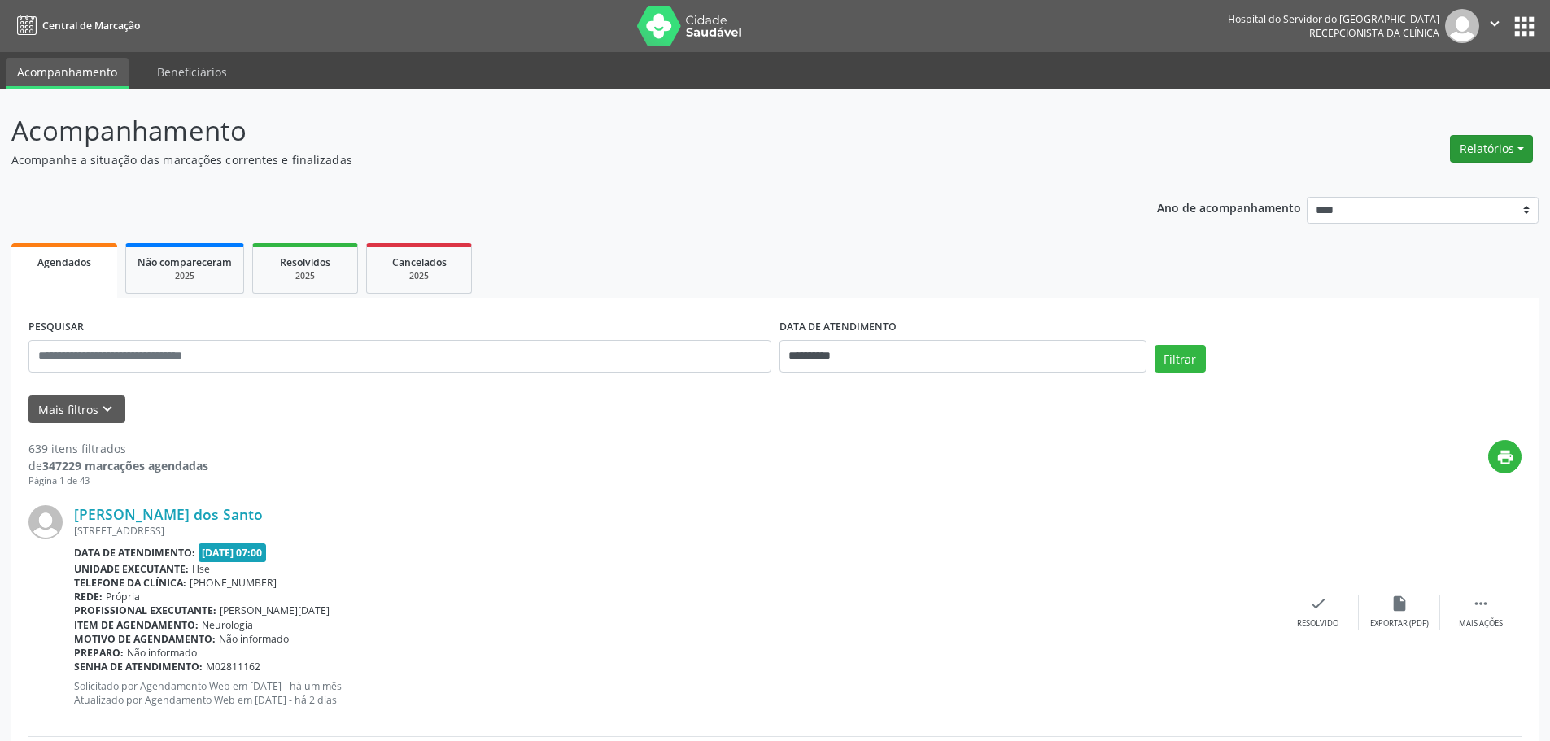
click at [1487, 158] on button "Relatórios" at bounding box center [1491, 149] width 83 height 28
click at [1423, 191] on link "Agendamentos" at bounding box center [1446, 184] width 175 height 23
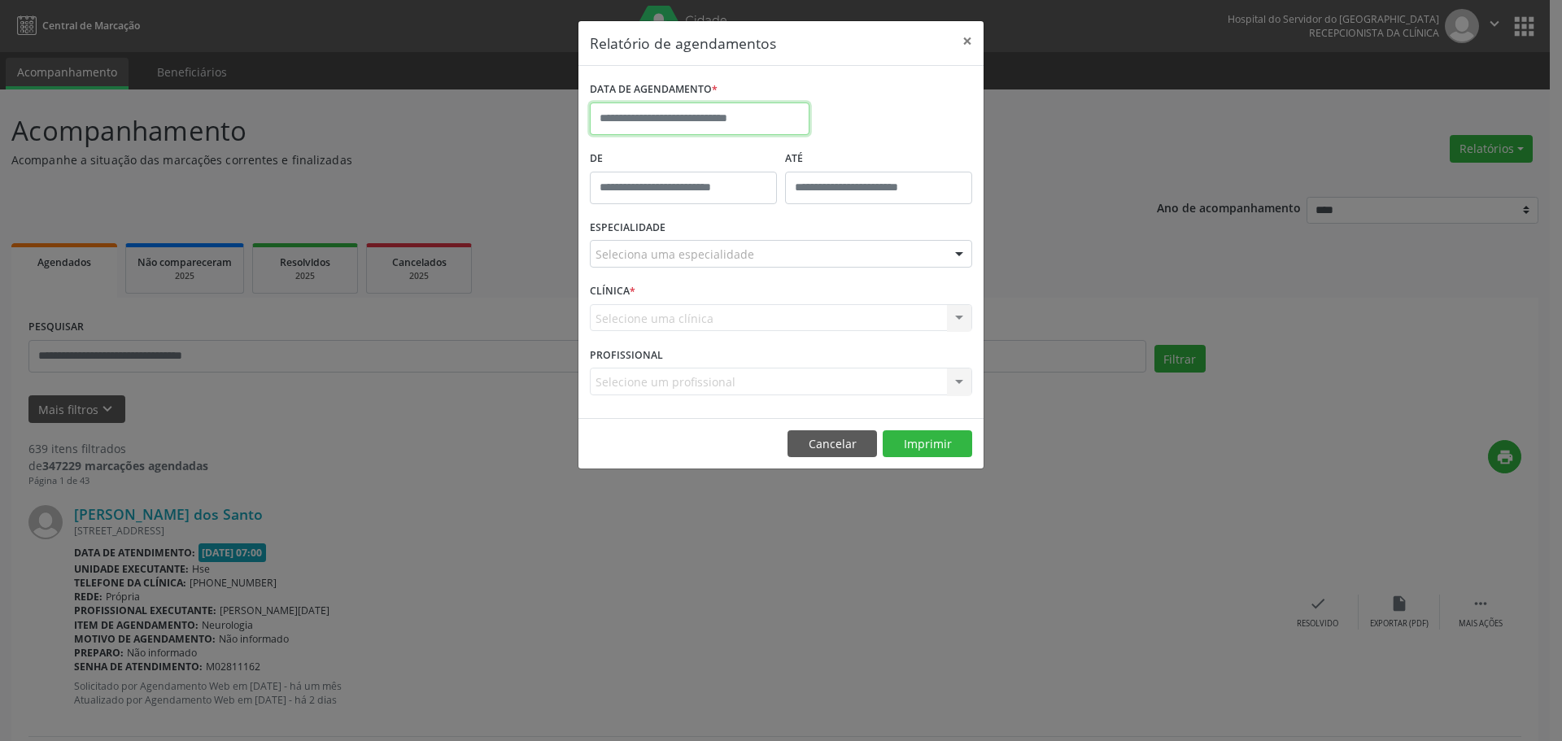
click at [751, 107] on input "text" at bounding box center [700, 119] width 220 height 33
click at [788, 299] on span "22" at bounding box center [787, 302] width 32 height 32
type input "**********"
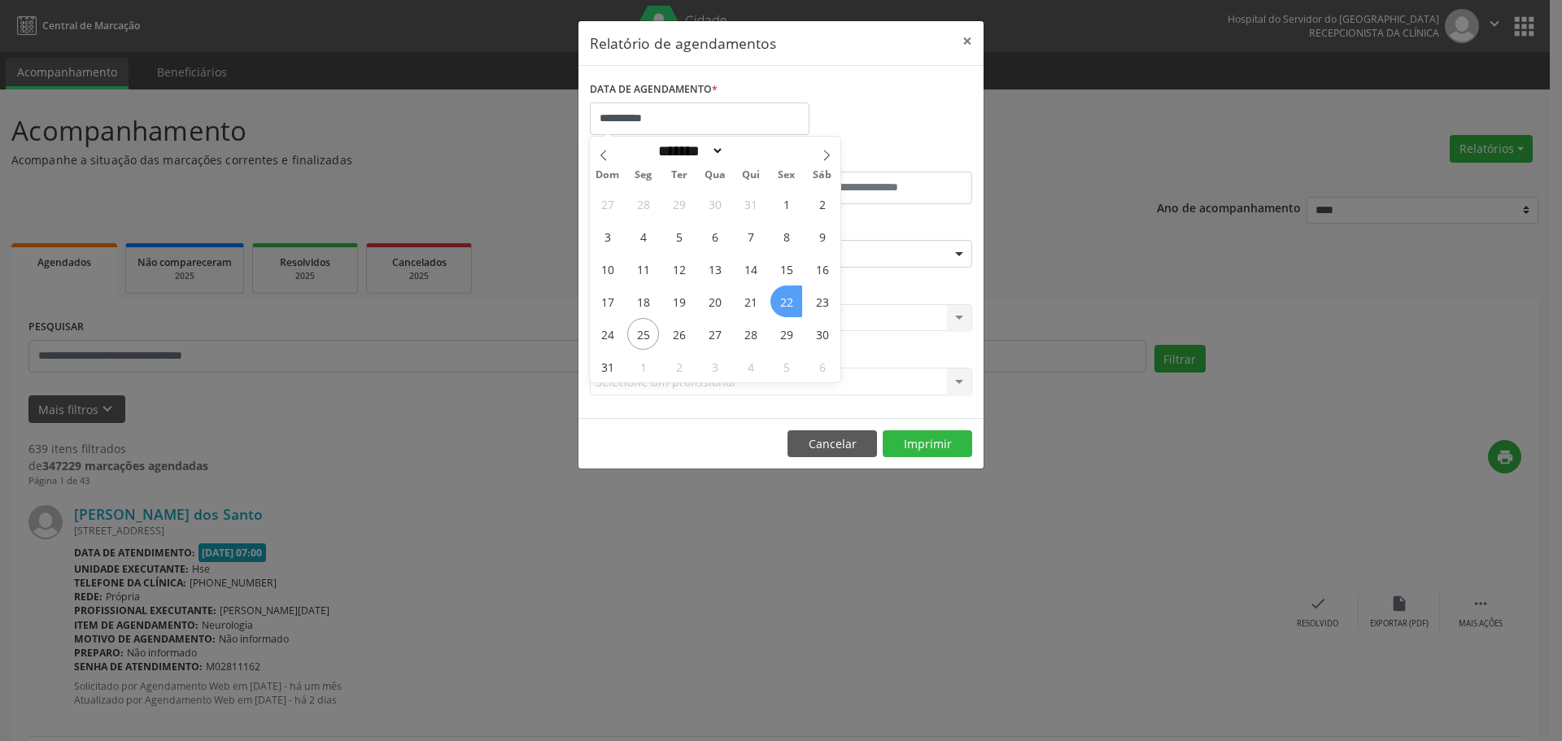
click at [788, 299] on span "22" at bounding box center [787, 302] width 32 height 32
click at [705, 269] on div "ESPECIALIDADE Seleciona uma especialidade Todas as especialidades Alergologia A…" at bounding box center [781, 247] width 391 height 63
click at [967, 34] on button "×" at bounding box center [967, 41] width 33 height 40
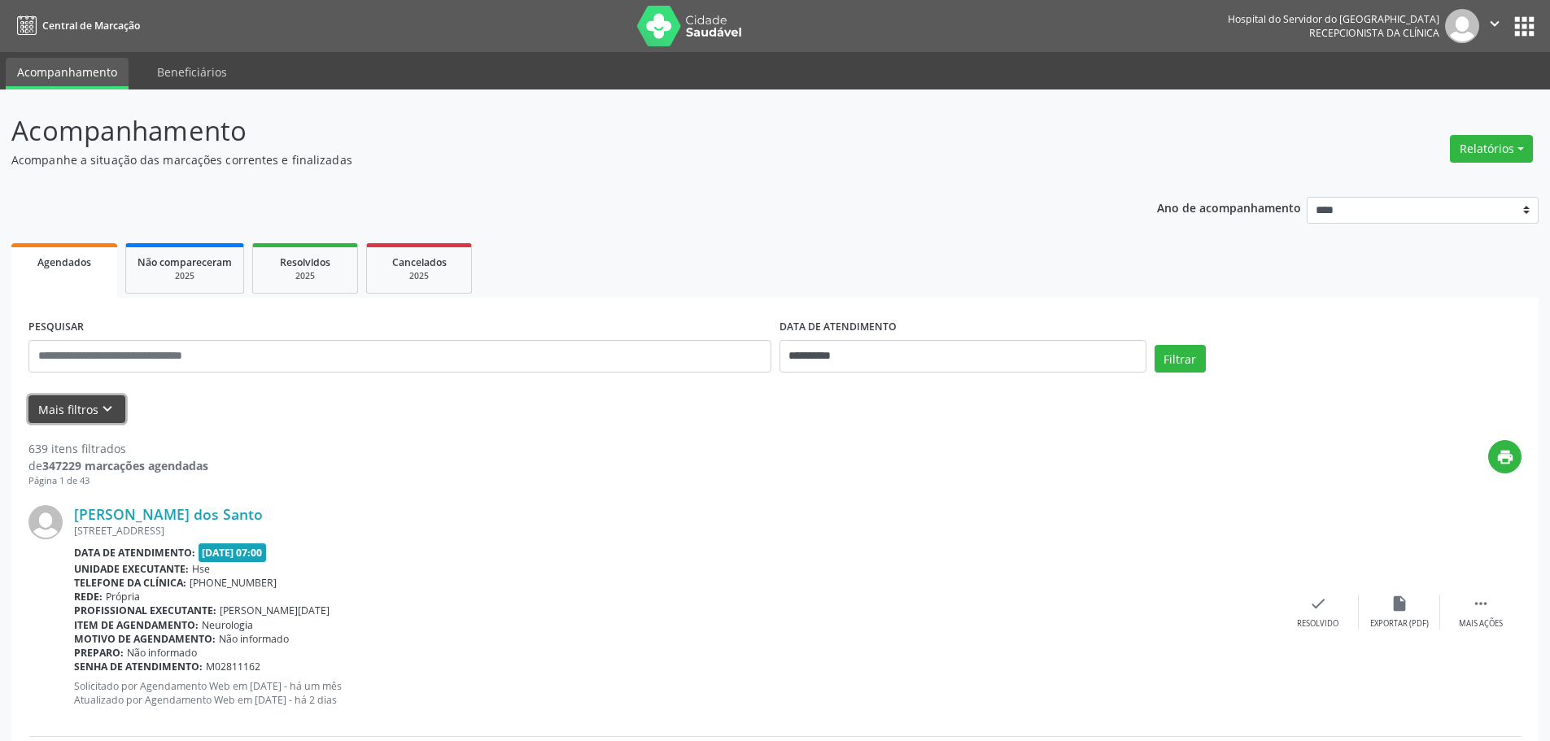
click at [119, 414] on button "Mais filtros keyboard_arrow_down" at bounding box center [76, 409] width 97 height 28
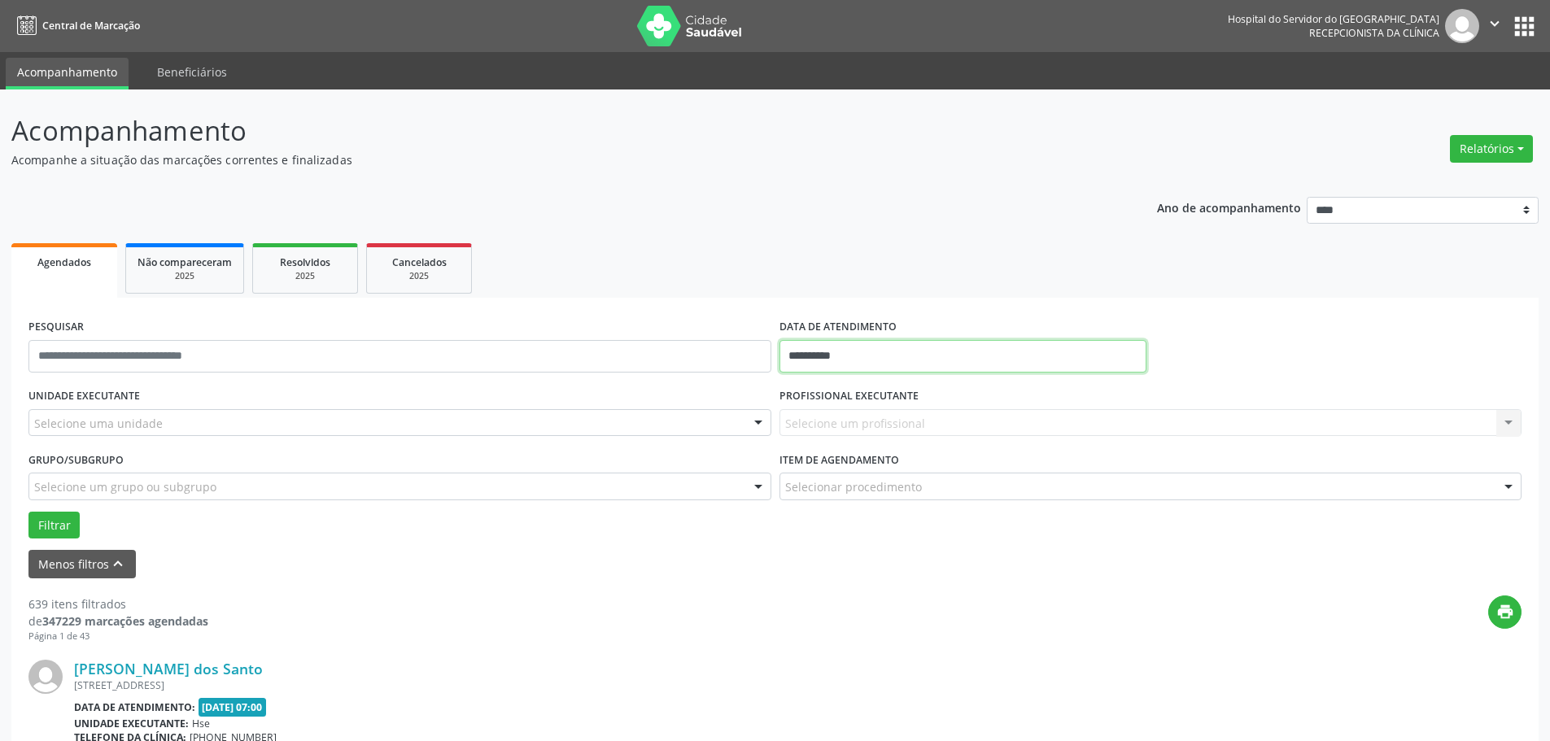
click at [857, 352] on input "**********" at bounding box center [963, 356] width 367 height 33
click at [969, 547] on span "22" at bounding box center [976, 539] width 32 height 32
type input "**********"
click at [969, 547] on span "22" at bounding box center [976, 539] width 32 height 32
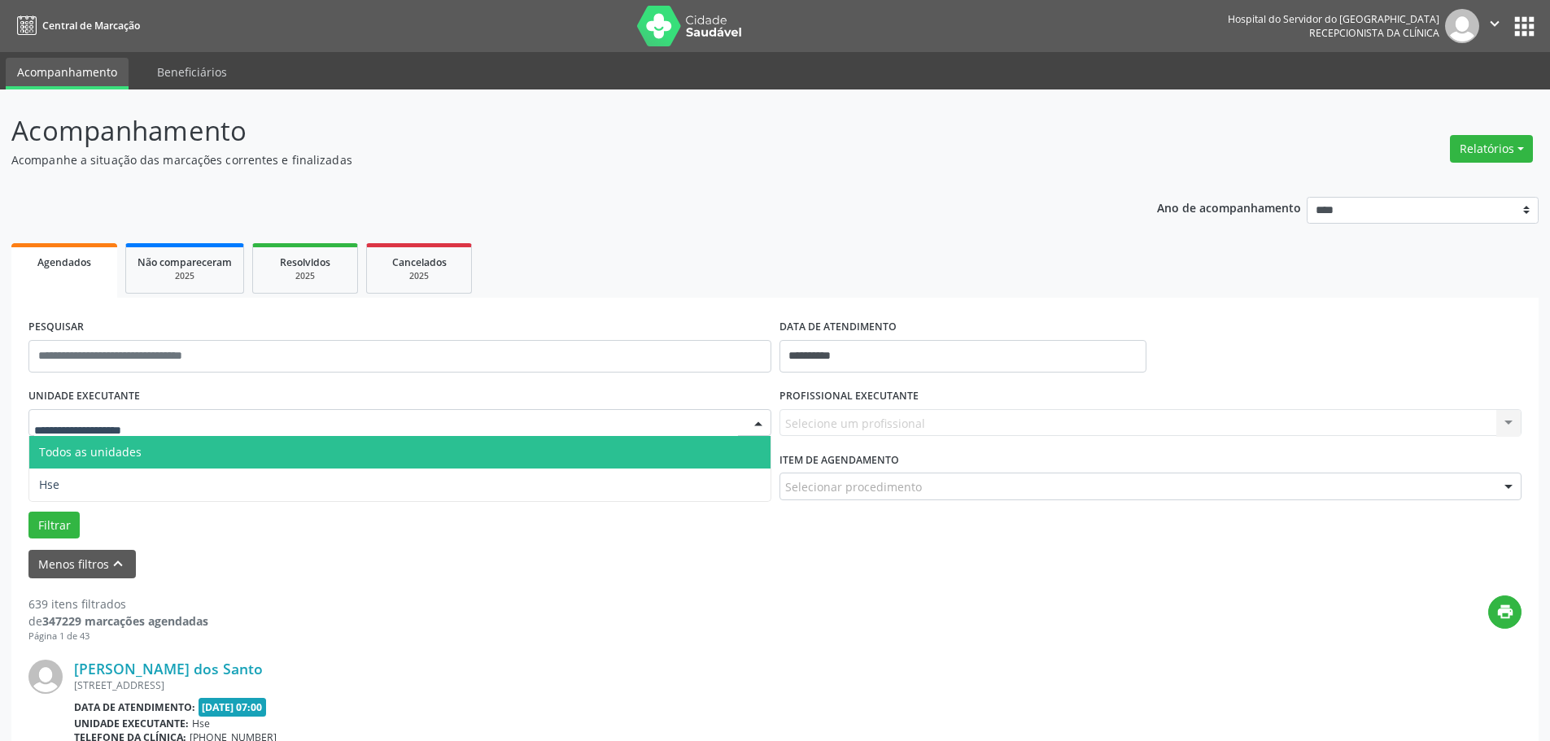
click at [186, 423] on div at bounding box center [399, 423] width 743 height 28
click at [125, 461] on span "Todos as unidades" at bounding box center [399, 452] width 741 height 33
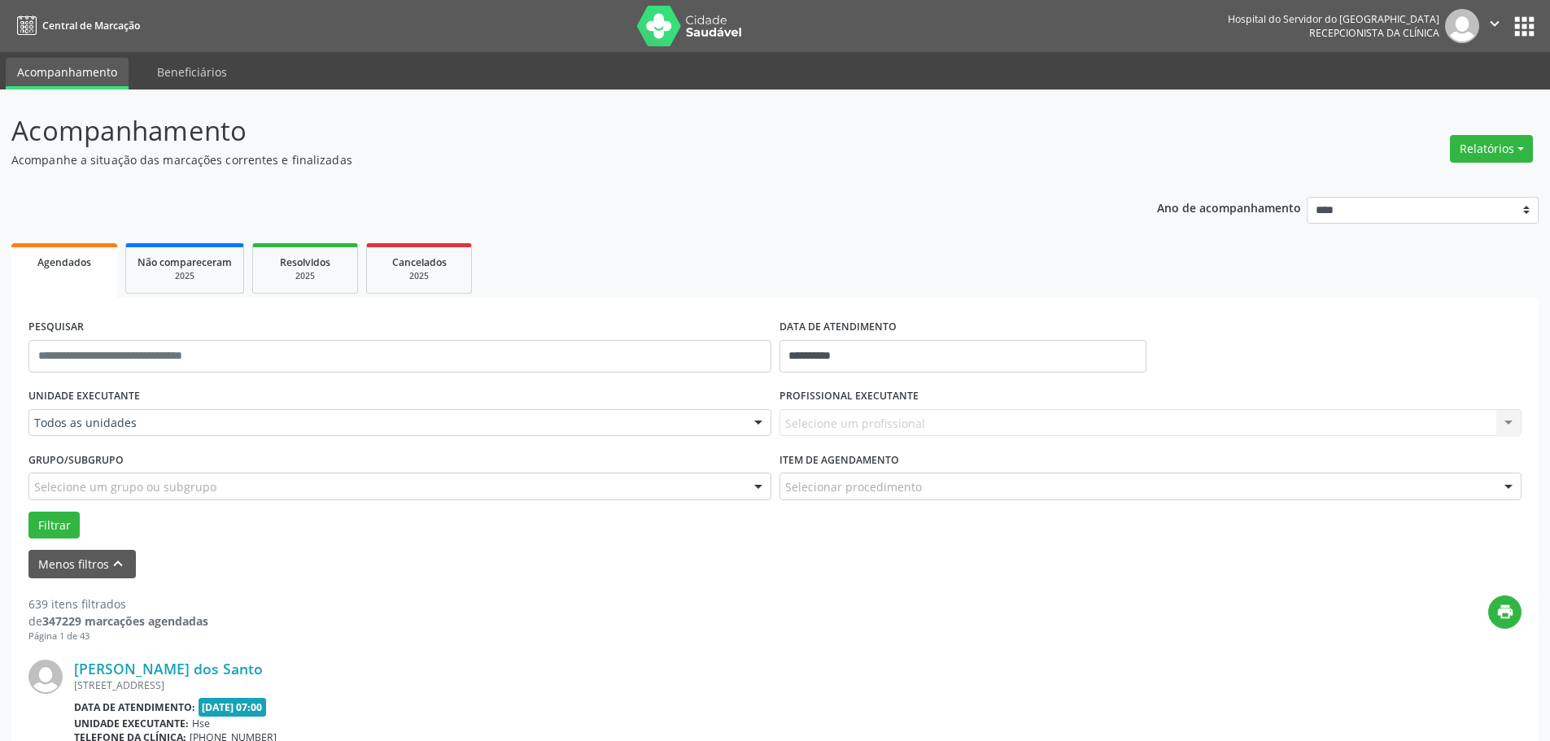
click at [833, 426] on div "Selecione um profissional Nenhum resultado encontrado para: " " Não há nenhuma …" at bounding box center [1151, 423] width 743 height 28
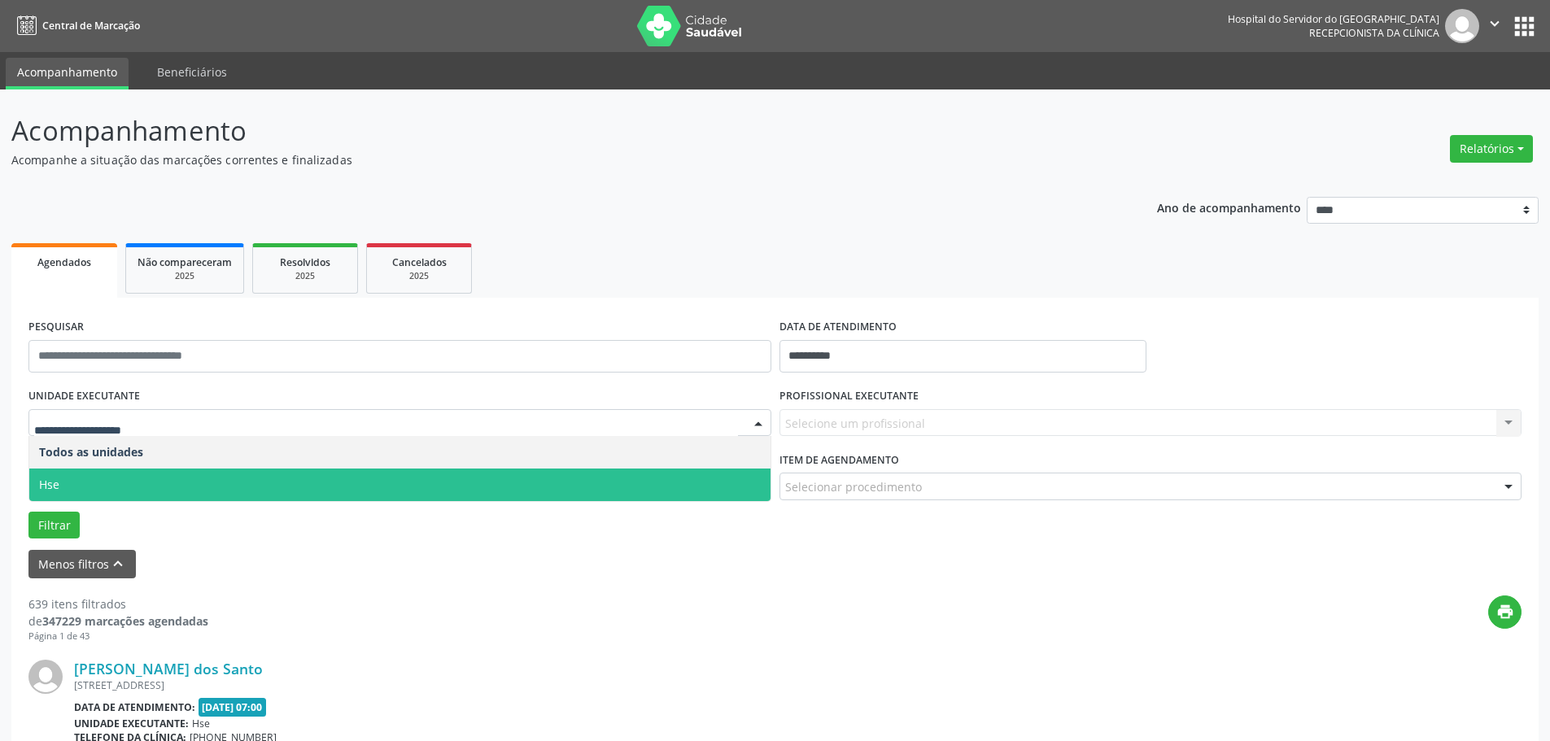
click at [82, 476] on span "Hse" at bounding box center [399, 485] width 741 height 33
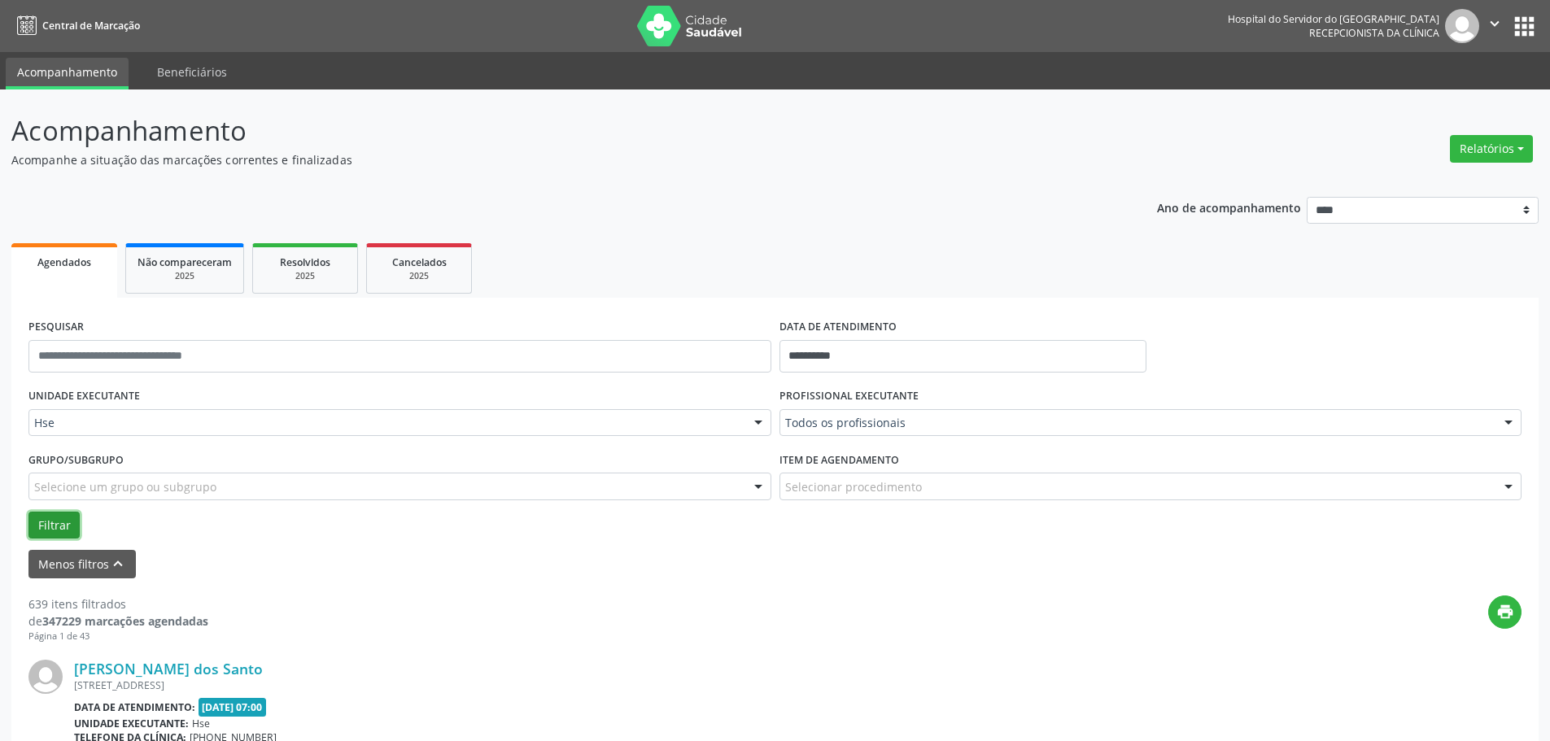
click at [48, 522] on button "Filtrar" at bounding box center [53, 526] width 51 height 28
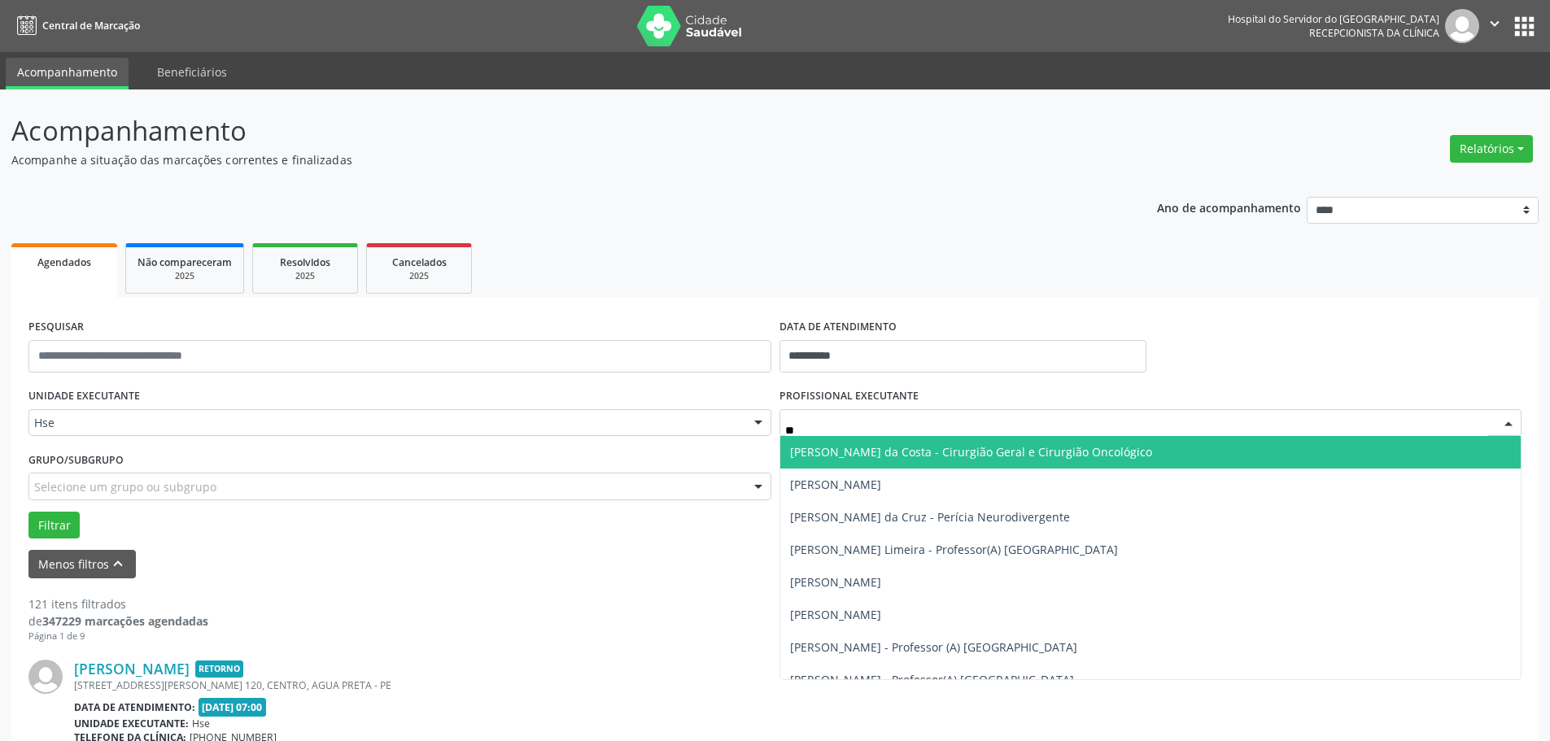
type input "***"
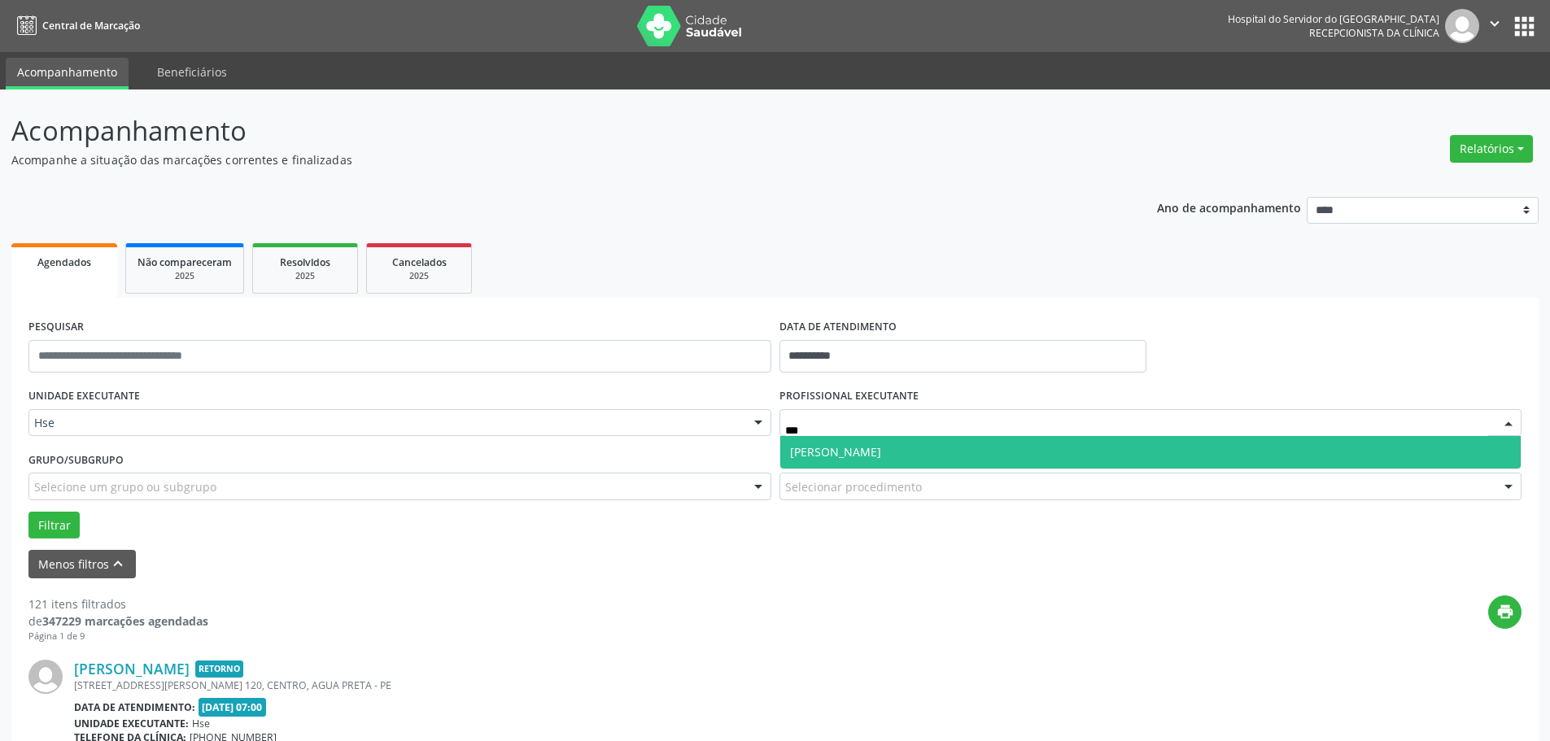
click at [881, 457] on span "[PERSON_NAME]" at bounding box center [835, 451] width 91 height 15
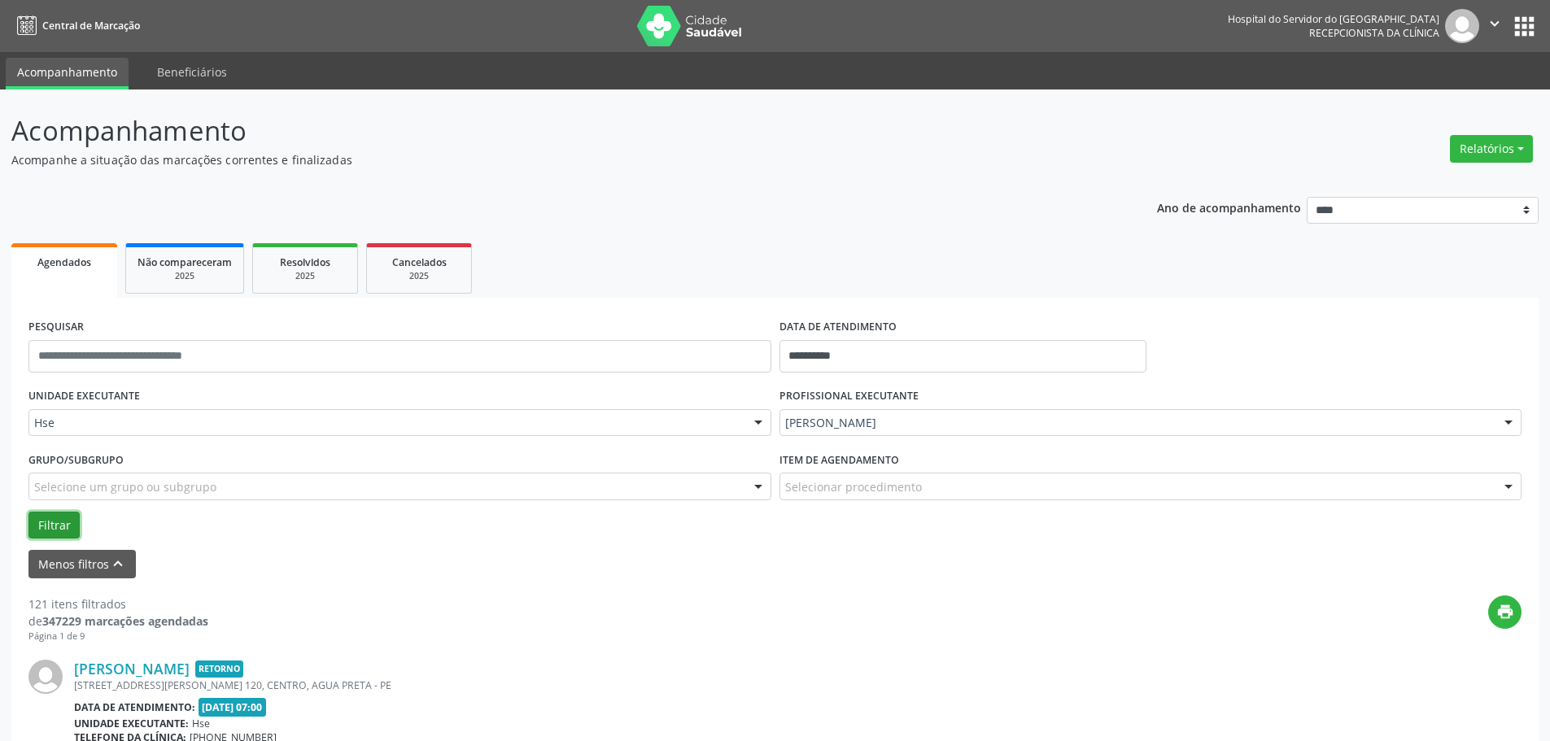
click at [55, 522] on button "Filtrar" at bounding box center [53, 526] width 51 height 28
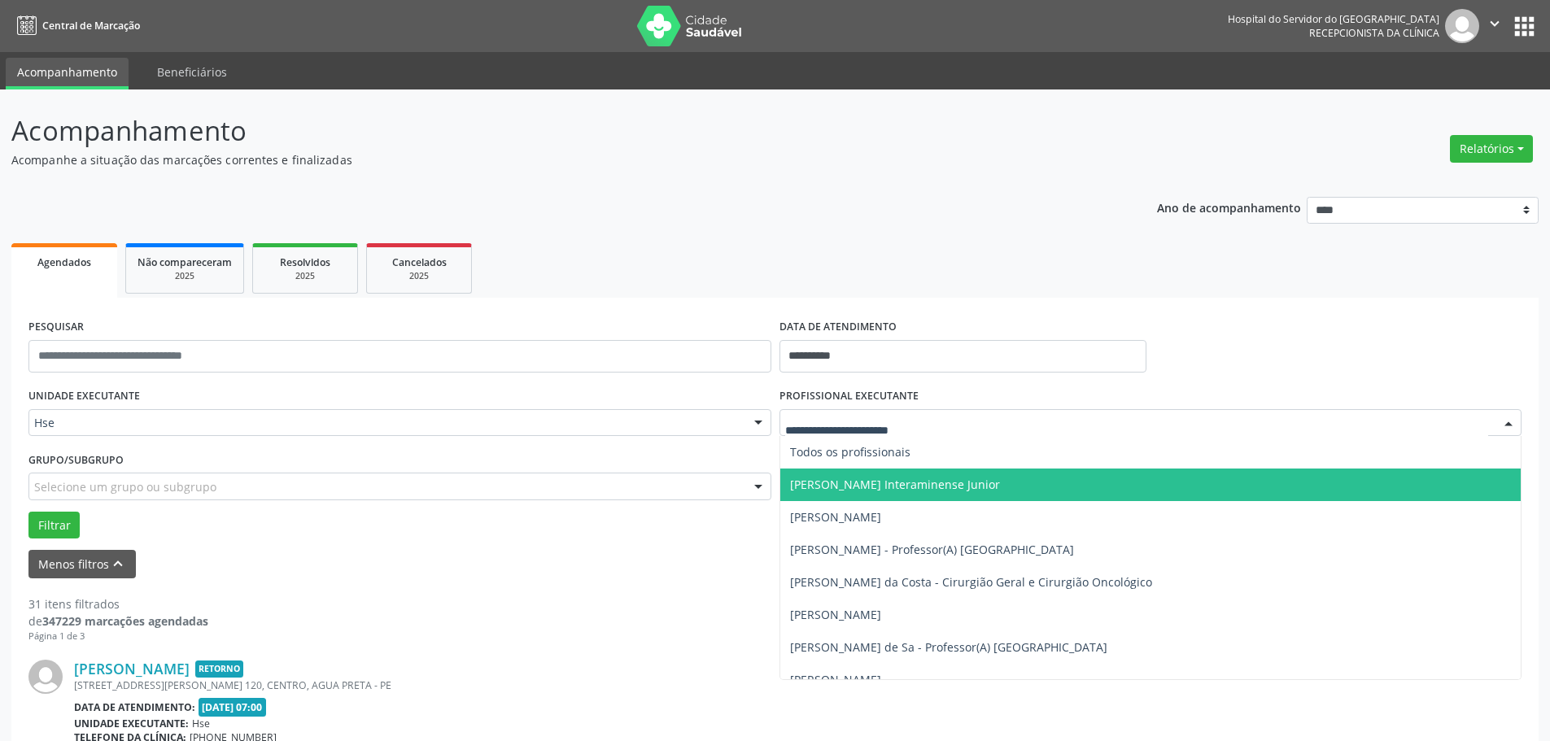
click at [854, 412] on div at bounding box center [1151, 423] width 743 height 28
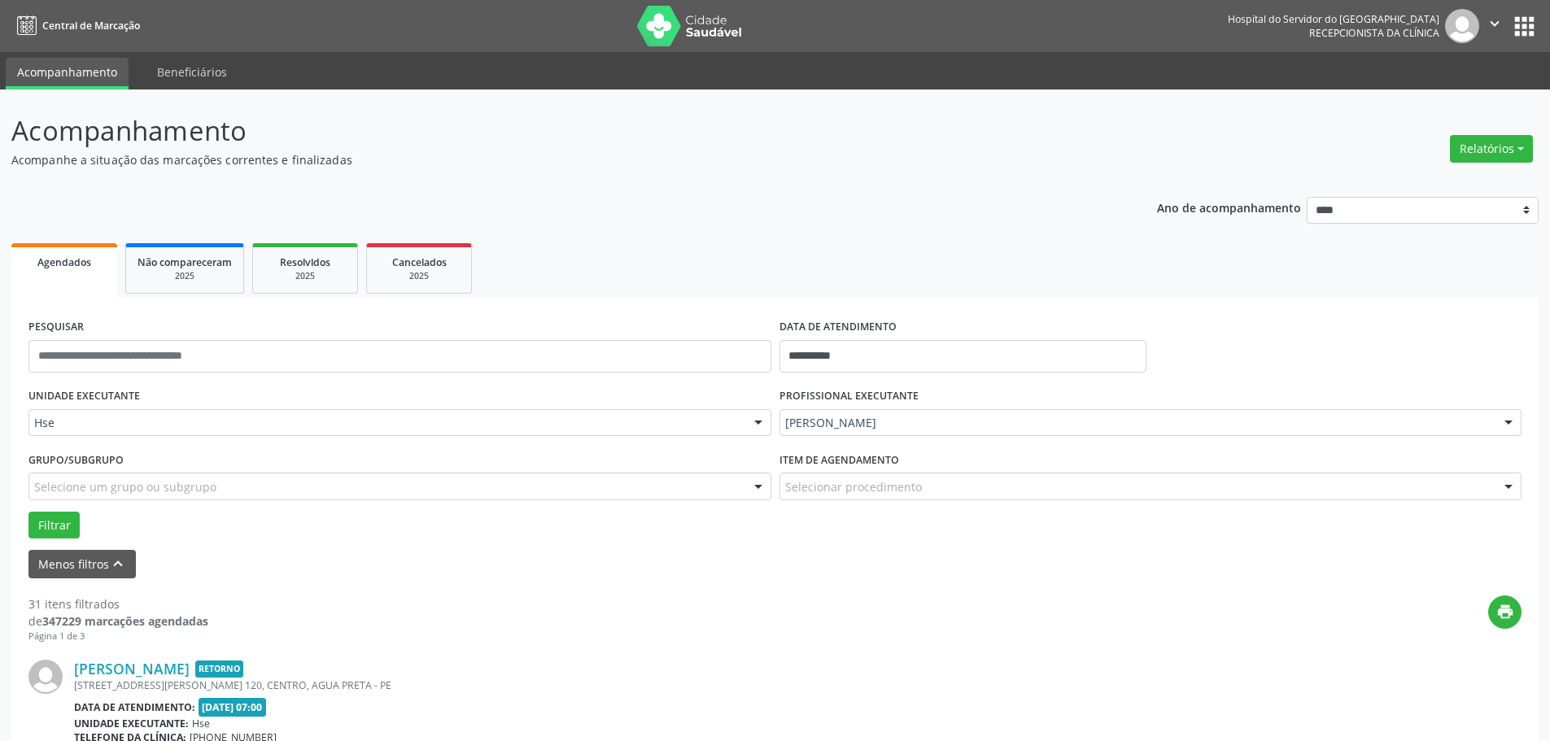
click at [615, 669] on div "[PERSON_NAME] Retorno" at bounding box center [676, 669] width 1204 height 18
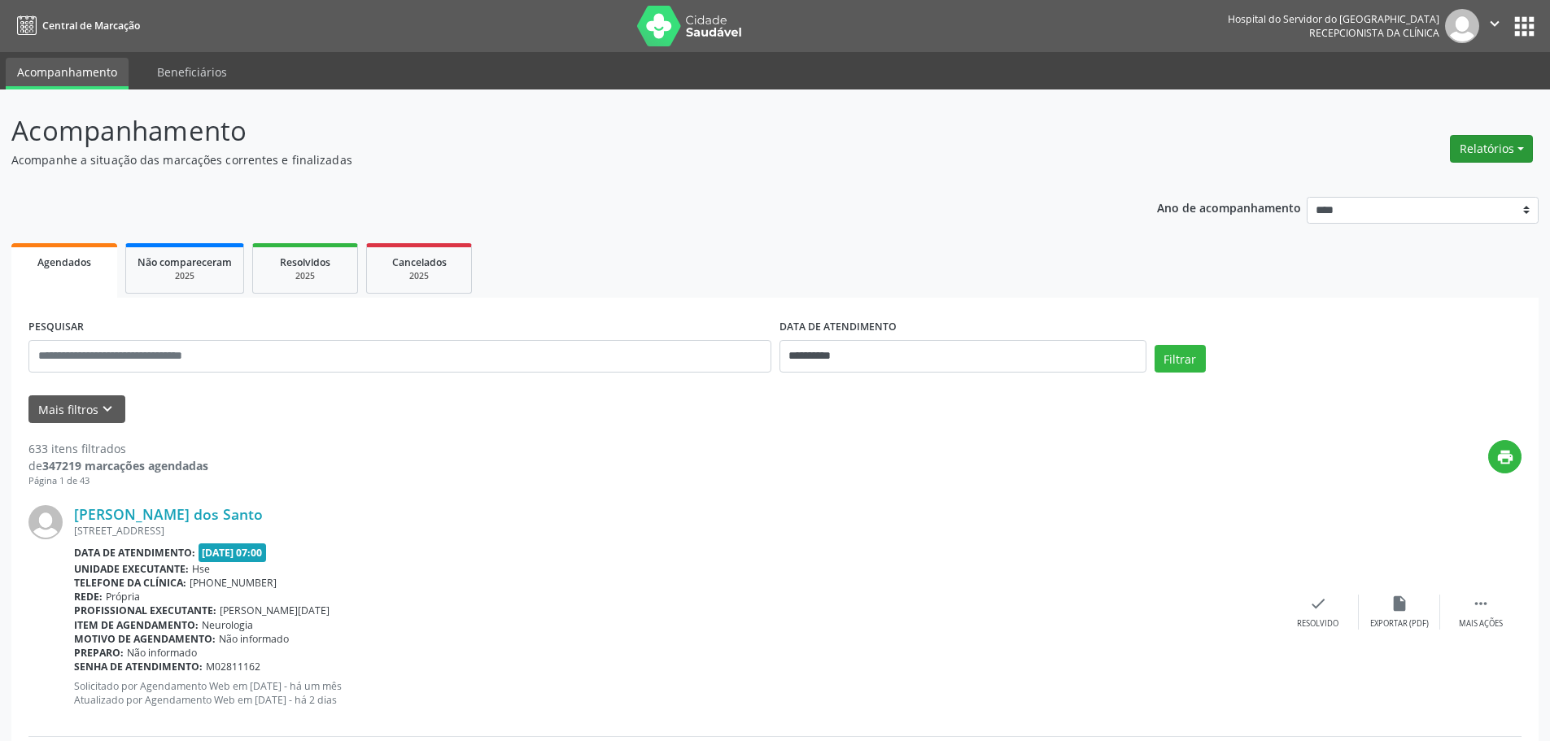
click at [1470, 159] on button "Relatórios" at bounding box center [1491, 149] width 83 height 28
click at [1422, 178] on link "Agendamentos" at bounding box center [1446, 184] width 175 height 23
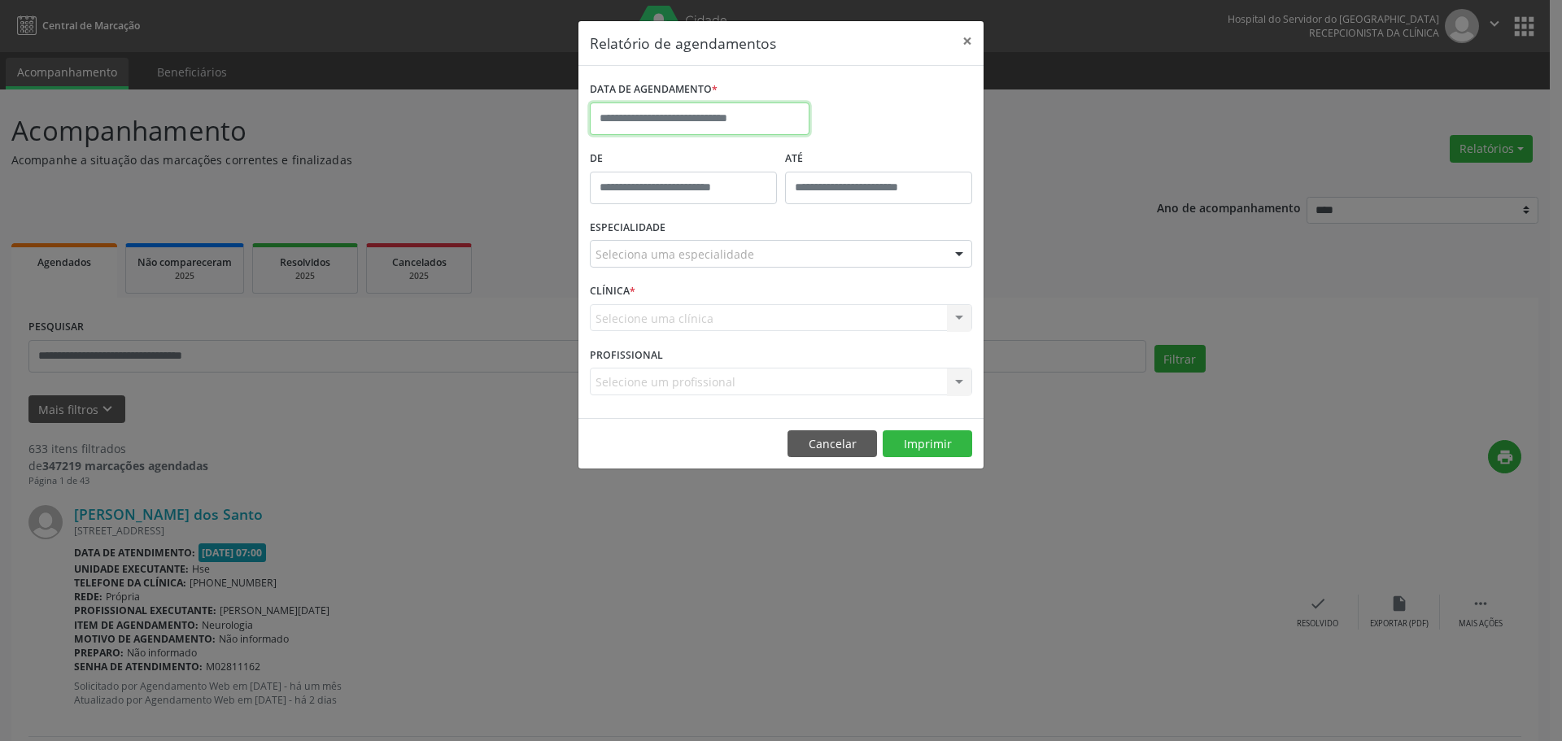
click at [683, 115] on input "text" at bounding box center [700, 119] width 220 height 33
click at [788, 304] on span "22" at bounding box center [787, 302] width 32 height 32
type input "**********"
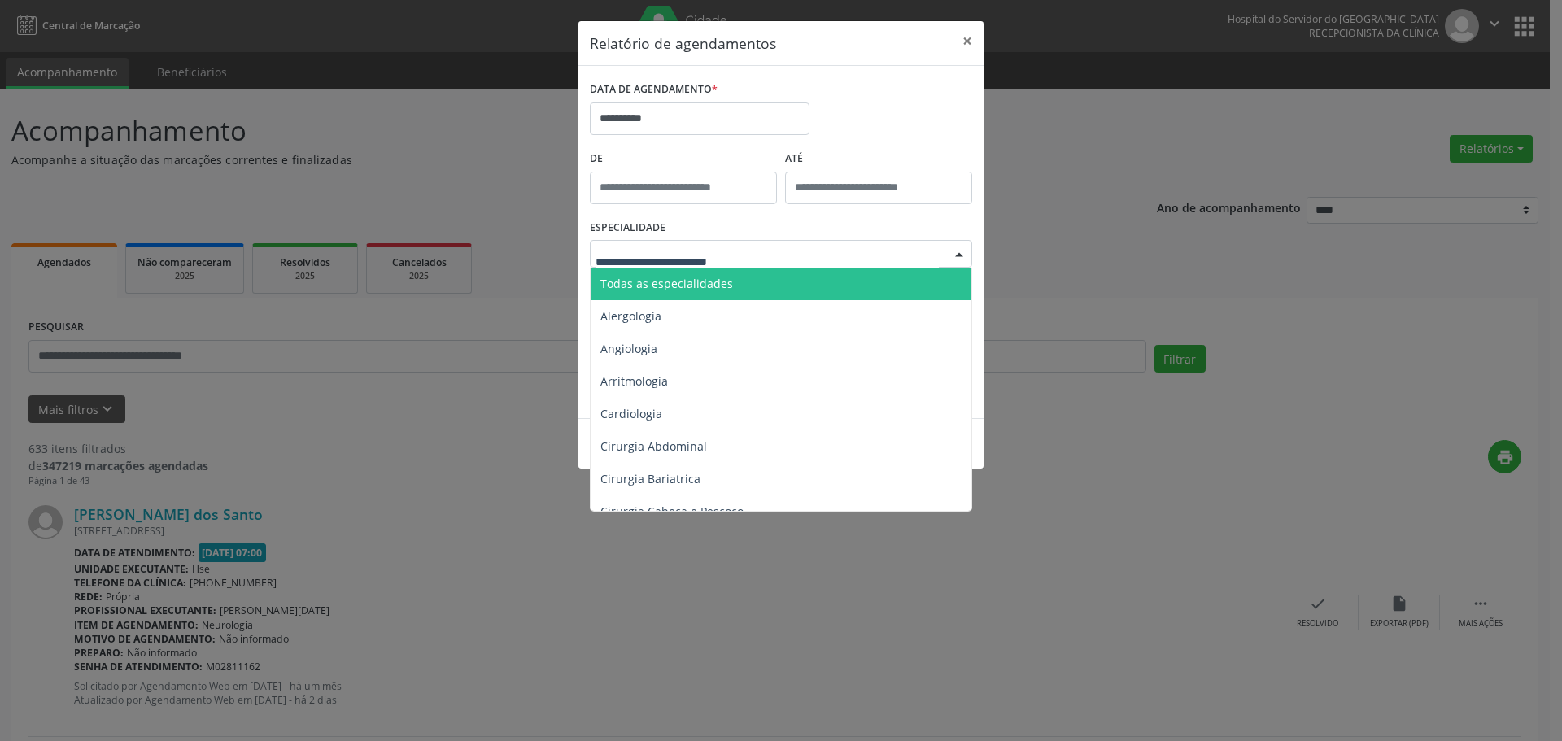
click at [668, 277] on span "Todas as especialidades" at bounding box center [667, 283] width 133 height 15
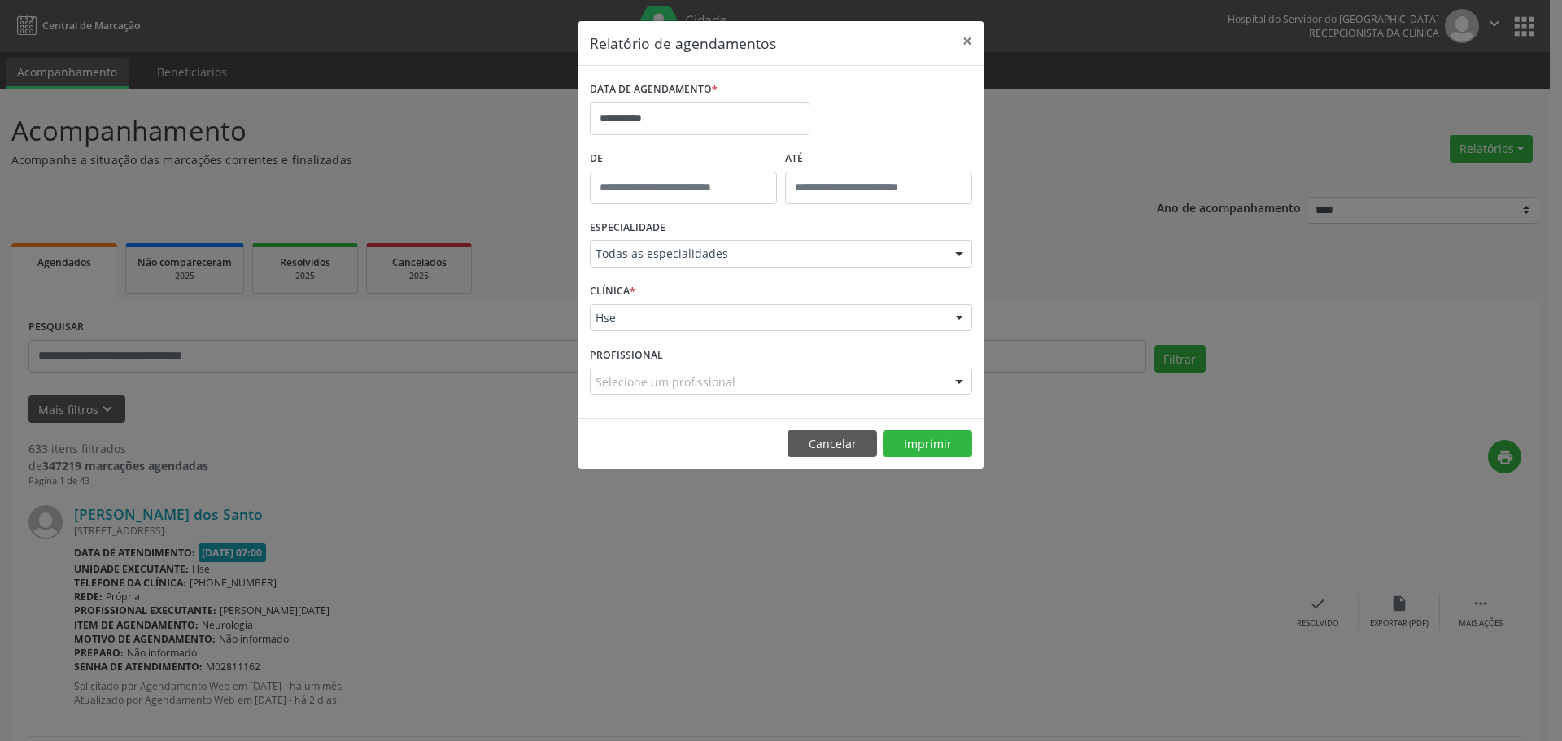
click at [911, 427] on footer "Cancelar Imprimir" at bounding box center [781, 443] width 405 height 51
click at [914, 425] on footer "Cancelar Imprimir" at bounding box center [781, 443] width 405 height 51
click at [915, 445] on button "Imprimir" at bounding box center [928, 444] width 90 height 28
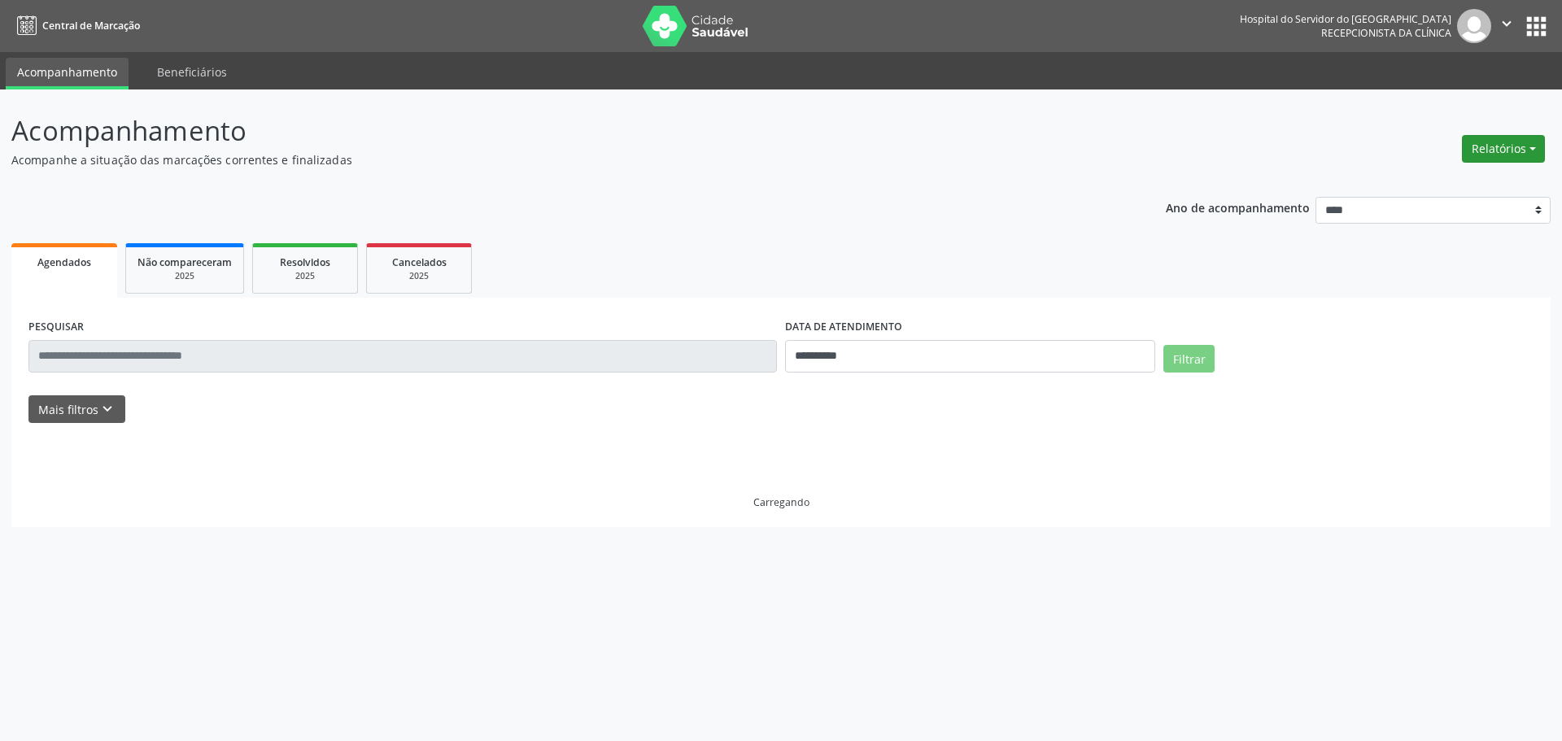
click at [1505, 156] on button "Relatórios" at bounding box center [1503, 149] width 83 height 28
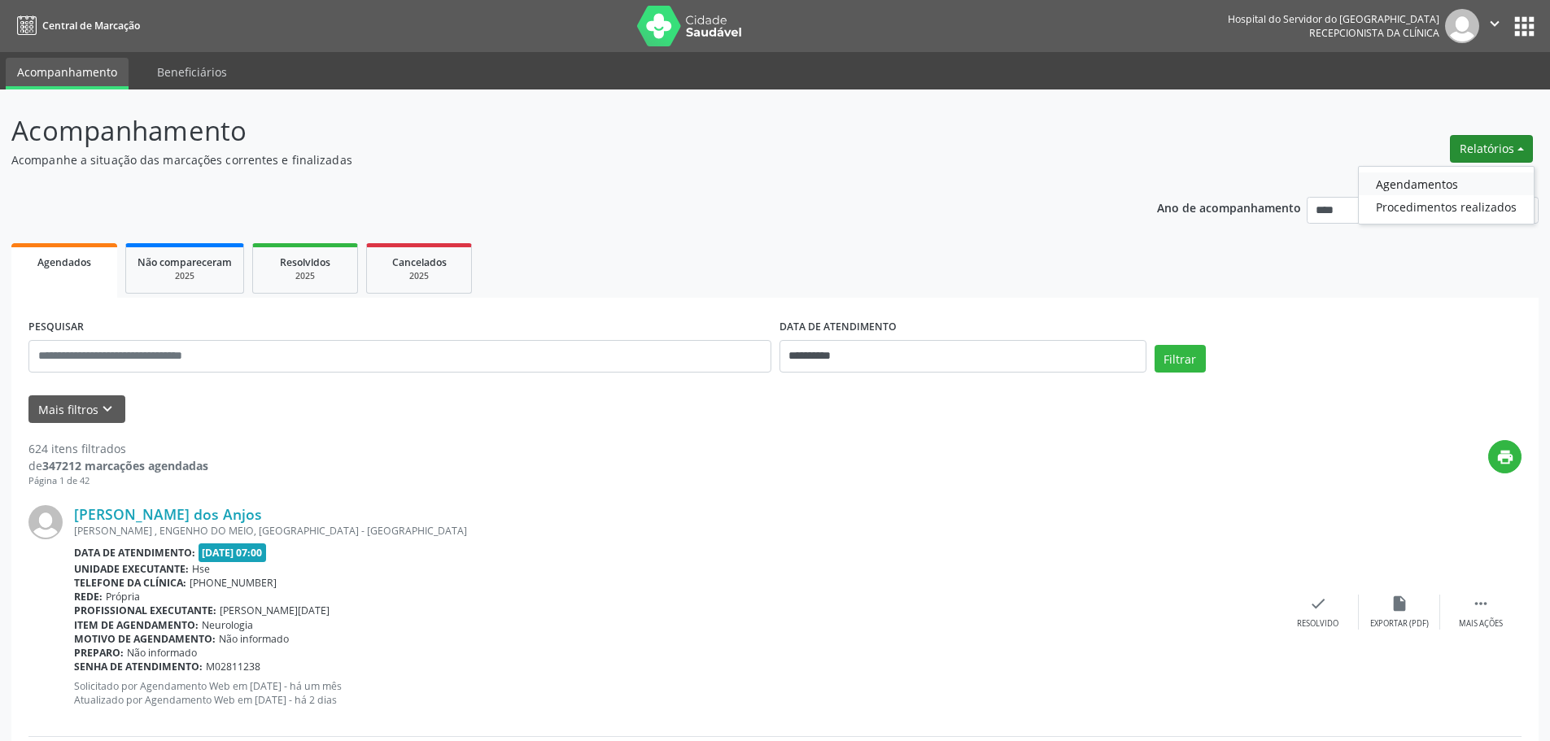
click at [1427, 190] on link "Agendamentos" at bounding box center [1446, 184] width 175 height 23
select select "*"
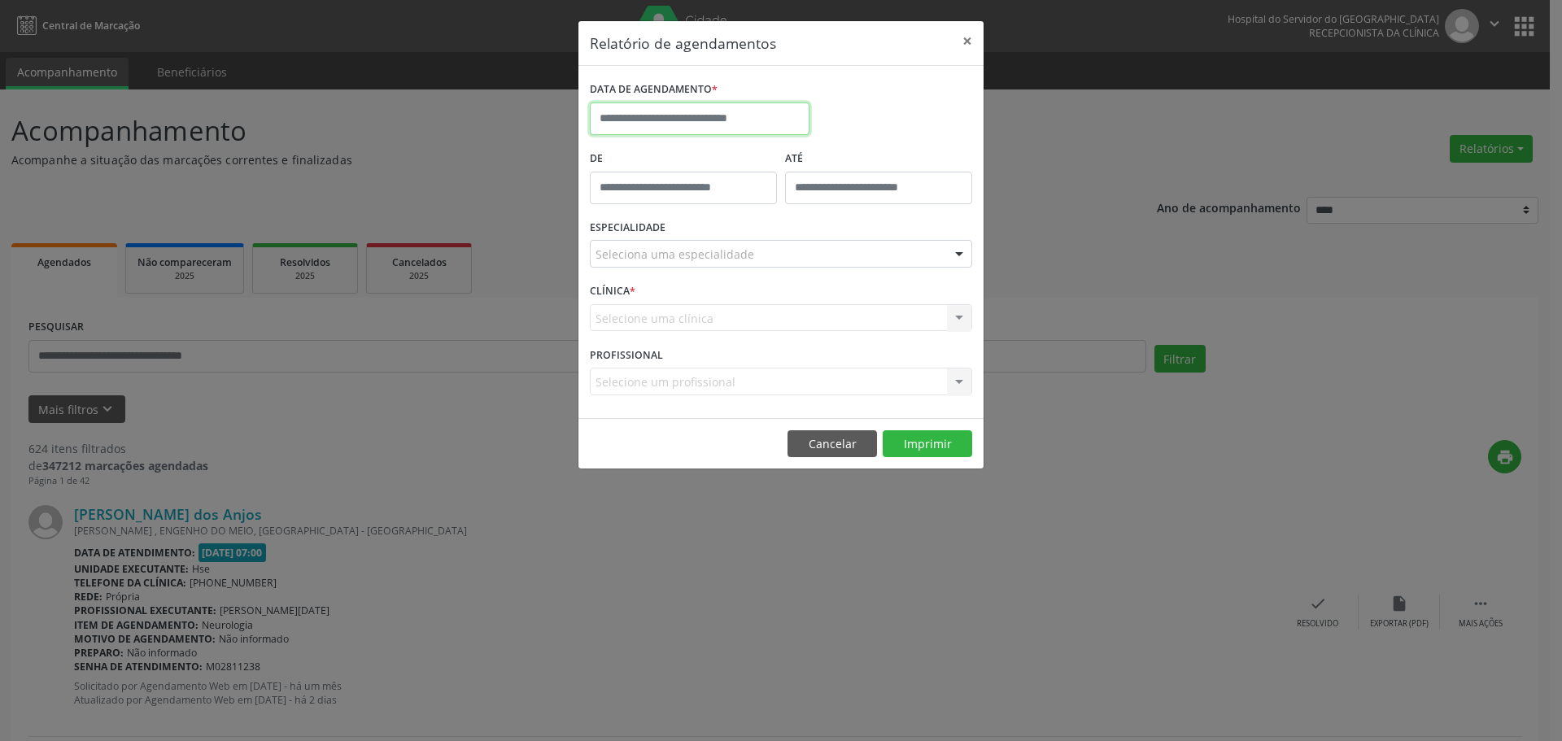
click at [710, 110] on input "text" at bounding box center [700, 119] width 220 height 33
click at [789, 306] on span "22" at bounding box center [787, 302] width 32 height 32
type input "**********"
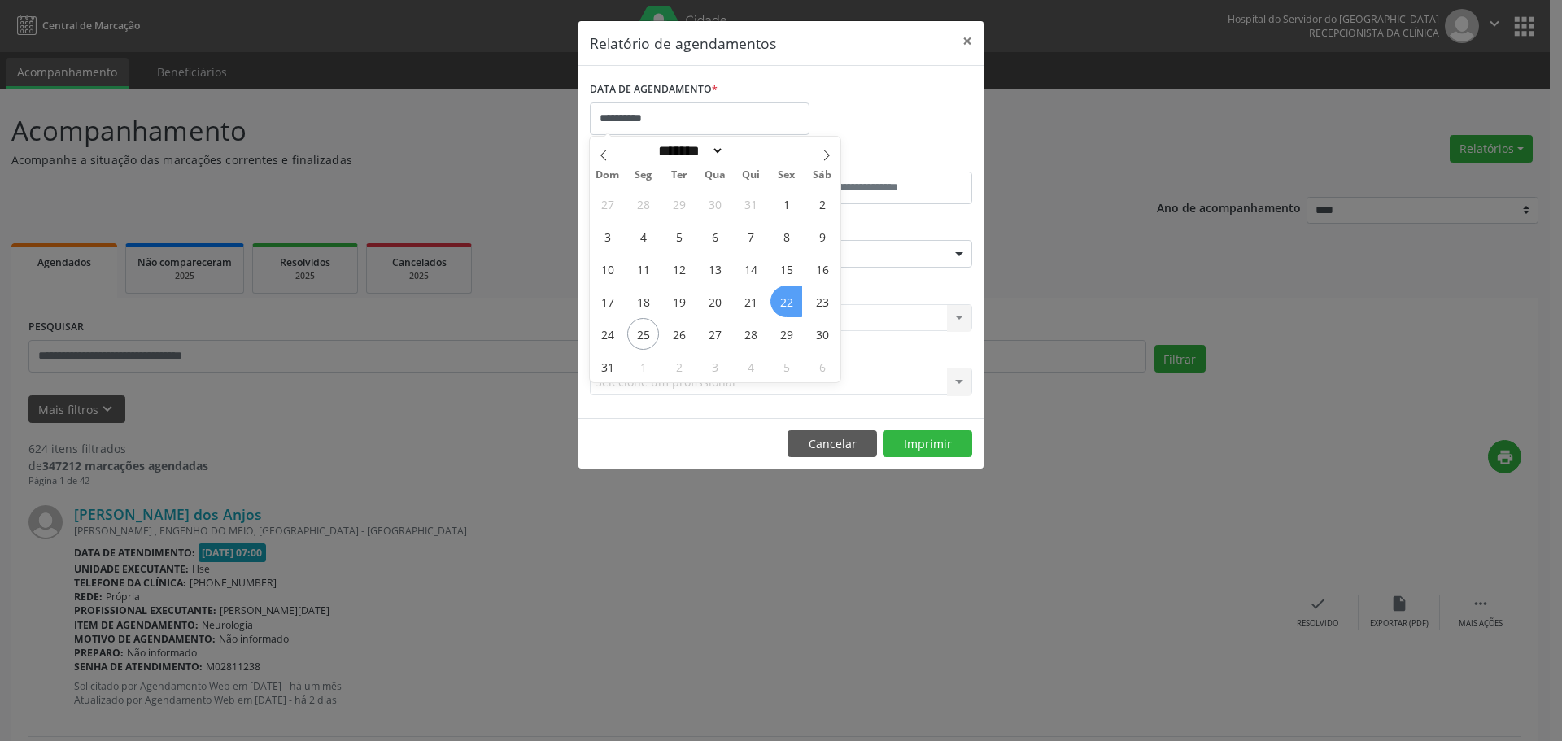
click at [789, 306] on span "22" at bounding box center [787, 302] width 32 height 32
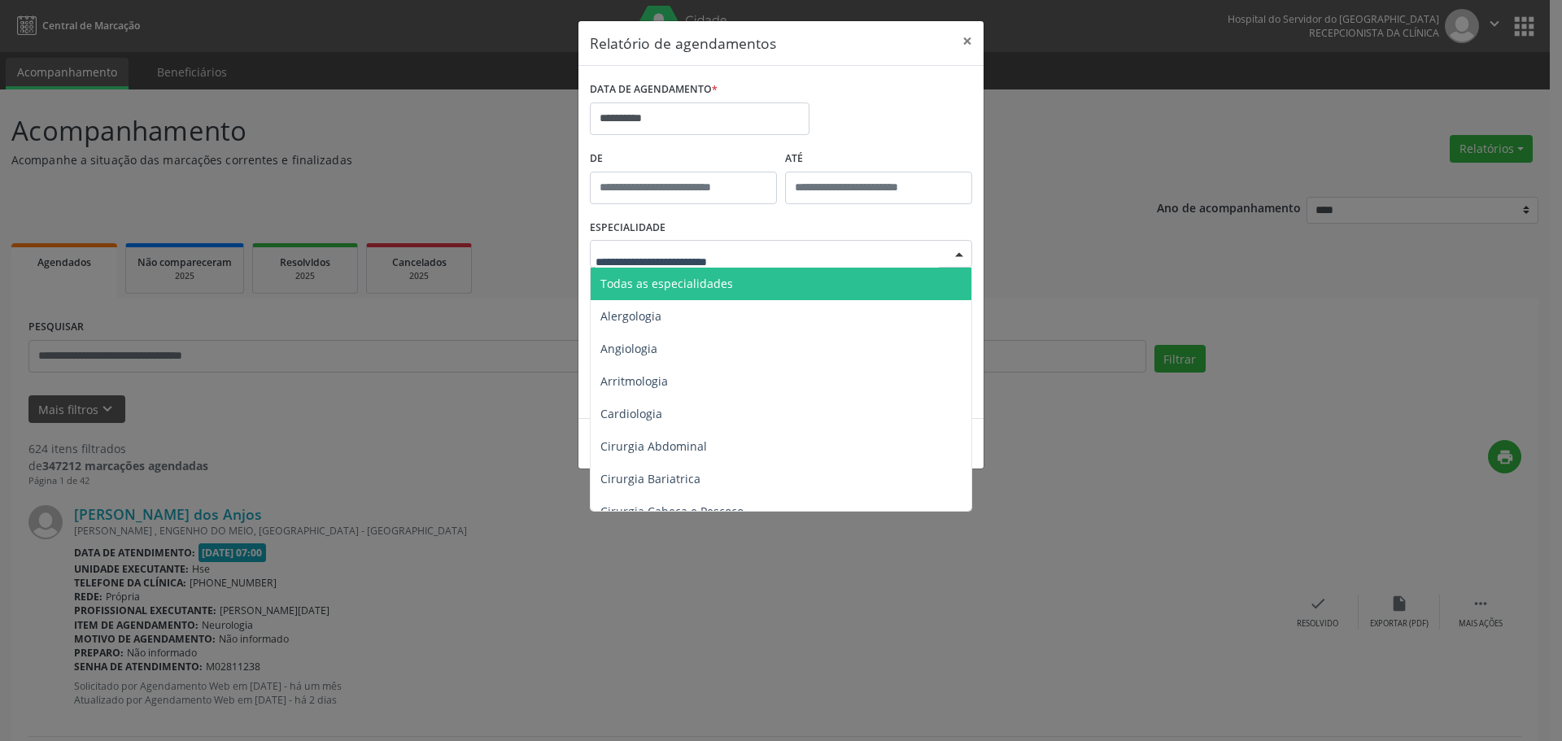
click at [639, 264] on div at bounding box center [781, 254] width 382 height 28
click at [645, 274] on span "Todas as especialidades" at bounding box center [782, 284] width 383 height 33
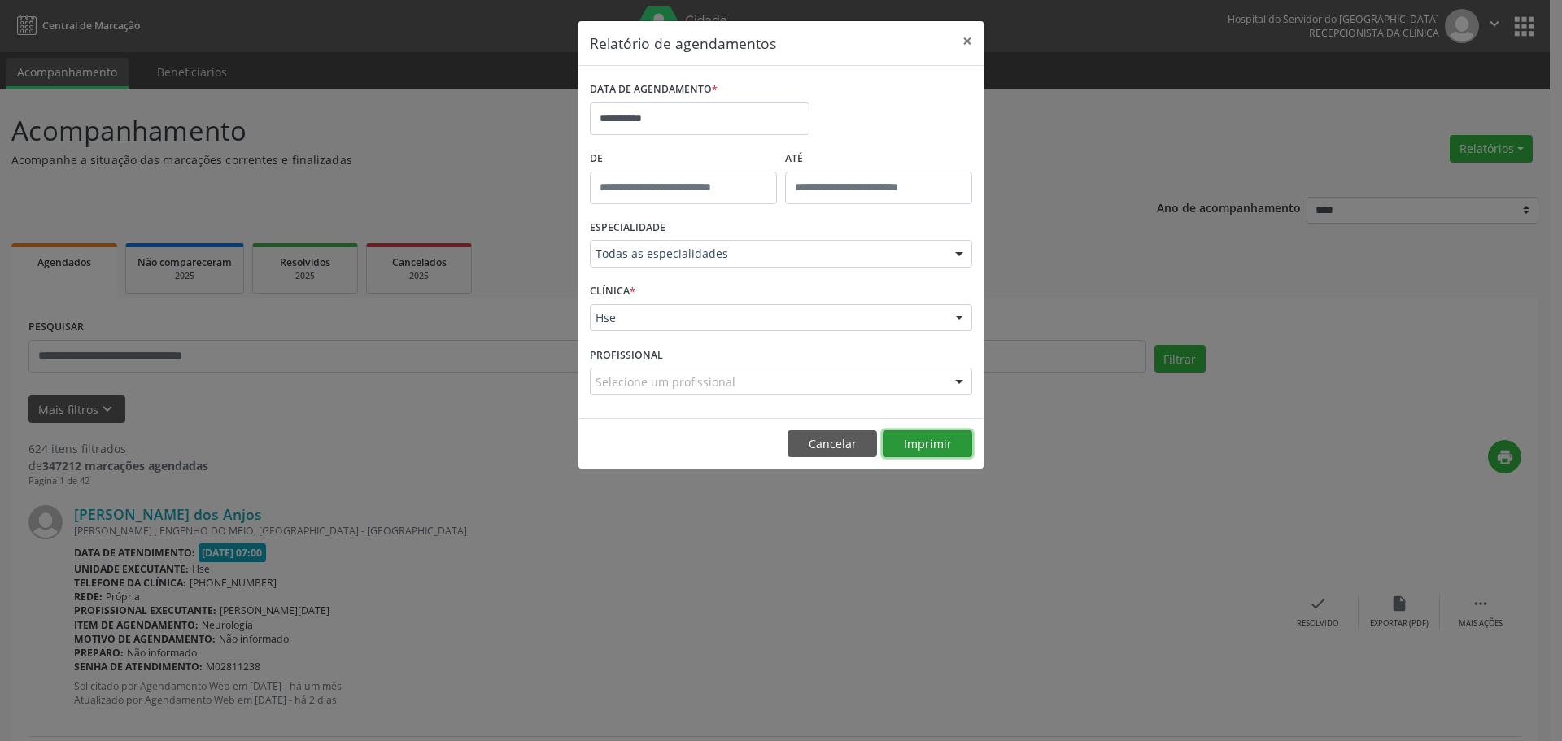
click at [942, 450] on button "Imprimir" at bounding box center [928, 444] width 90 height 28
